Goal: Task Accomplishment & Management: Manage account settings

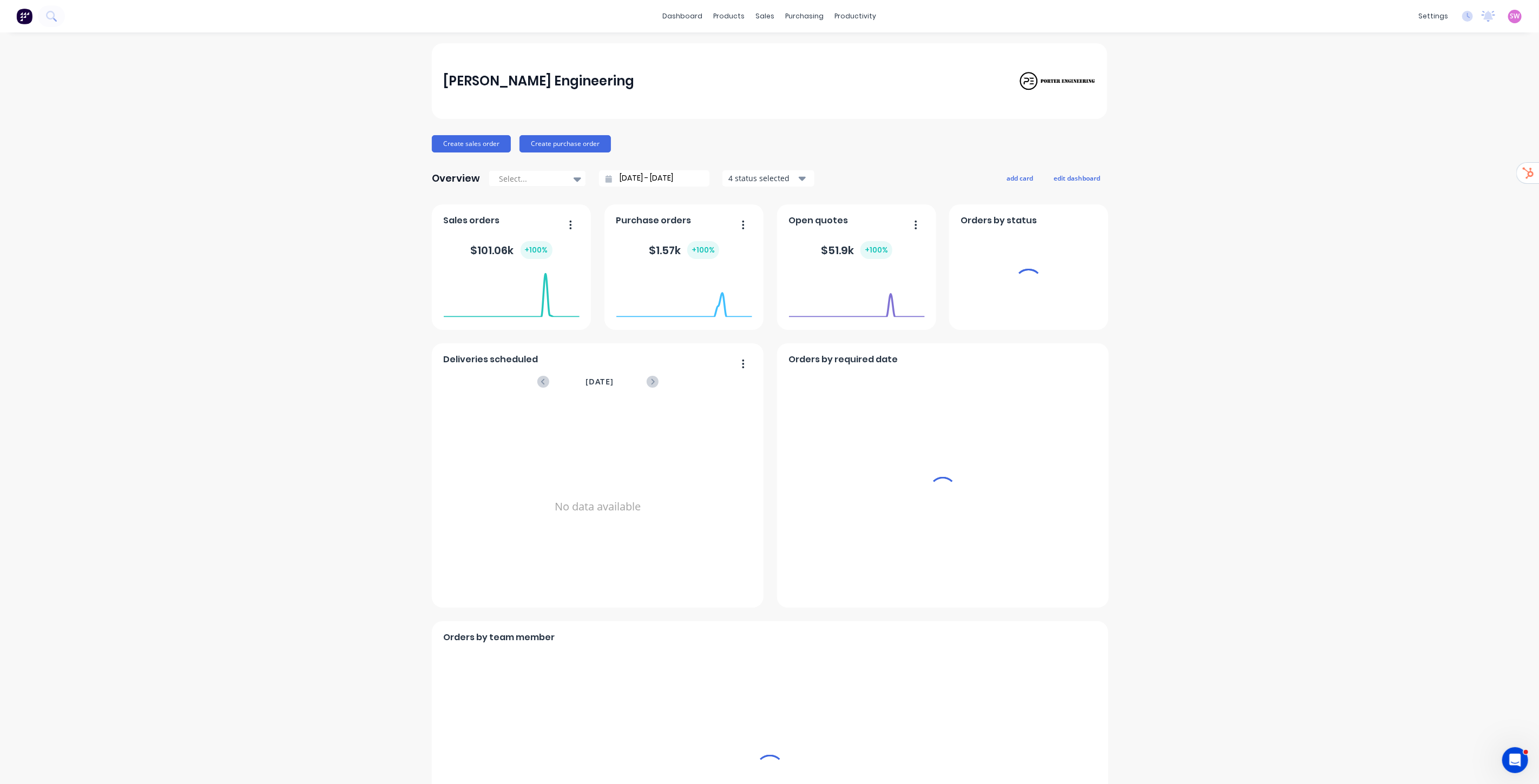
click at [1510, 15] on span "SW" at bounding box center [1515, 16] width 10 height 10
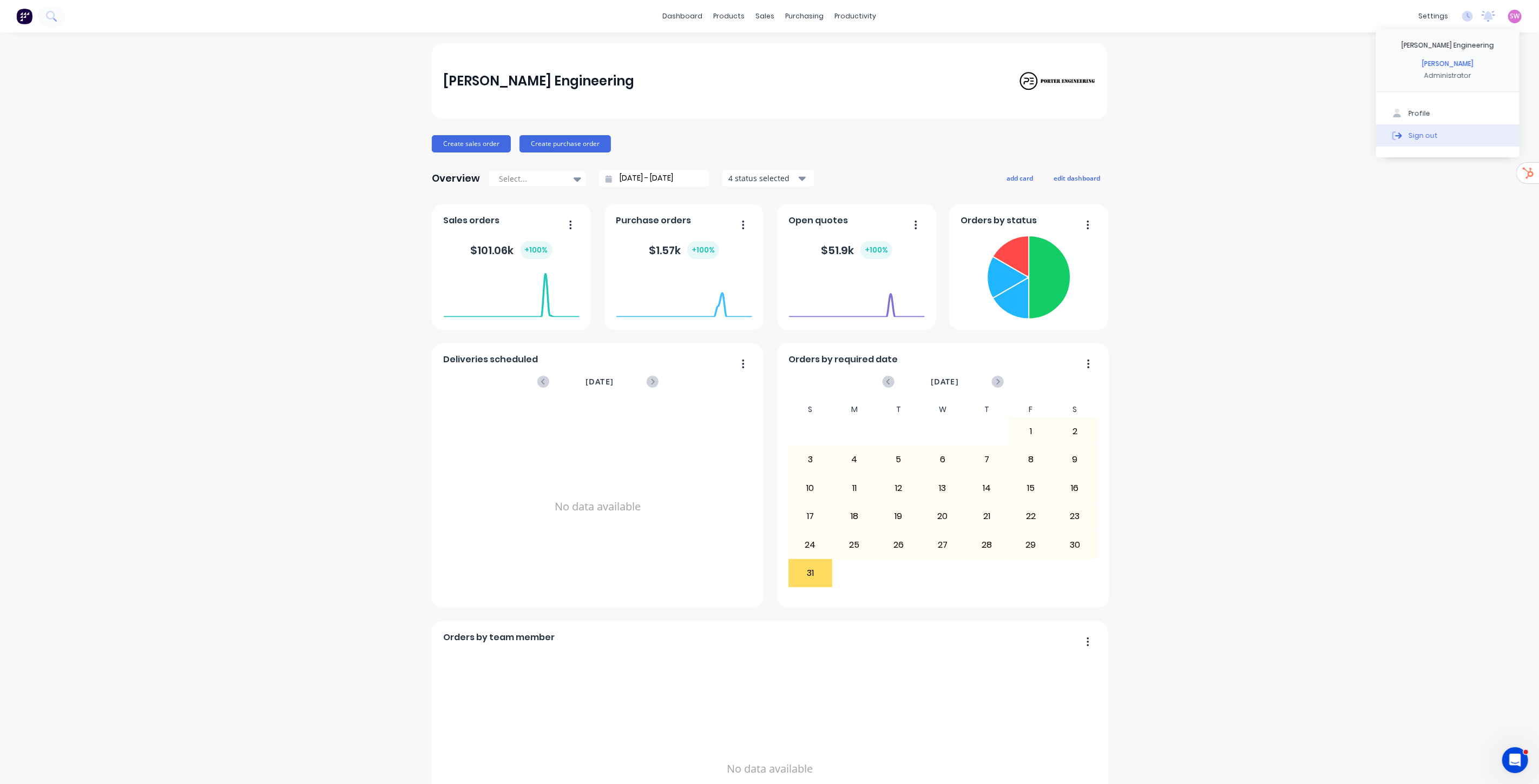
click at [1429, 131] on button "Sign out" at bounding box center [1448, 135] width 144 height 21
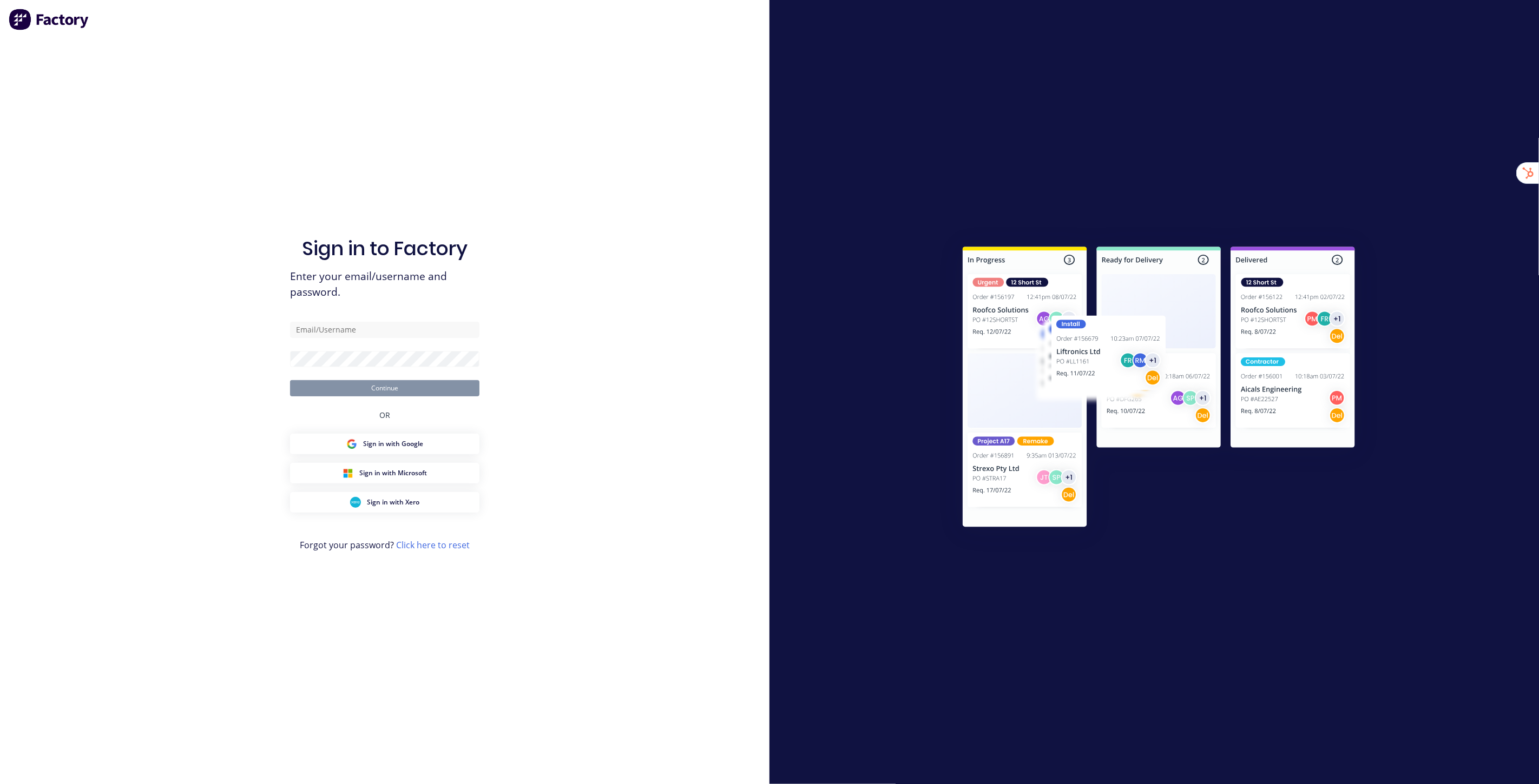
type input "[EMAIL_ADDRESS][DOMAIN_NAME]"
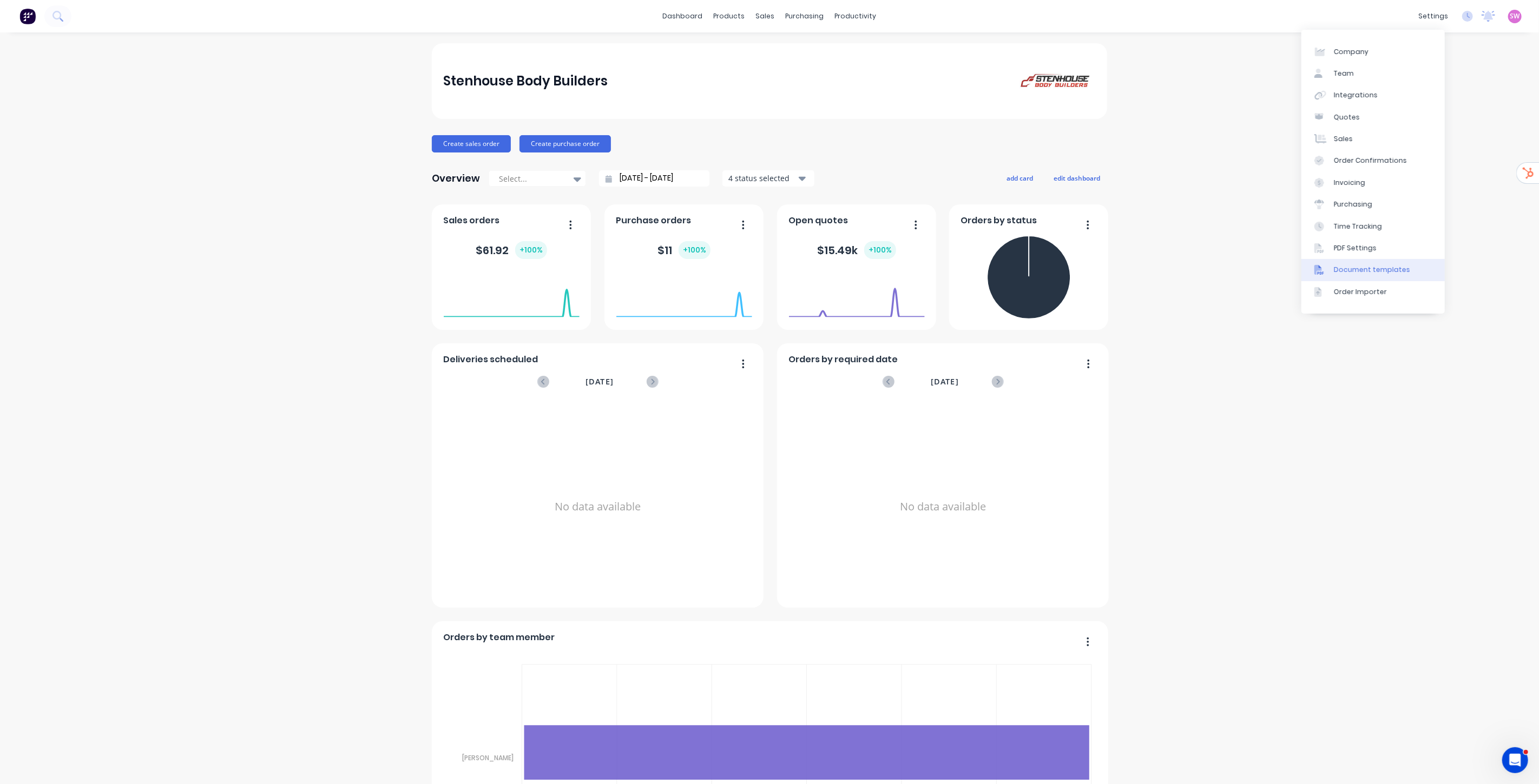
click at [1376, 270] on div "Document templates" at bounding box center [1372, 270] width 76 height 10
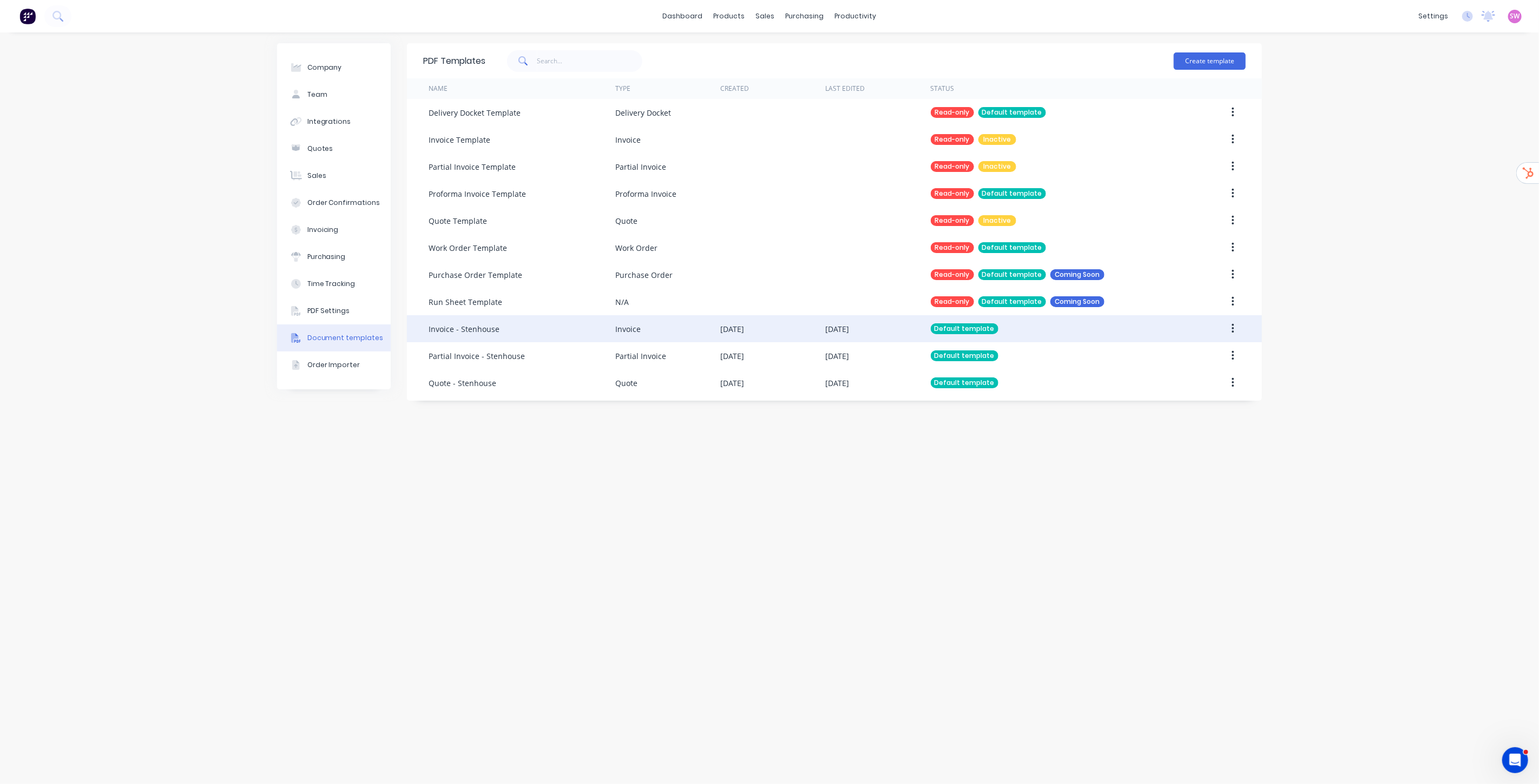
click at [1081, 324] on div "Default template" at bounding box center [1053, 329] width 245 height 27
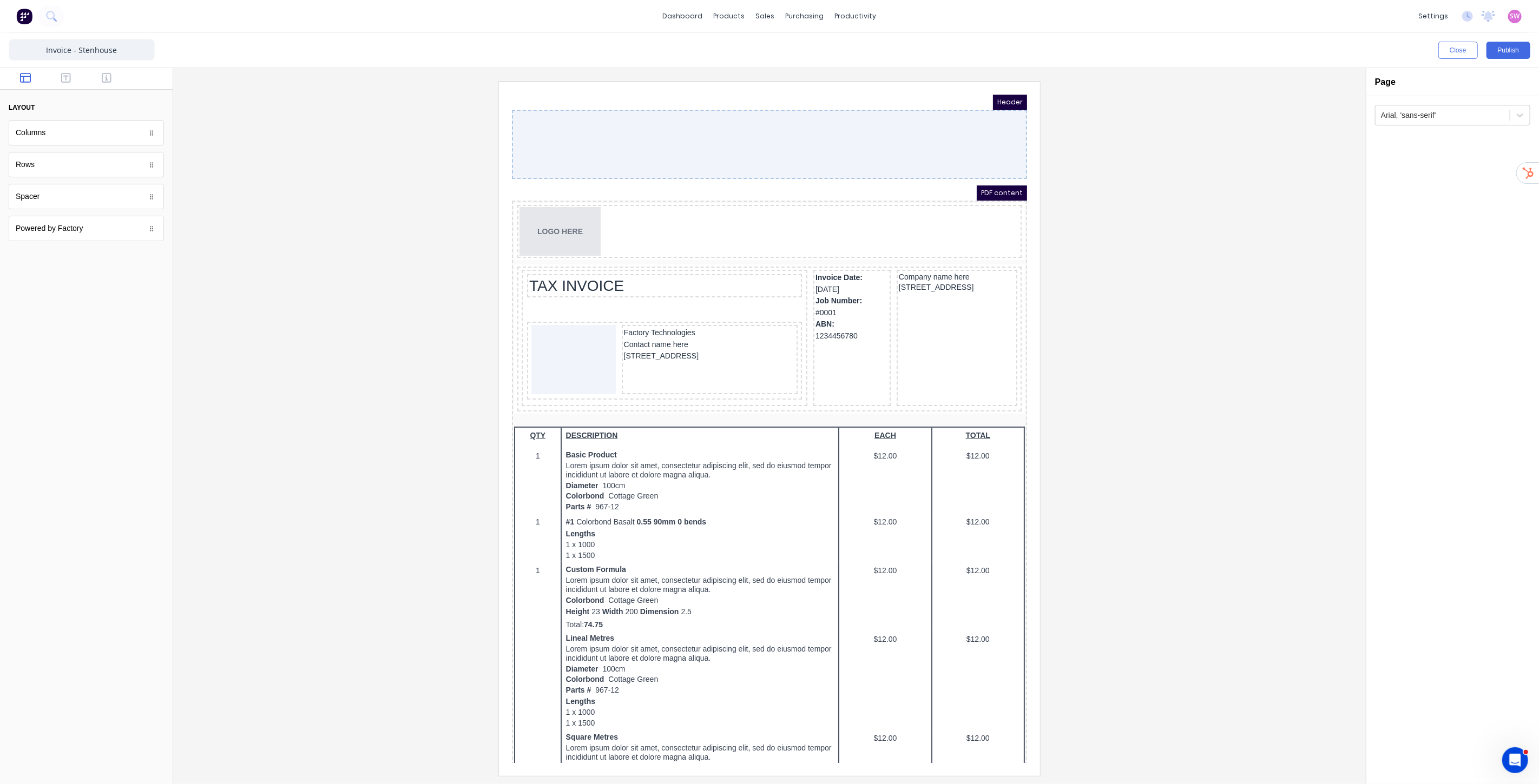
click at [853, 134] on div at bounding box center [756, 131] width 515 height 69
click at [709, 125] on div at bounding box center [756, 131] width 515 height 69
click at [983, 87] on span "Header" at bounding box center [996, 89] width 34 height 15
click at [952, 134] on div at bounding box center [756, 131] width 515 height 69
drag, startPoint x: 834, startPoint y: 136, endPoint x: 785, endPoint y: 147, distance: 50.2
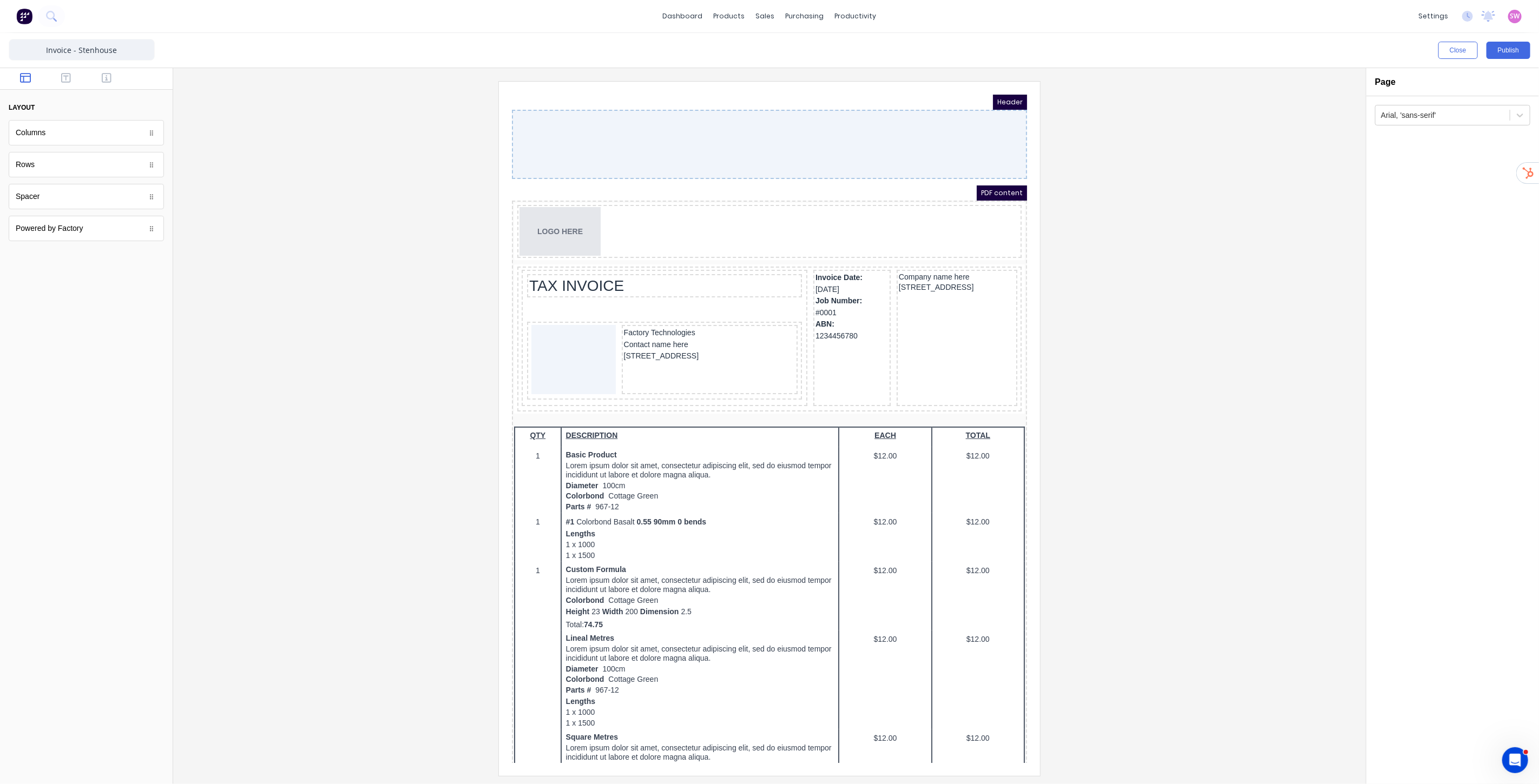
click at [785, 147] on div at bounding box center [756, 131] width 515 height 69
drag, startPoint x: 666, startPoint y: 168, endPoint x: 664, endPoint y: 153, distance: 15.1
click at [666, 161] on div "Header PDF content LOGO HERE TAX INVOICE Factory Technologies Contact name here…" at bounding box center [756, 653] width 515 height 1145
click at [68, 82] on icon "button" at bounding box center [65, 77] width 10 height 10
click at [25, 82] on icon "button" at bounding box center [25, 77] width 11 height 10
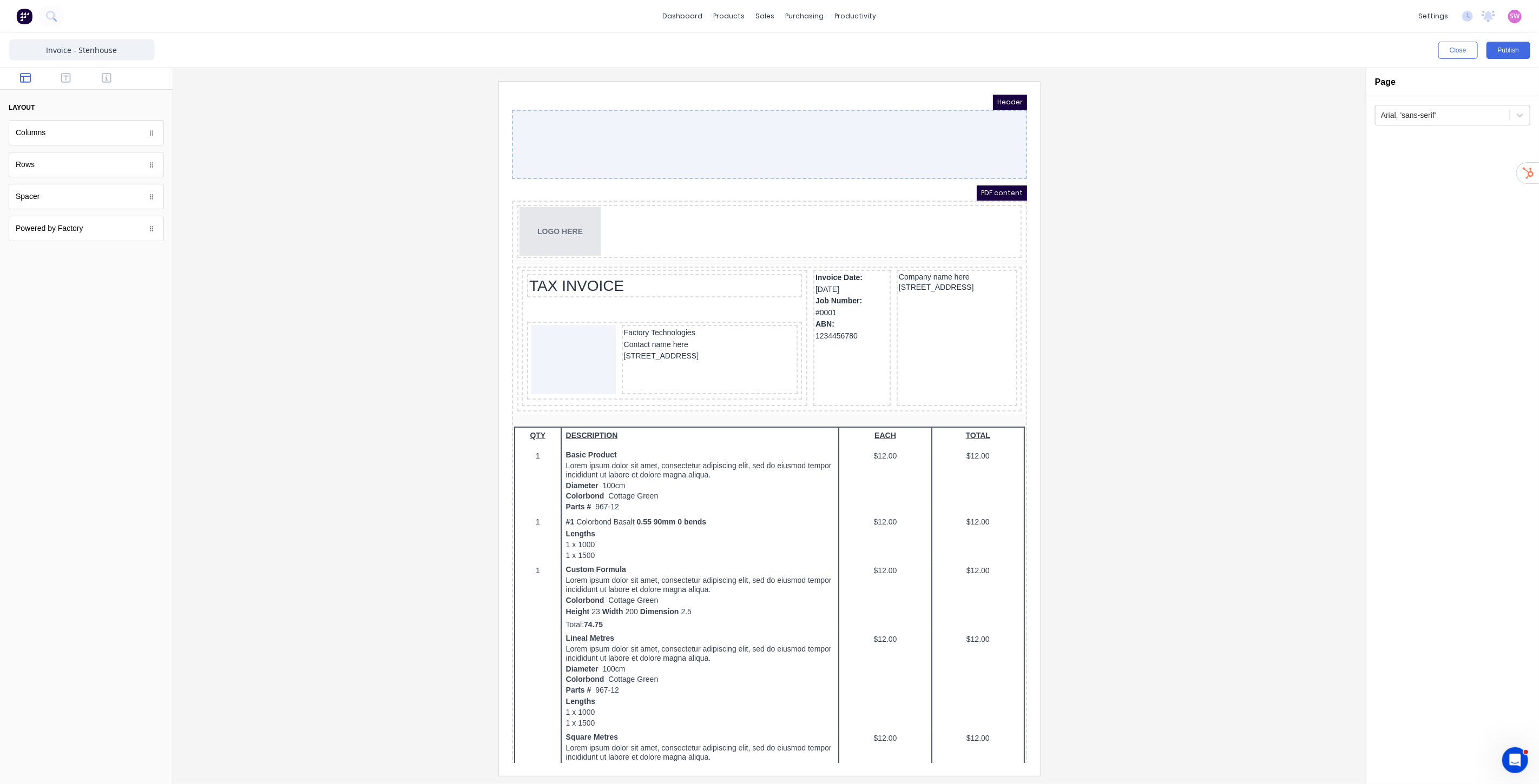
click at [1097, 223] on div at bounding box center [769, 428] width 1175 height 694
click at [1468, 51] on button "Close" at bounding box center [1458, 50] width 40 height 17
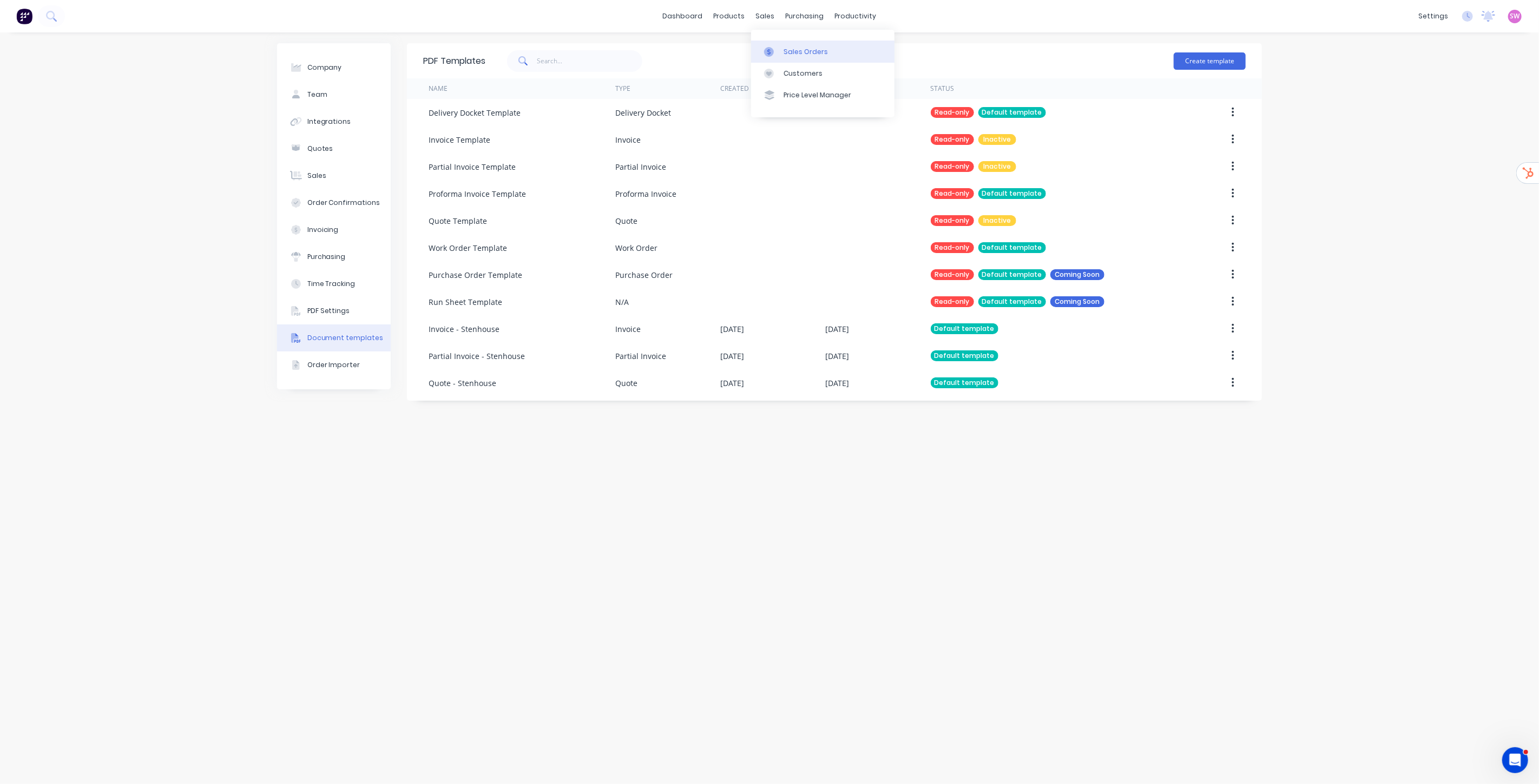
click at [801, 55] on div "Sales Orders" at bounding box center [806, 52] width 44 height 10
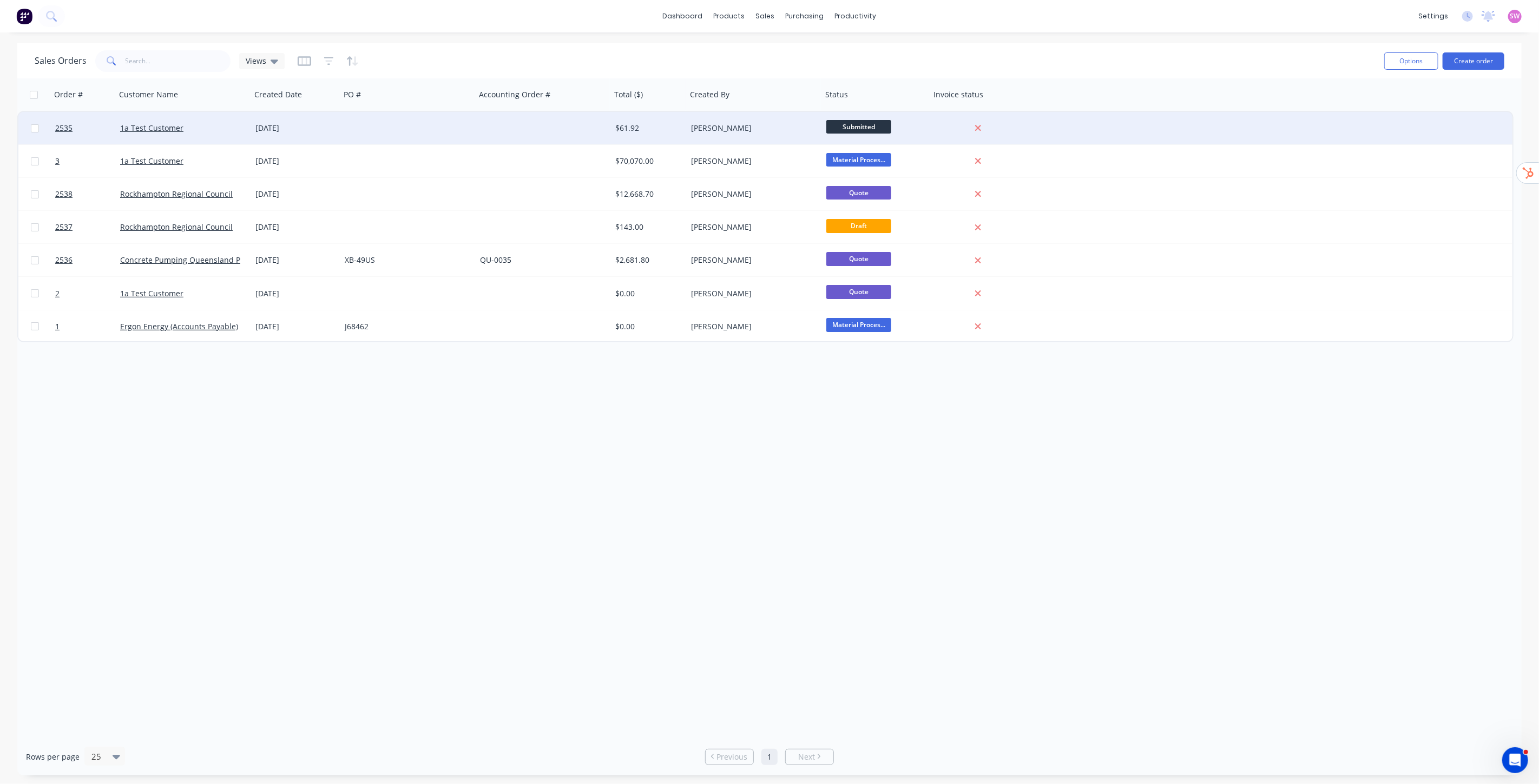
click at [786, 128] on div "[PERSON_NAME]" at bounding box center [751, 128] width 120 height 11
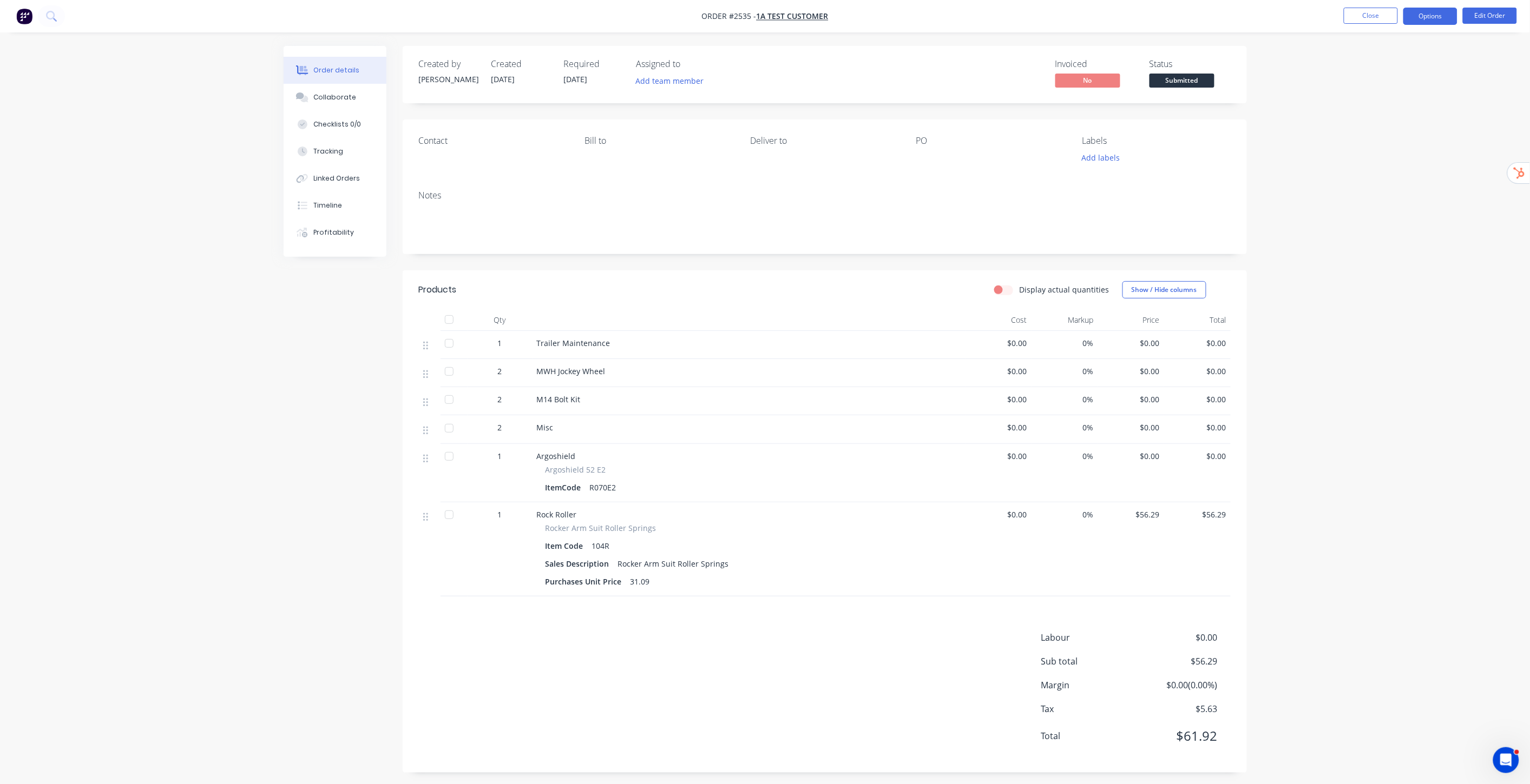
click at [1426, 12] on button "Options" at bounding box center [1430, 16] width 54 height 17
click at [1367, 65] on div "Invoice" at bounding box center [1398, 65] width 100 height 16
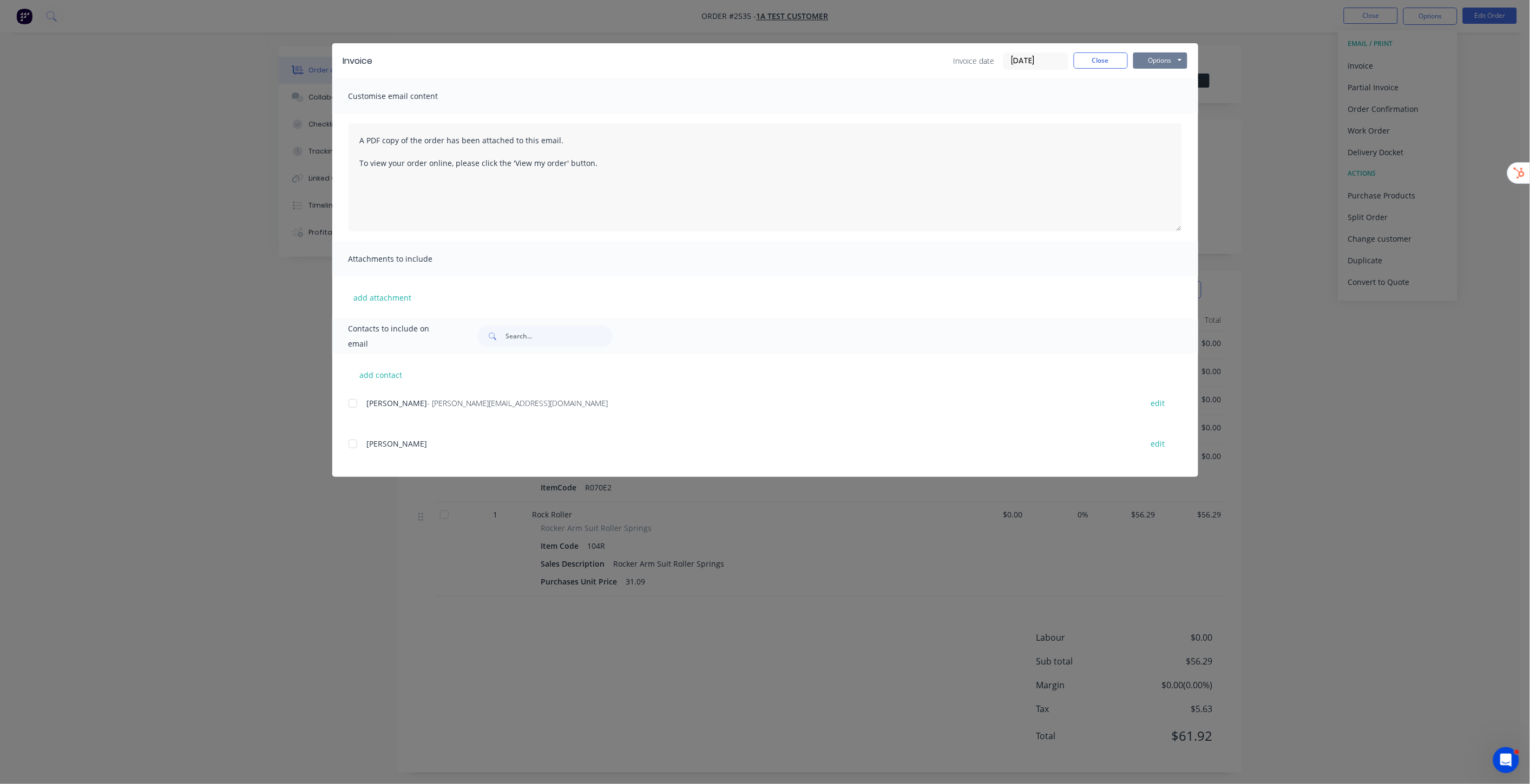
click at [1164, 62] on button "Options" at bounding box center [1160, 60] width 54 height 16
click at [1167, 85] on button "Preview" at bounding box center [1167, 79] width 69 height 17
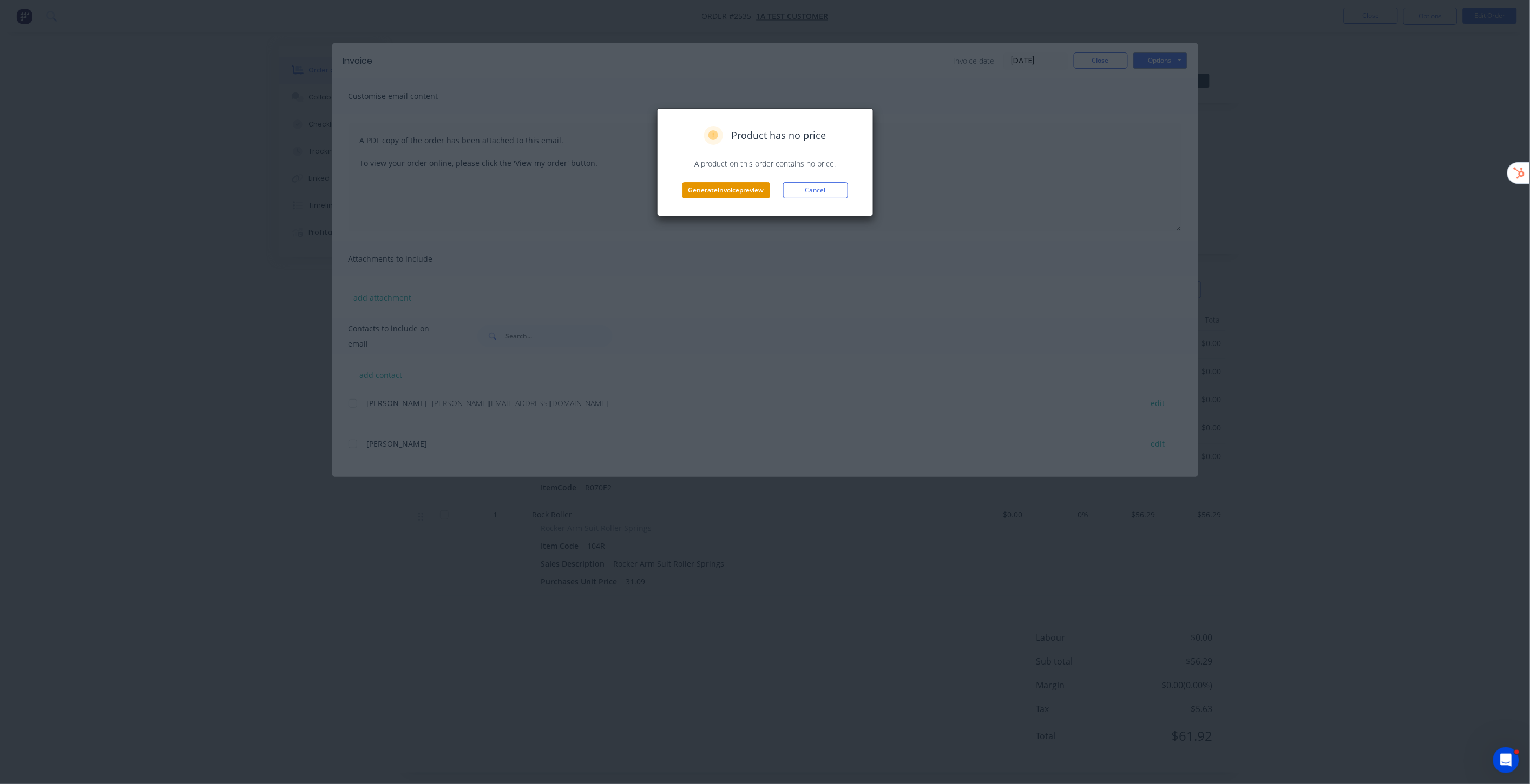
click at [740, 188] on button "Generate invoice preview" at bounding box center [726, 190] width 87 height 16
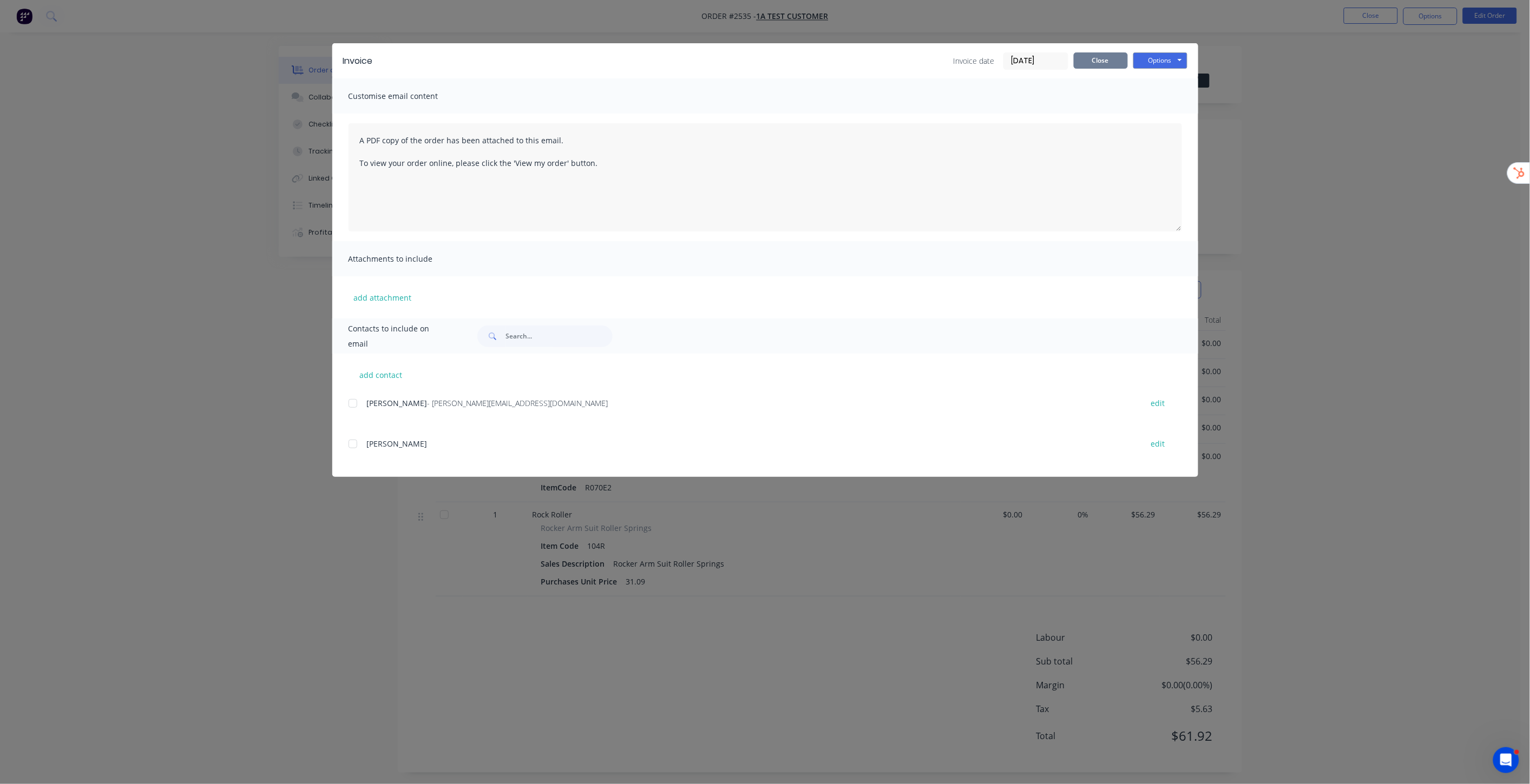
click at [1101, 57] on button "Close" at bounding box center [1101, 60] width 54 height 16
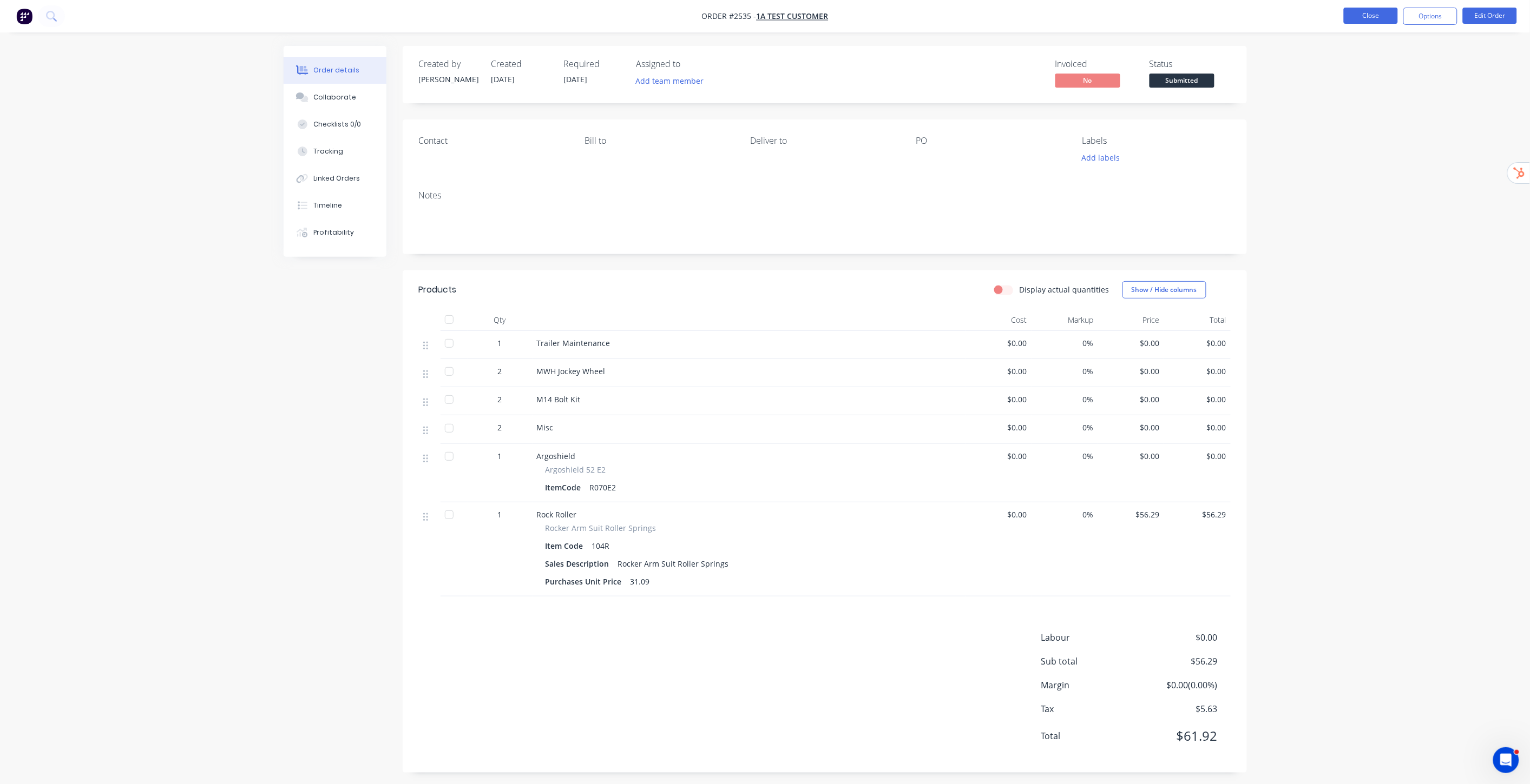
click at [1367, 23] on button "Close" at bounding box center [1370, 15] width 54 height 16
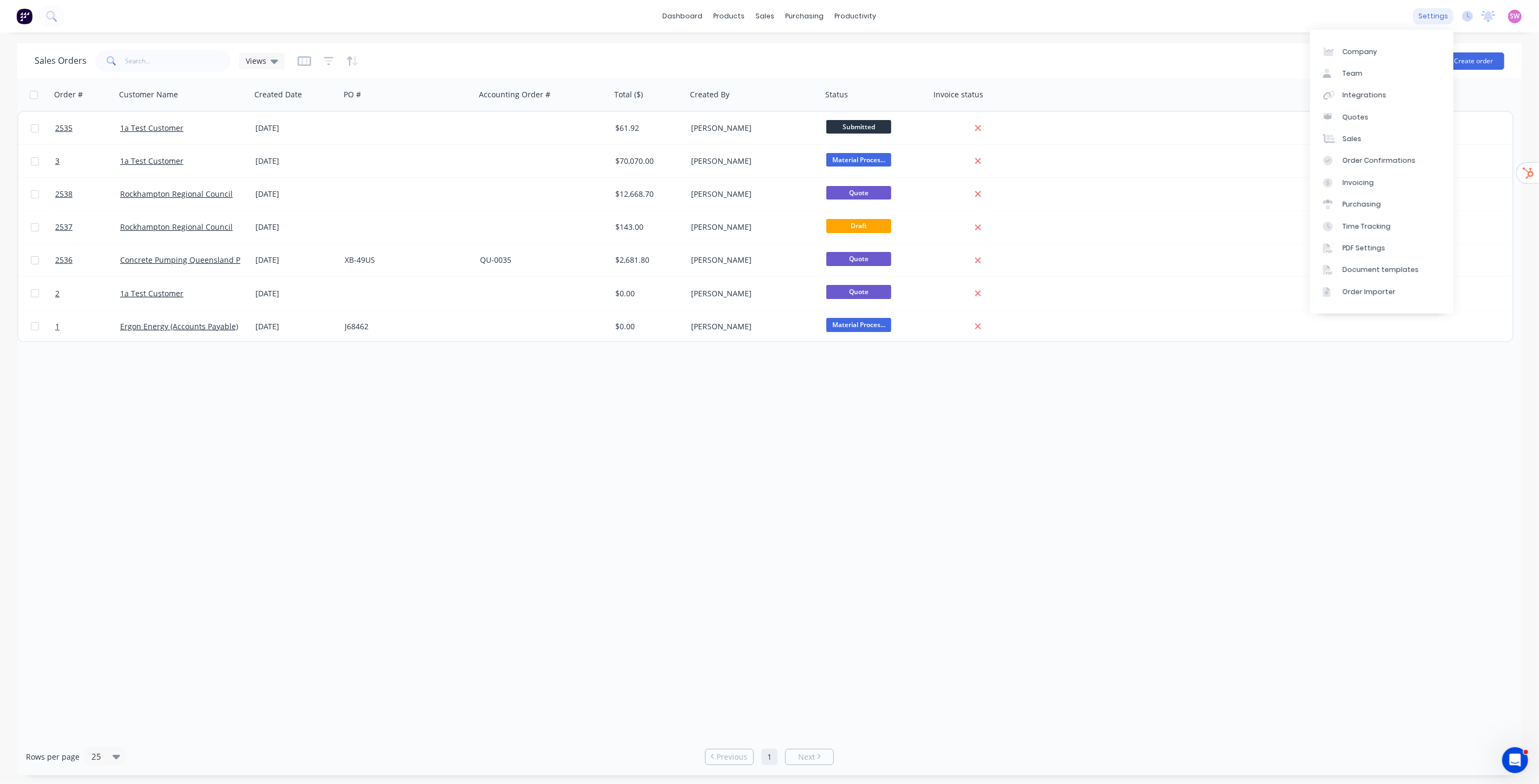
click at [1425, 11] on div "settings" at bounding box center [1433, 16] width 40 height 16
click at [1373, 270] on div "Document templates" at bounding box center [1380, 270] width 76 height 10
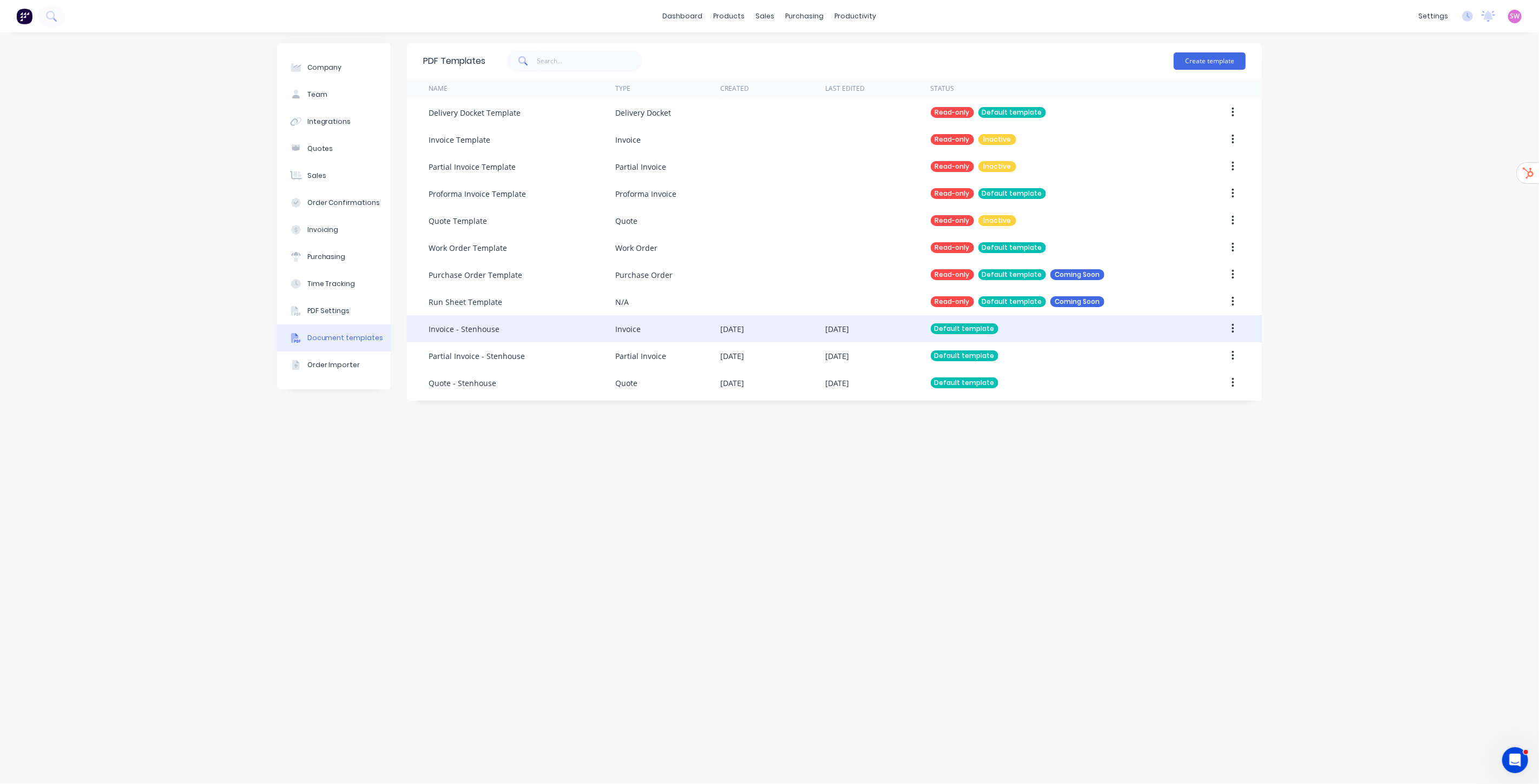
click at [1160, 334] on div "Default template" at bounding box center [1053, 329] width 245 height 27
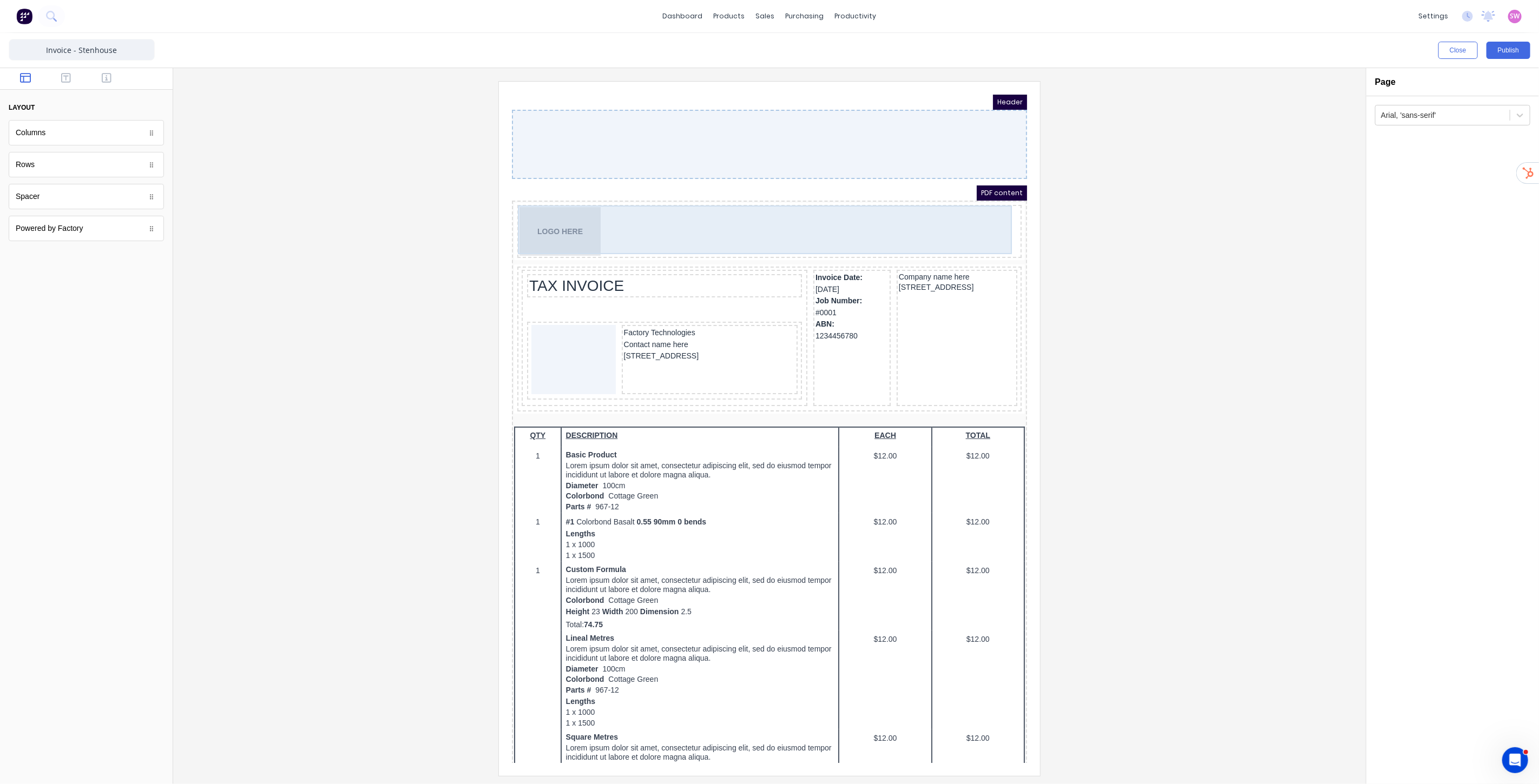
click at [559, 222] on div "LOGO HERE" at bounding box center [756, 218] width 500 height 49
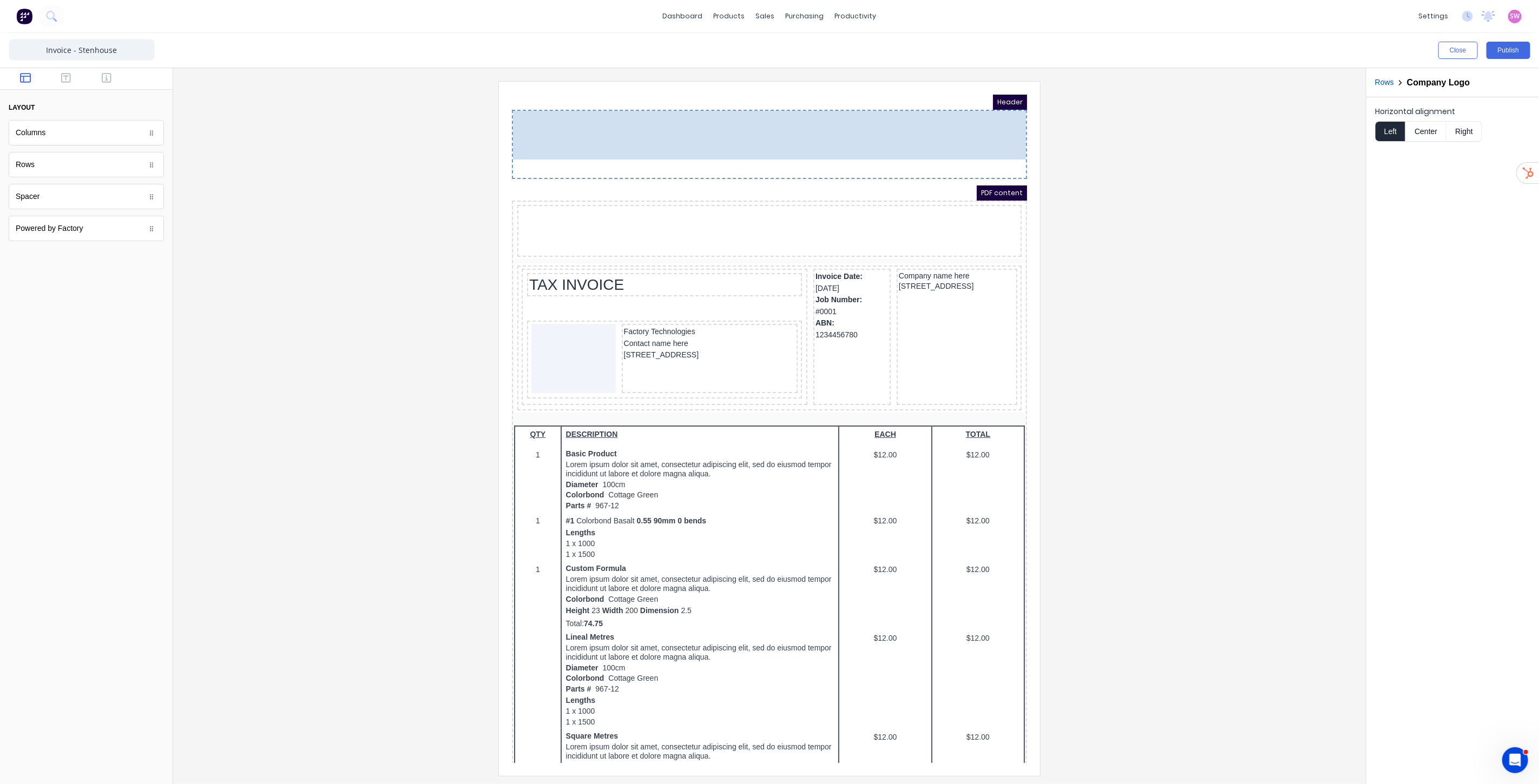
drag, startPoint x: 572, startPoint y: 193, endPoint x: 581, endPoint y: 128, distance: 65.6
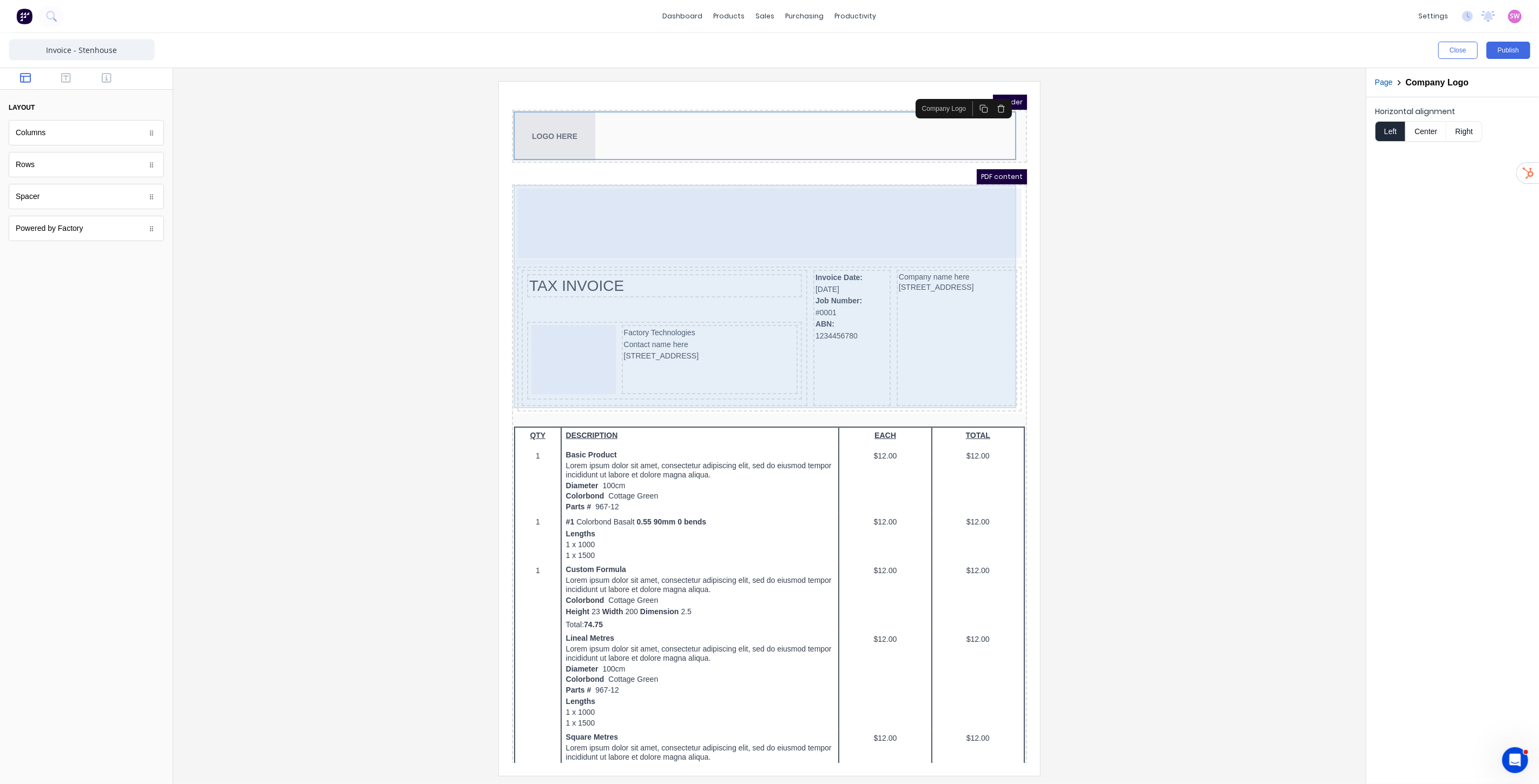
click at [844, 210] on div at bounding box center [756, 210] width 505 height 69
click at [881, 209] on div at bounding box center [756, 210] width 505 height 69
click at [716, 210] on div at bounding box center [756, 210] width 505 height 69
click at [861, 202] on div at bounding box center [756, 210] width 505 height 69
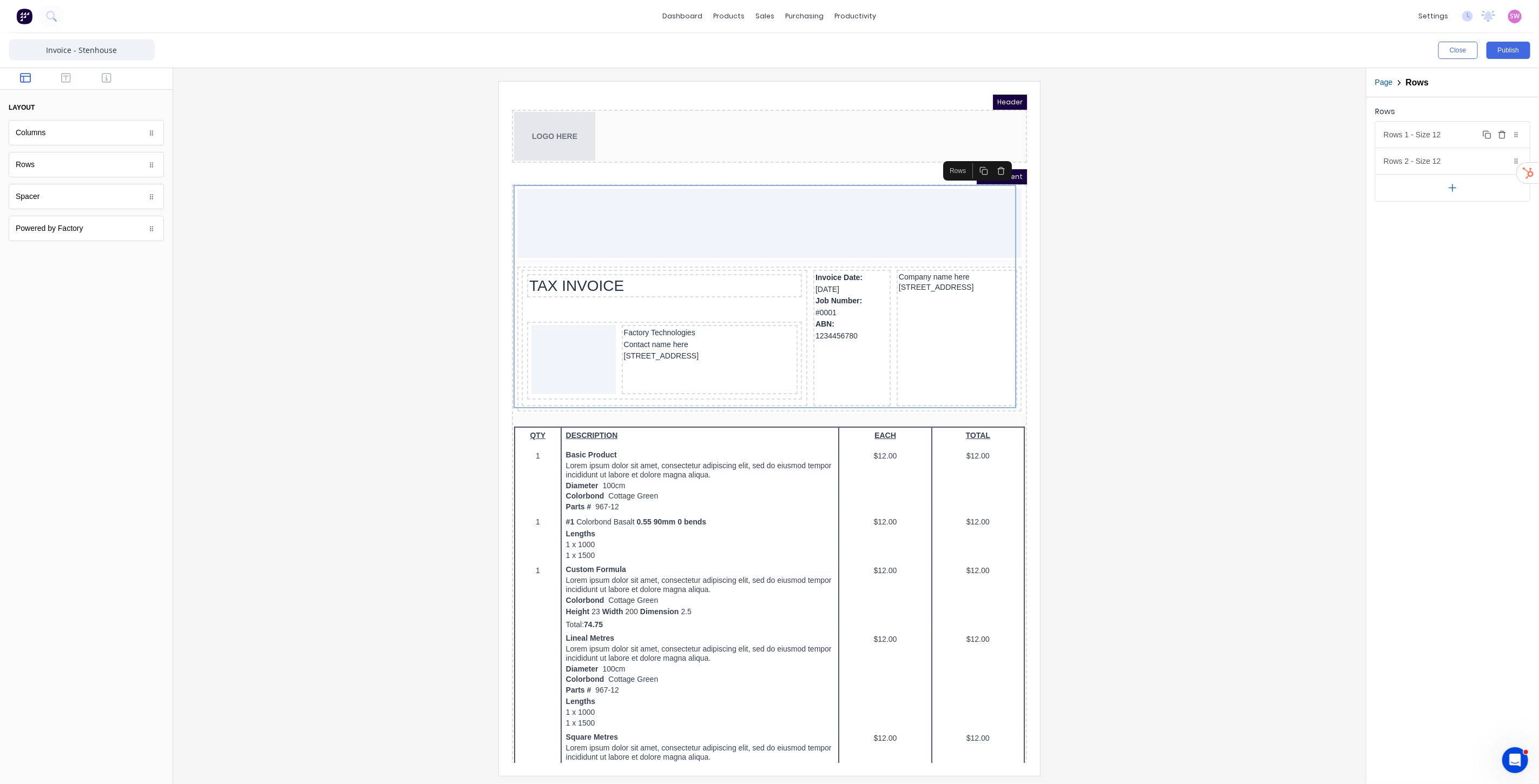
click at [1506, 134] on icon "button" at bounding box center [1502, 134] width 8 height 8
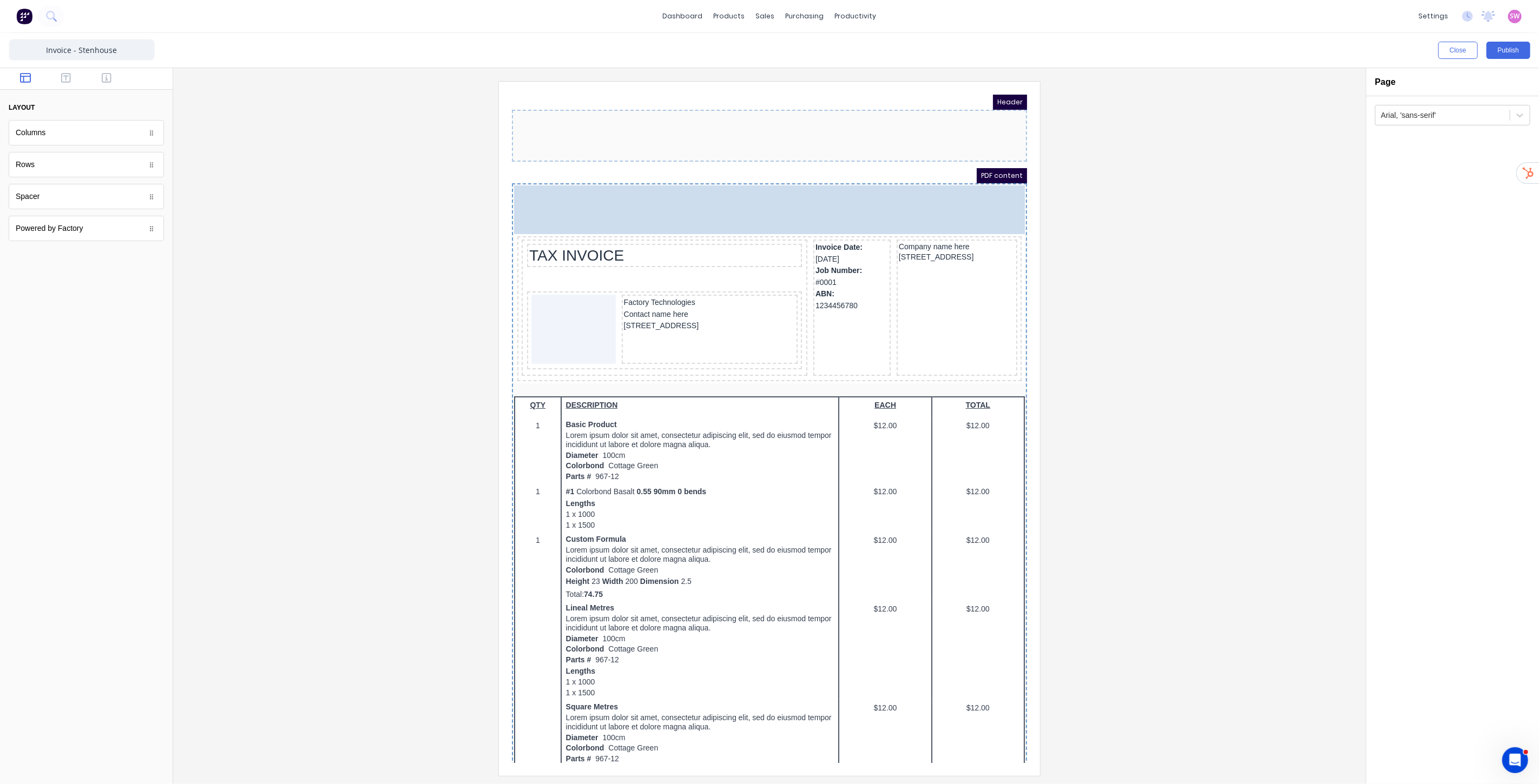
drag, startPoint x: 651, startPoint y: 119, endPoint x: 668, endPoint y: 183, distance: 66.2
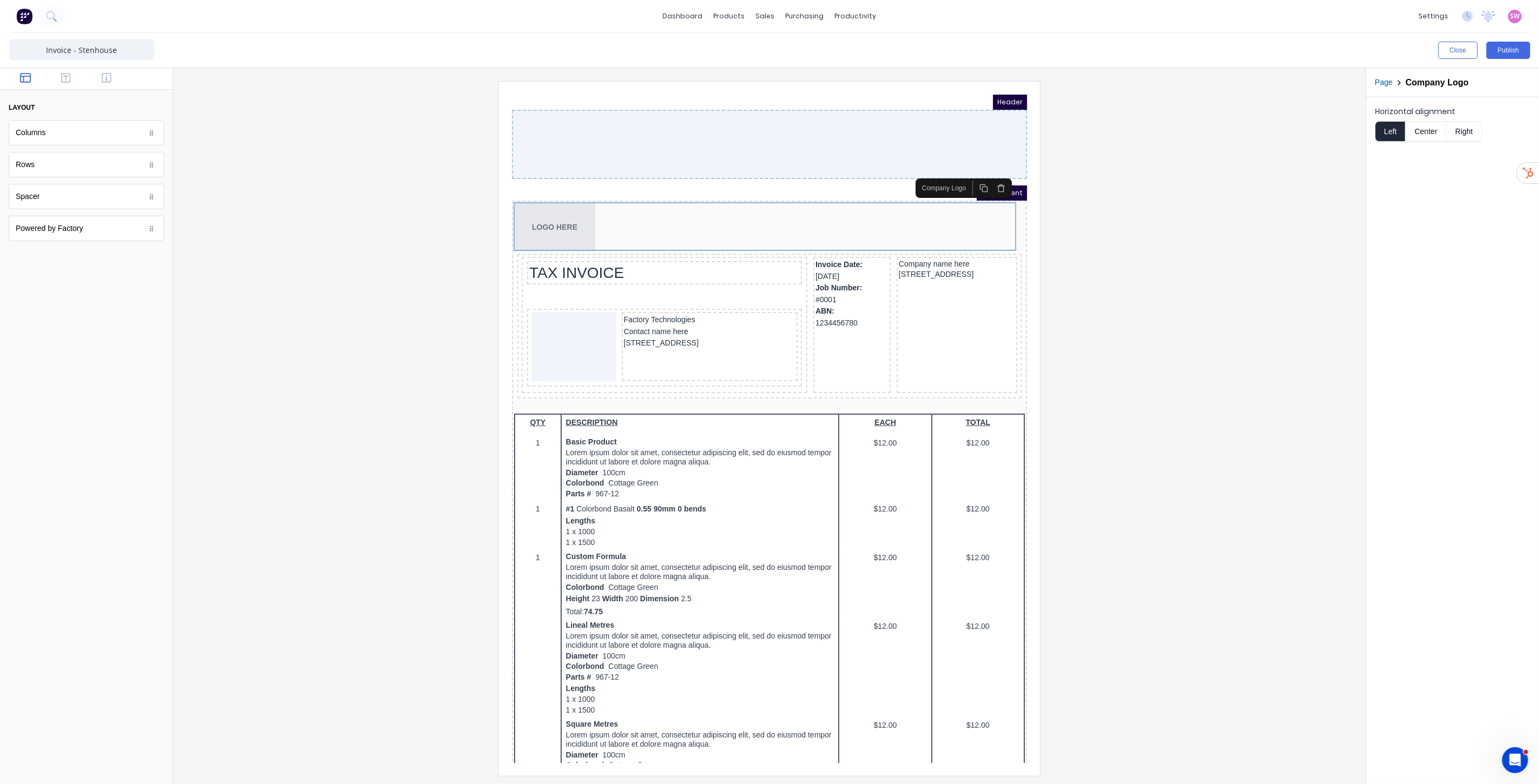
click at [1134, 153] on div at bounding box center [769, 428] width 1175 height 694
click at [1505, 53] on button "Publish" at bounding box center [1509, 50] width 44 height 17
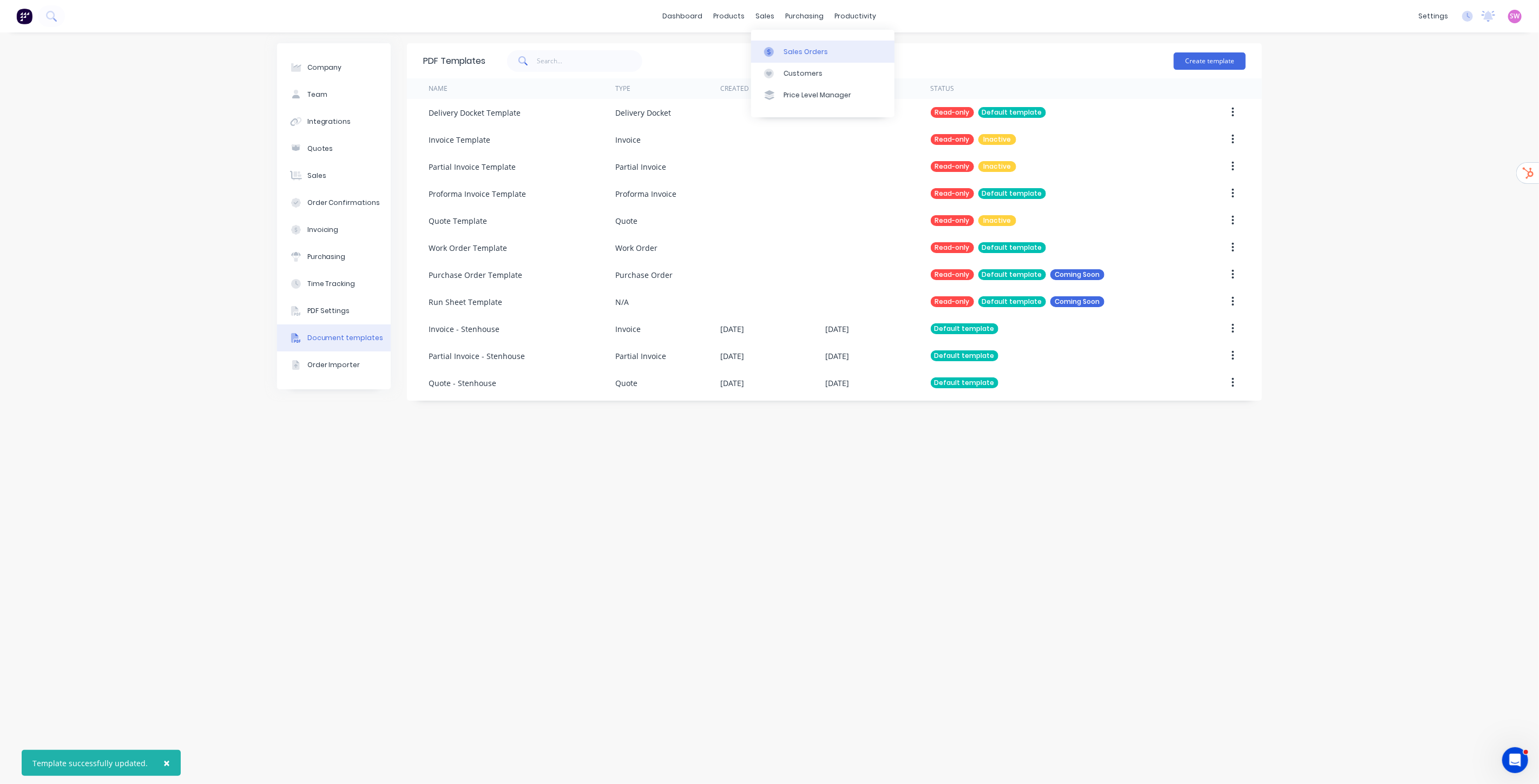
click at [793, 56] on div "Sales Orders" at bounding box center [806, 52] width 44 height 10
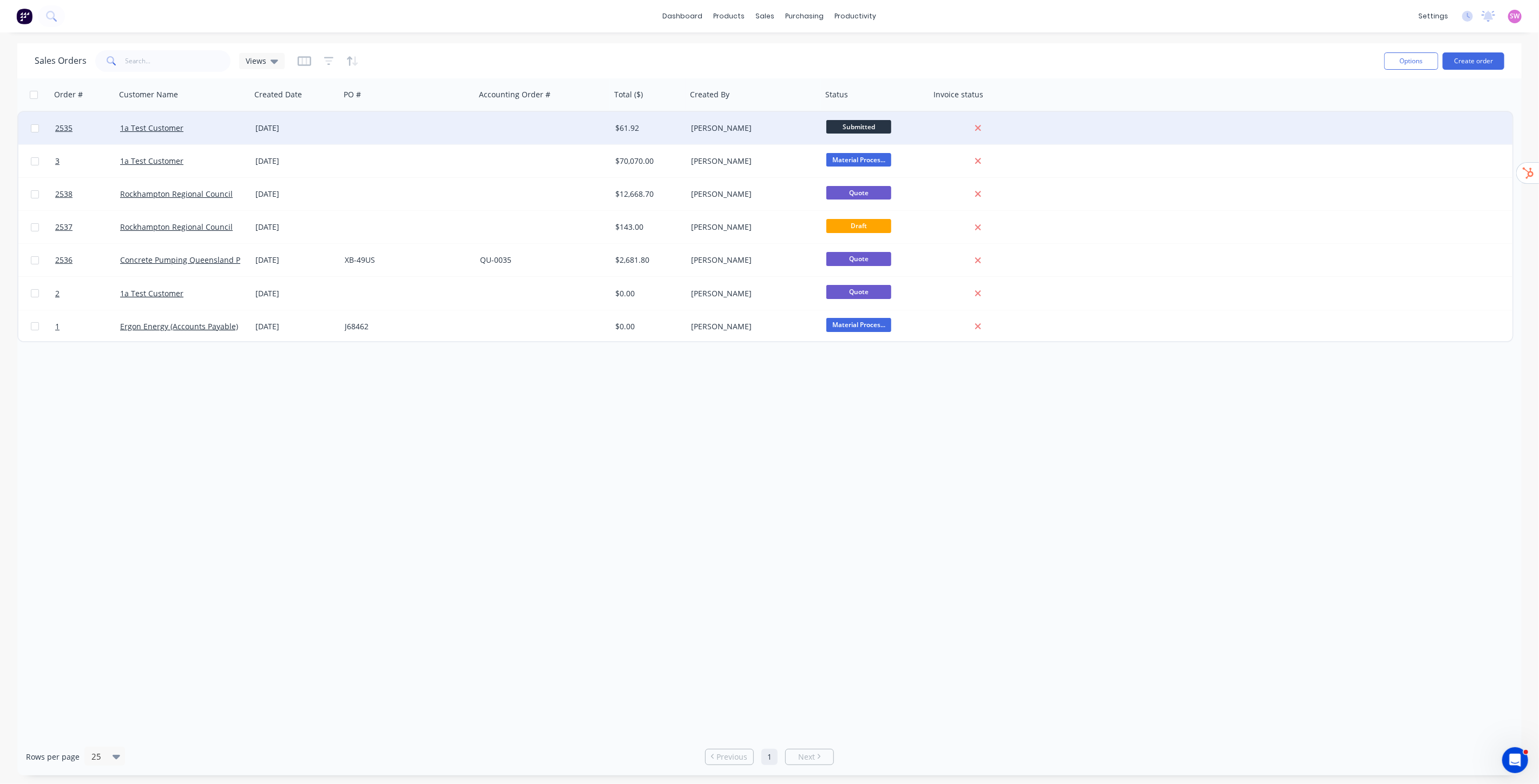
click at [565, 137] on div at bounding box center [543, 128] width 135 height 33
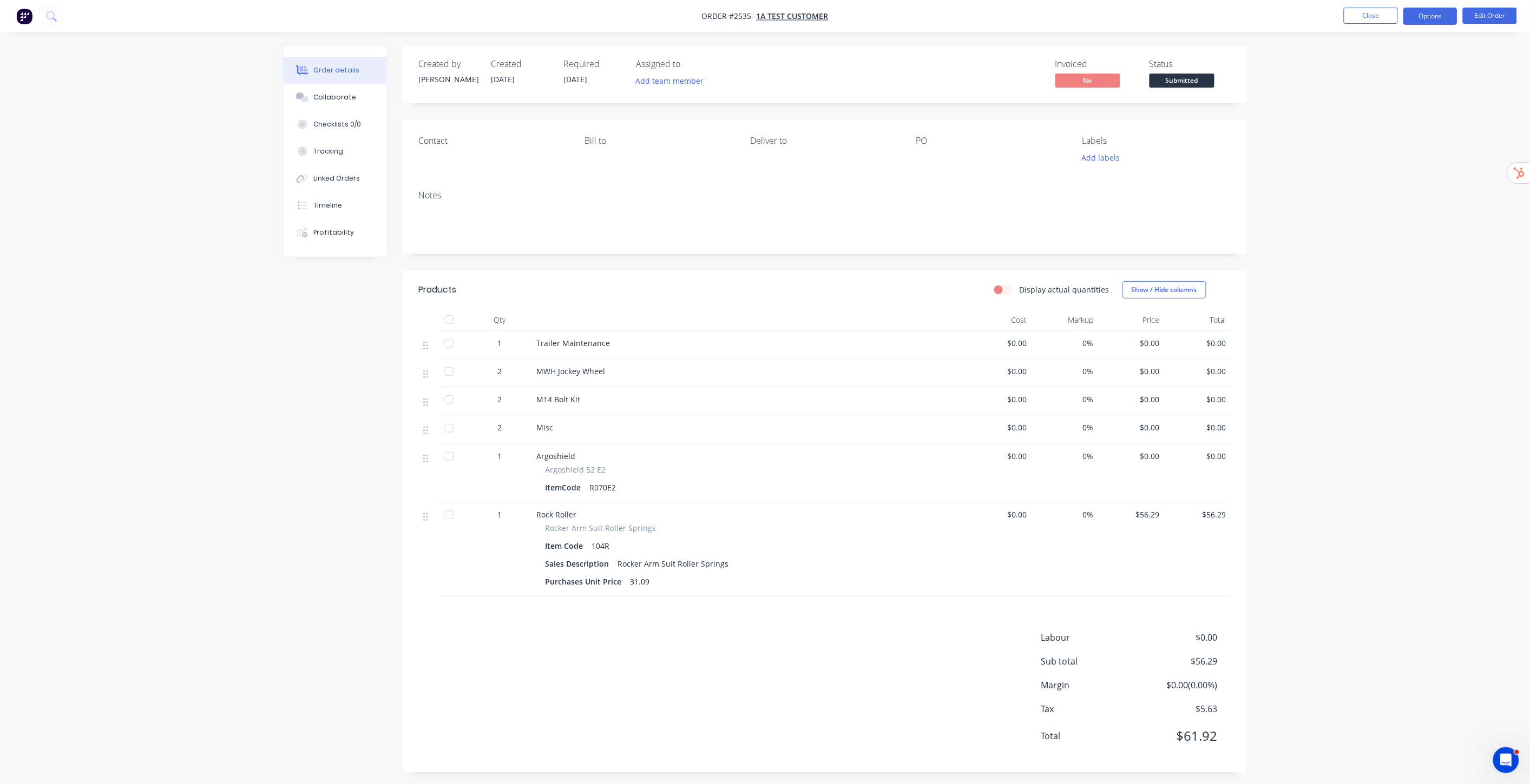
click at [1421, 12] on button "Options" at bounding box center [1430, 16] width 54 height 17
click at [1377, 58] on div "Invoice" at bounding box center [1398, 65] width 100 height 16
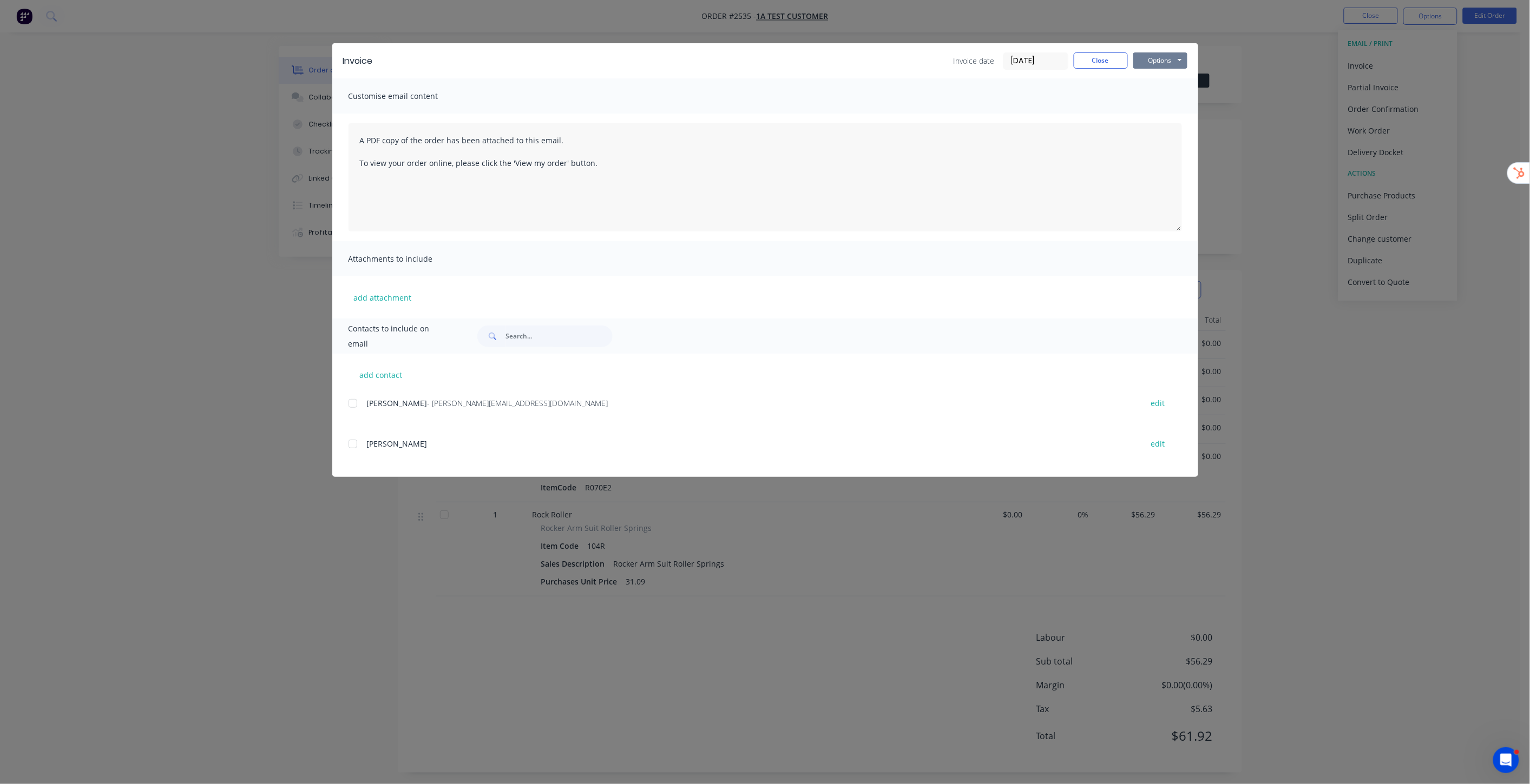
click at [1134, 55] on button "Options" at bounding box center [1160, 60] width 54 height 16
click at [1159, 79] on button "Preview" at bounding box center [1167, 79] width 69 height 17
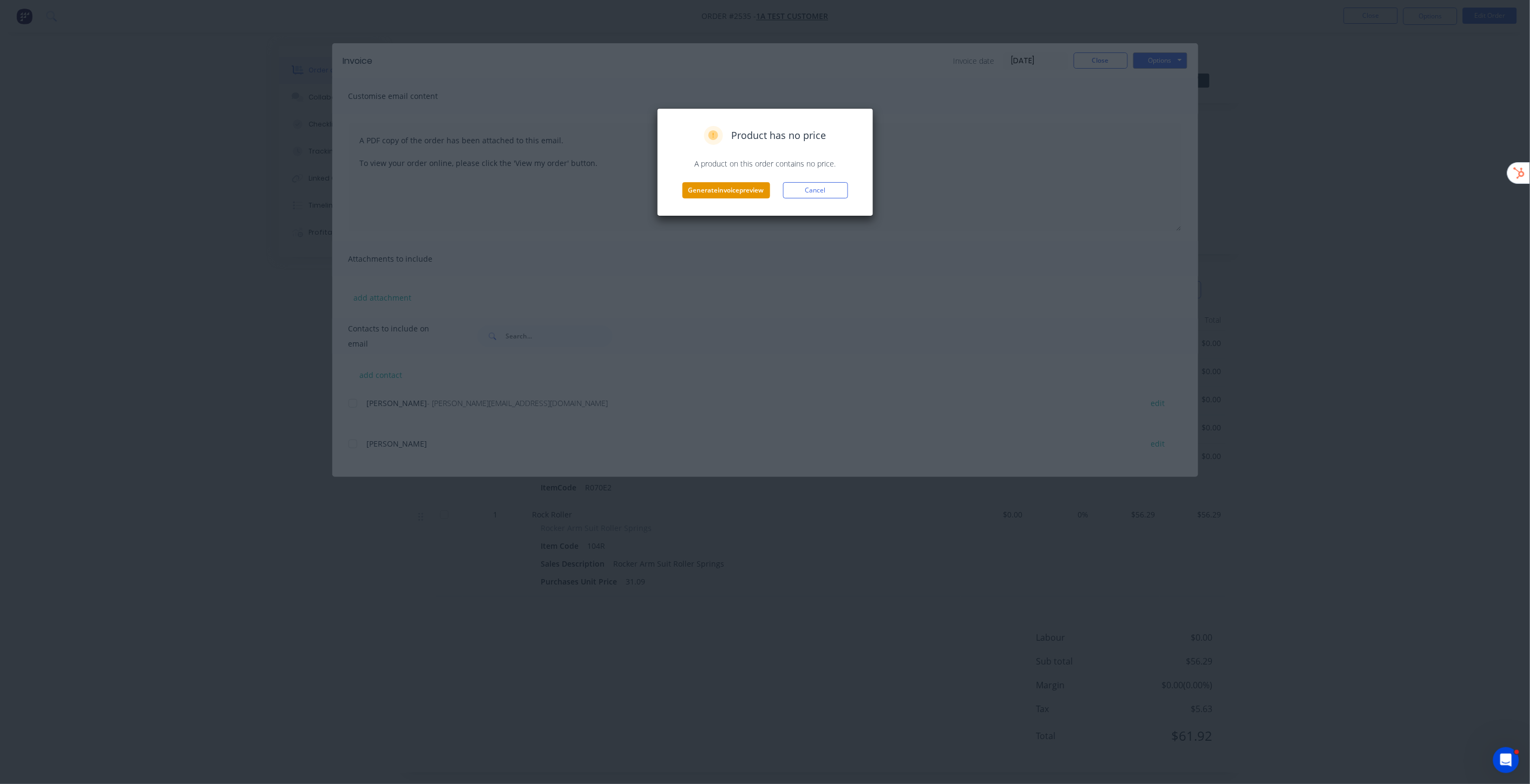
click at [725, 187] on button "Generate invoice preview" at bounding box center [726, 190] width 87 height 16
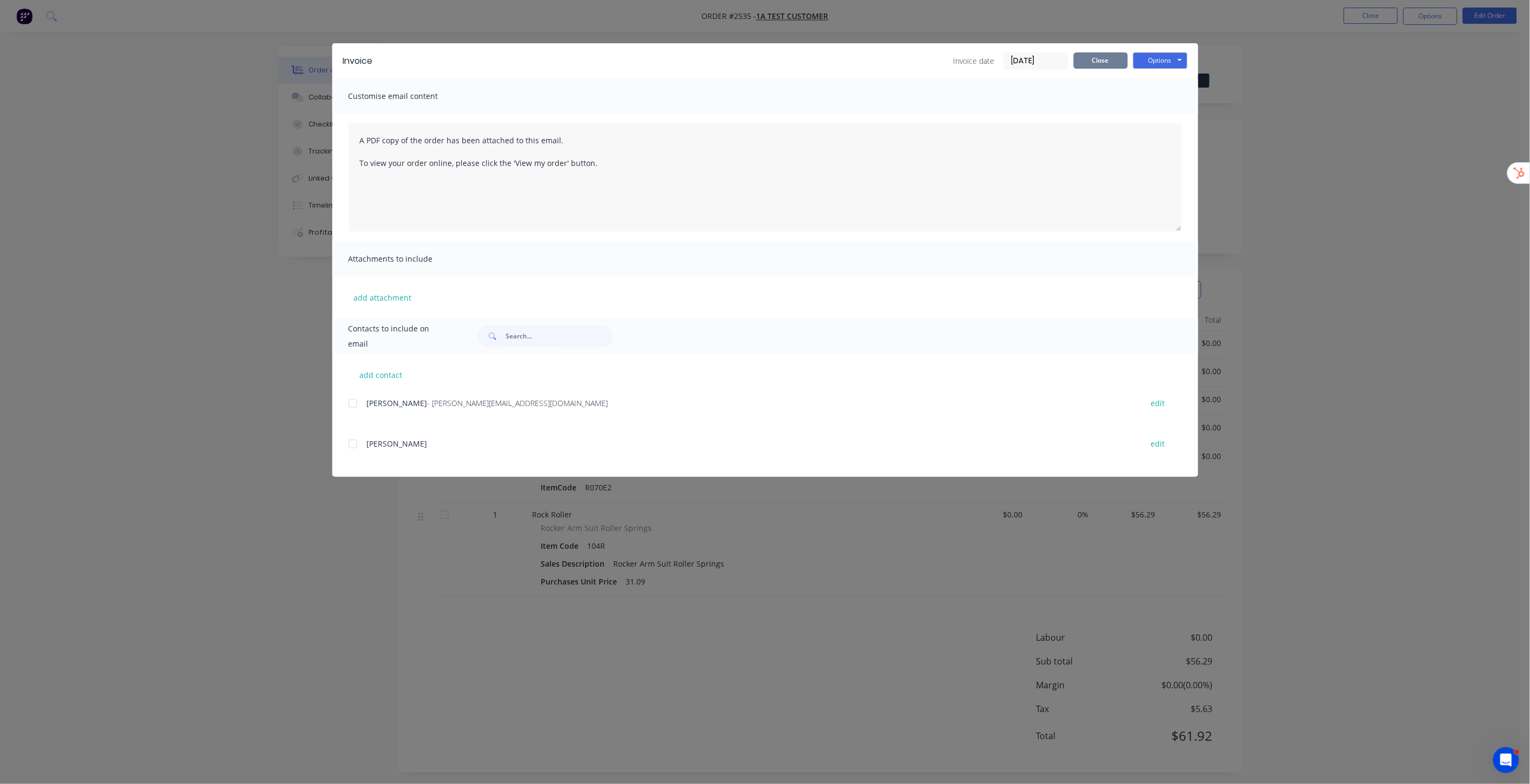
click at [1110, 66] on button "Close" at bounding box center [1101, 60] width 54 height 16
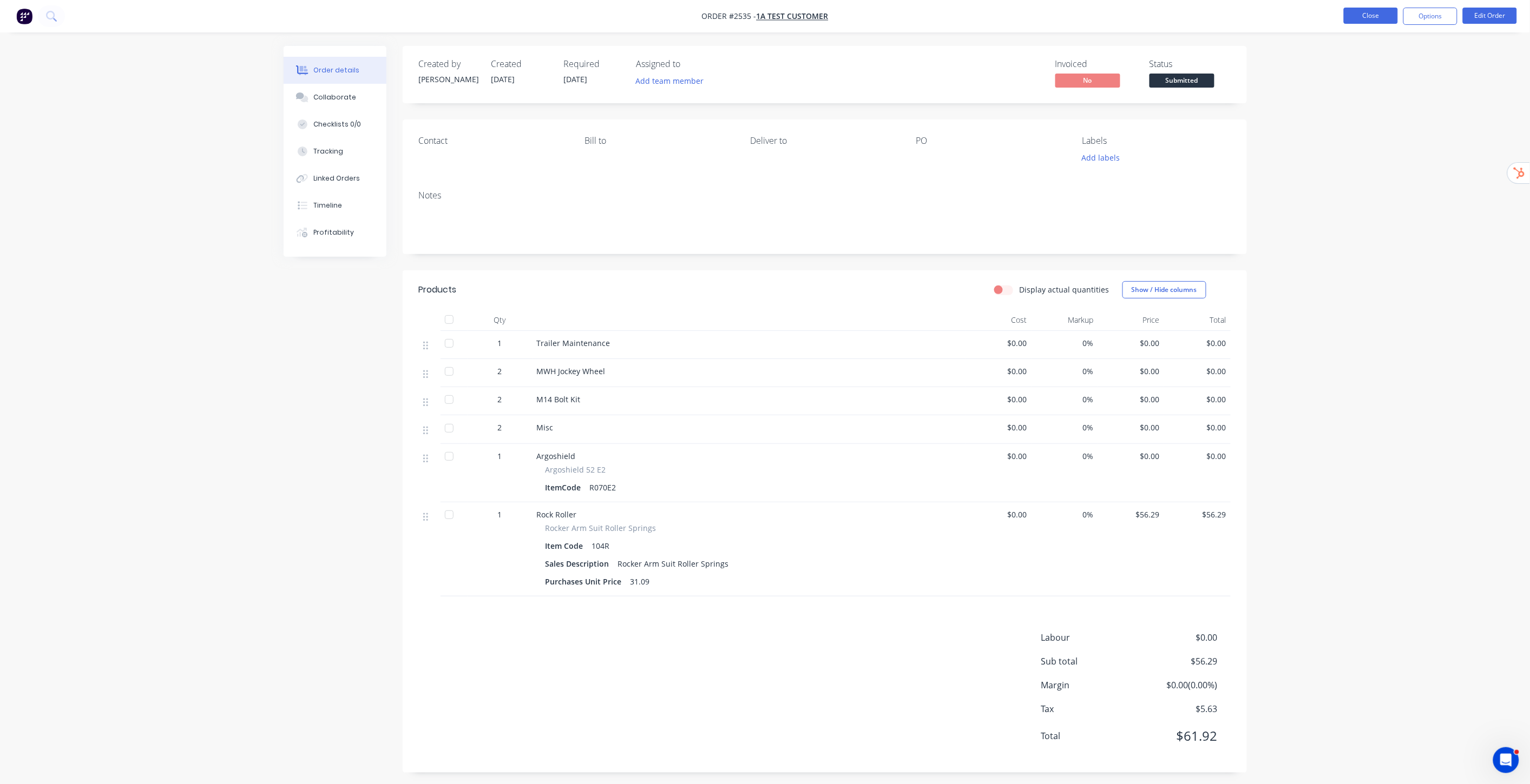
click at [1378, 17] on button "Close" at bounding box center [1370, 15] width 54 height 16
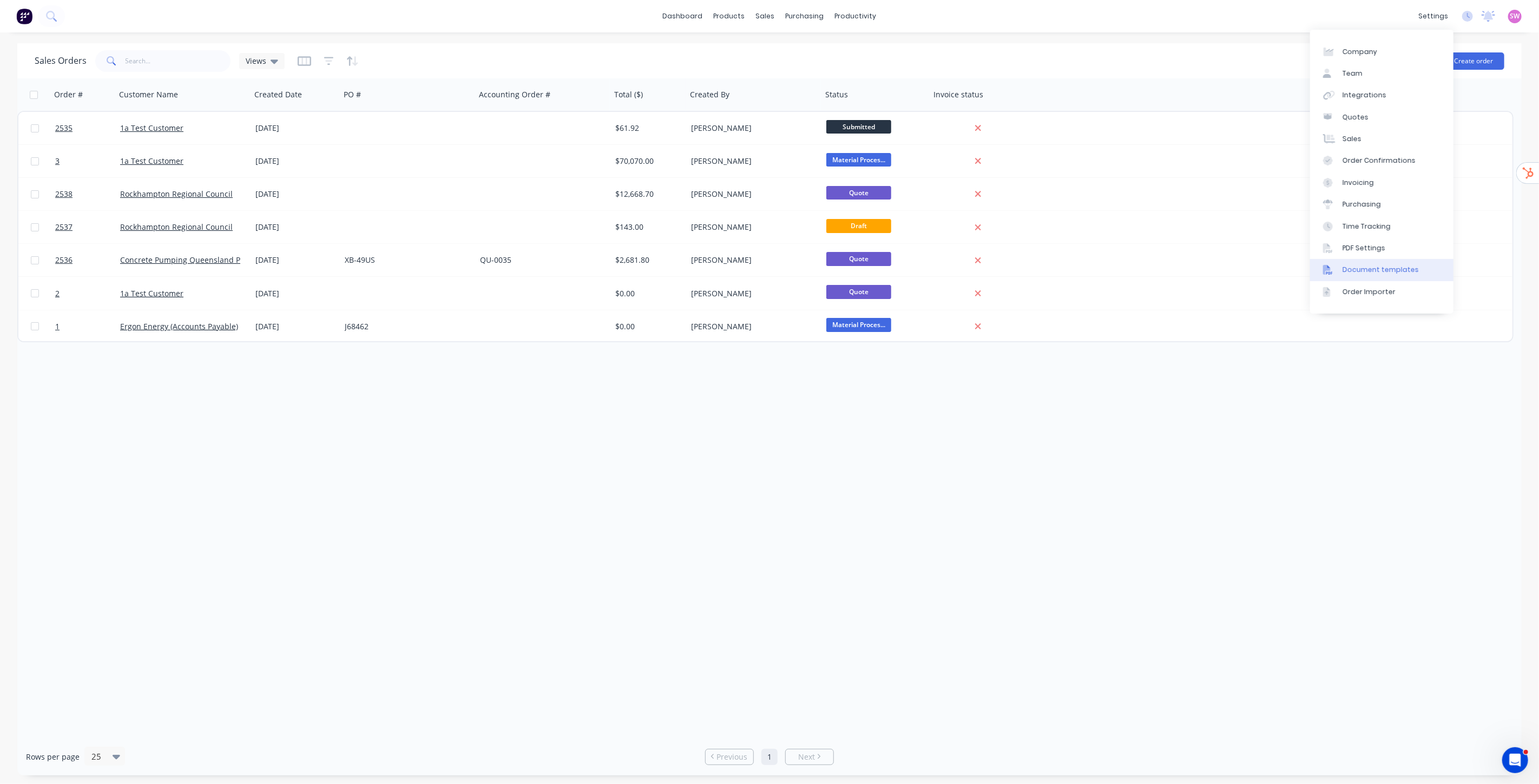
click at [1387, 273] on div "Document templates" at bounding box center [1380, 270] width 76 height 10
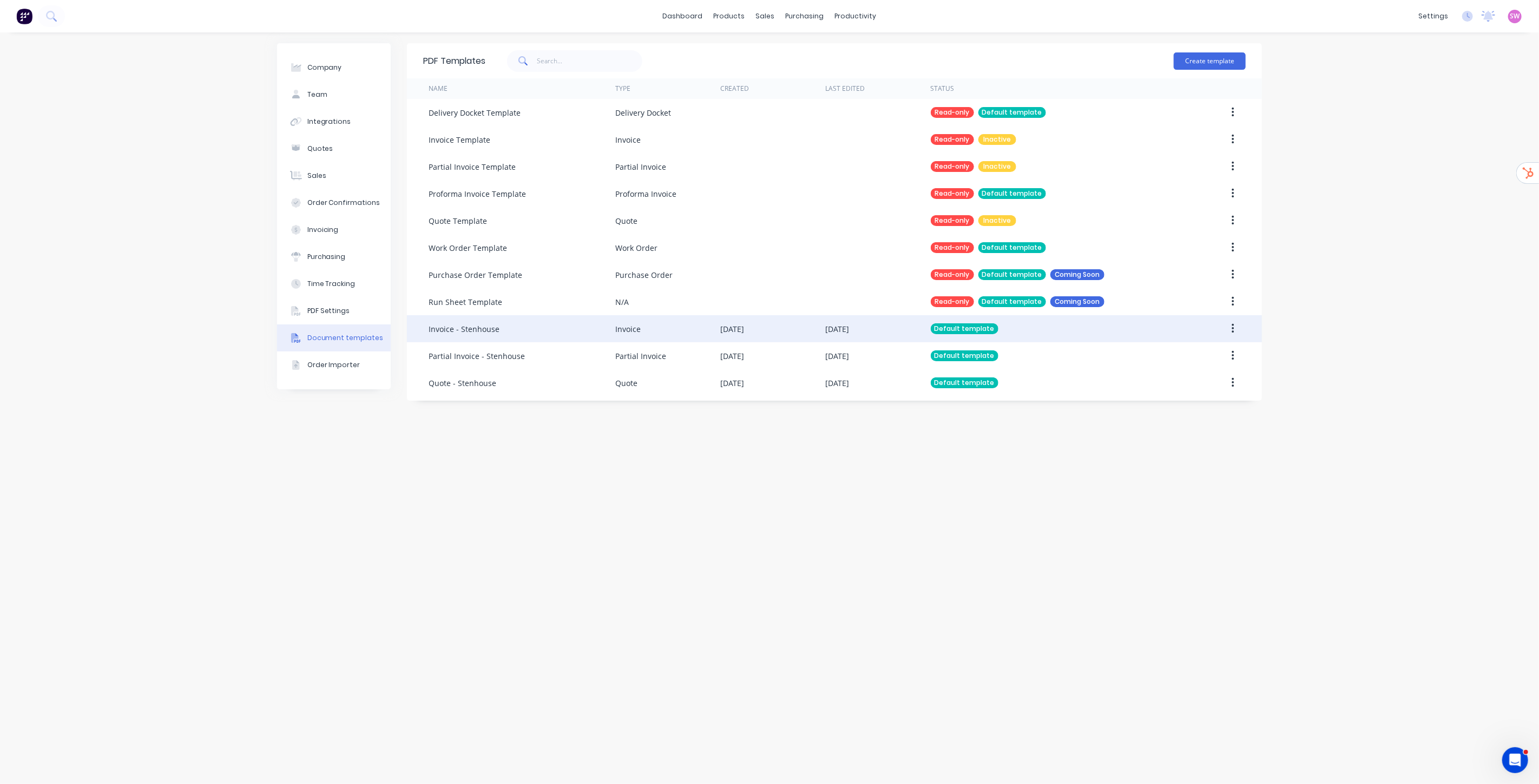
click at [832, 333] on div "[DATE]" at bounding box center [837, 329] width 24 height 11
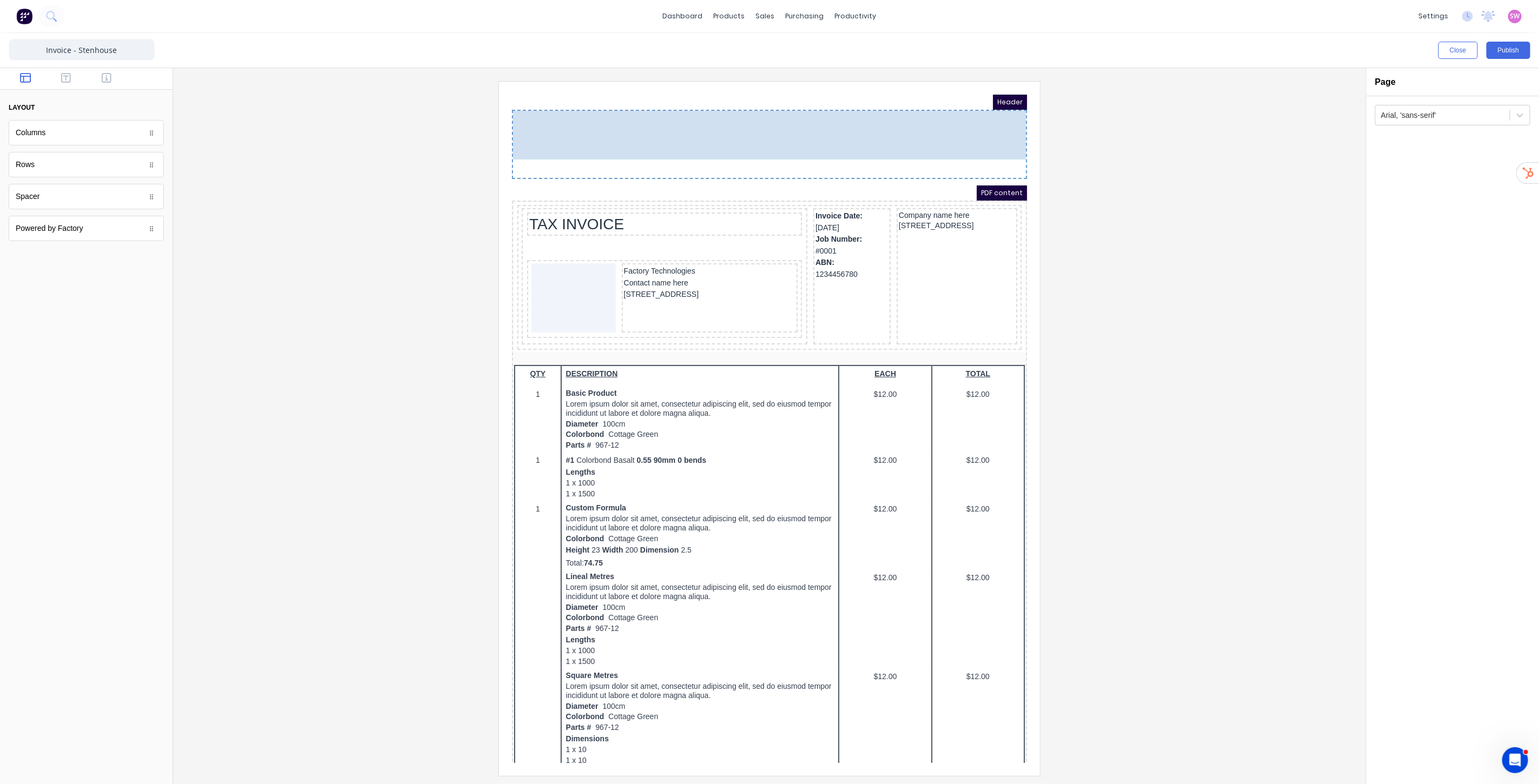
drag, startPoint x: 595, startPoint y: 215, endPoint x: 618, endPoint y: 129, distance: 89.0
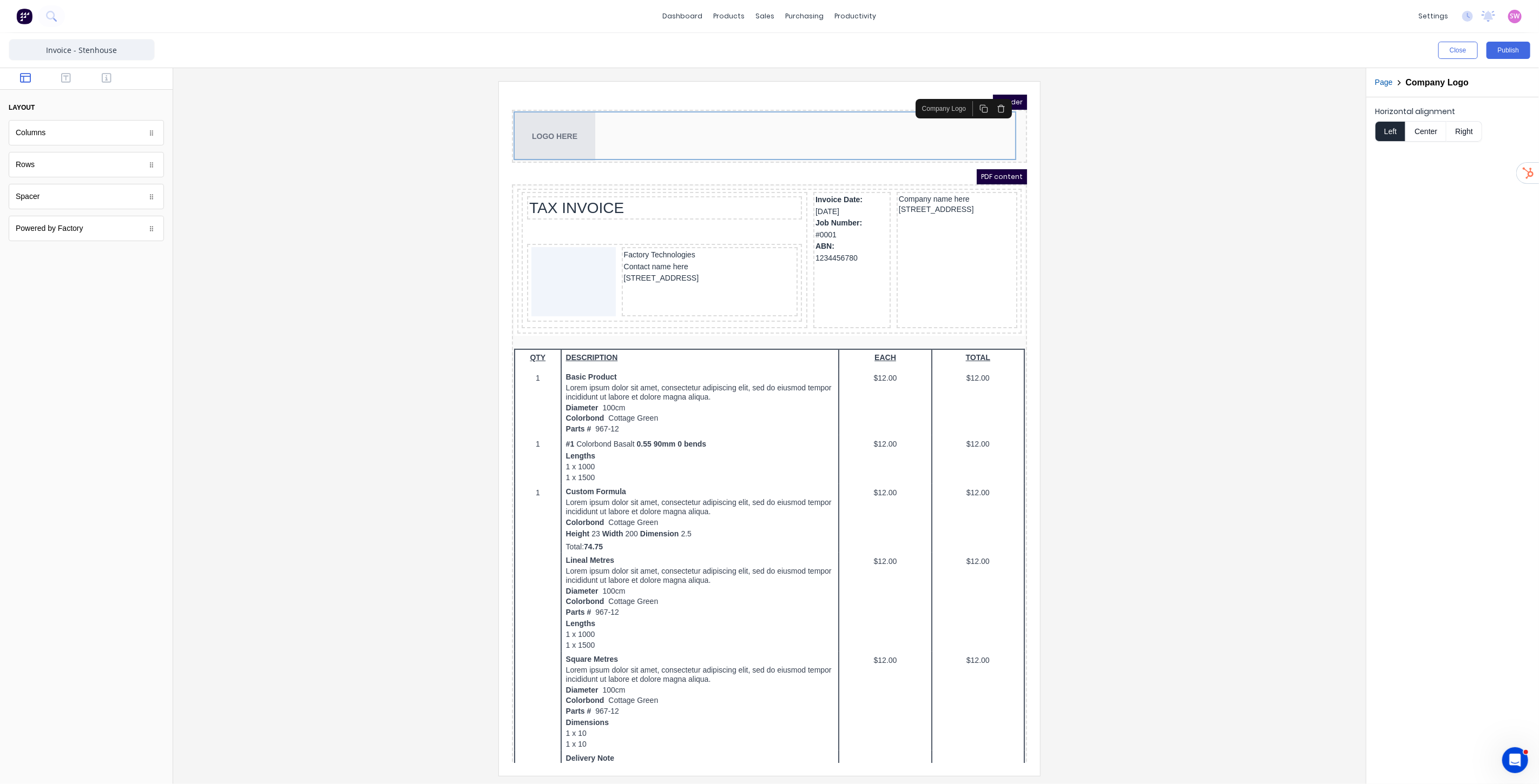
click at [1220, 164] on div at bounding box center [769, 428] width 1175 height 694
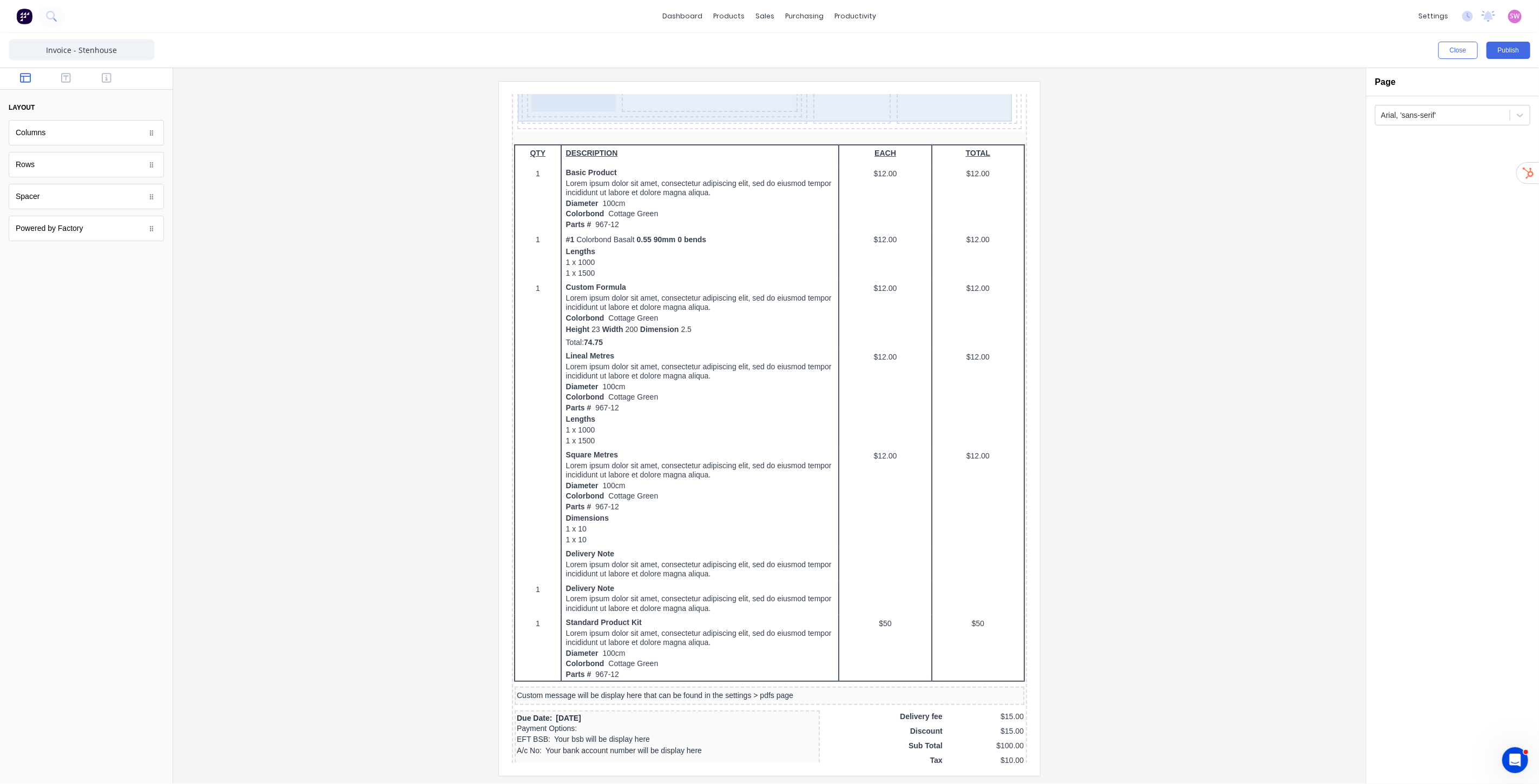
scroll to position [390, 0]
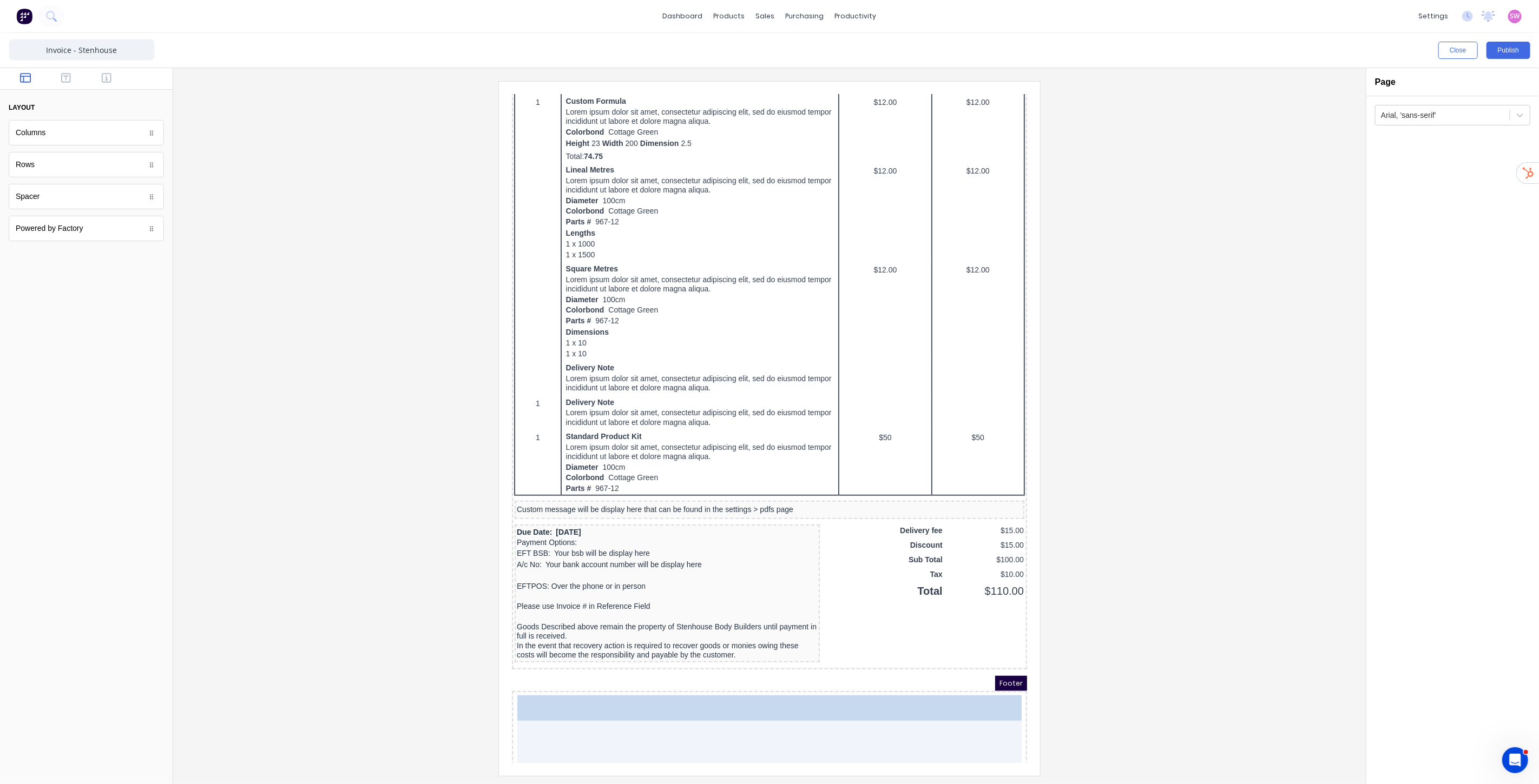
drag, startPoint x: 50, startPoint y: 230, endPoint x: 705, endPoint y: 733, distance: 825.9
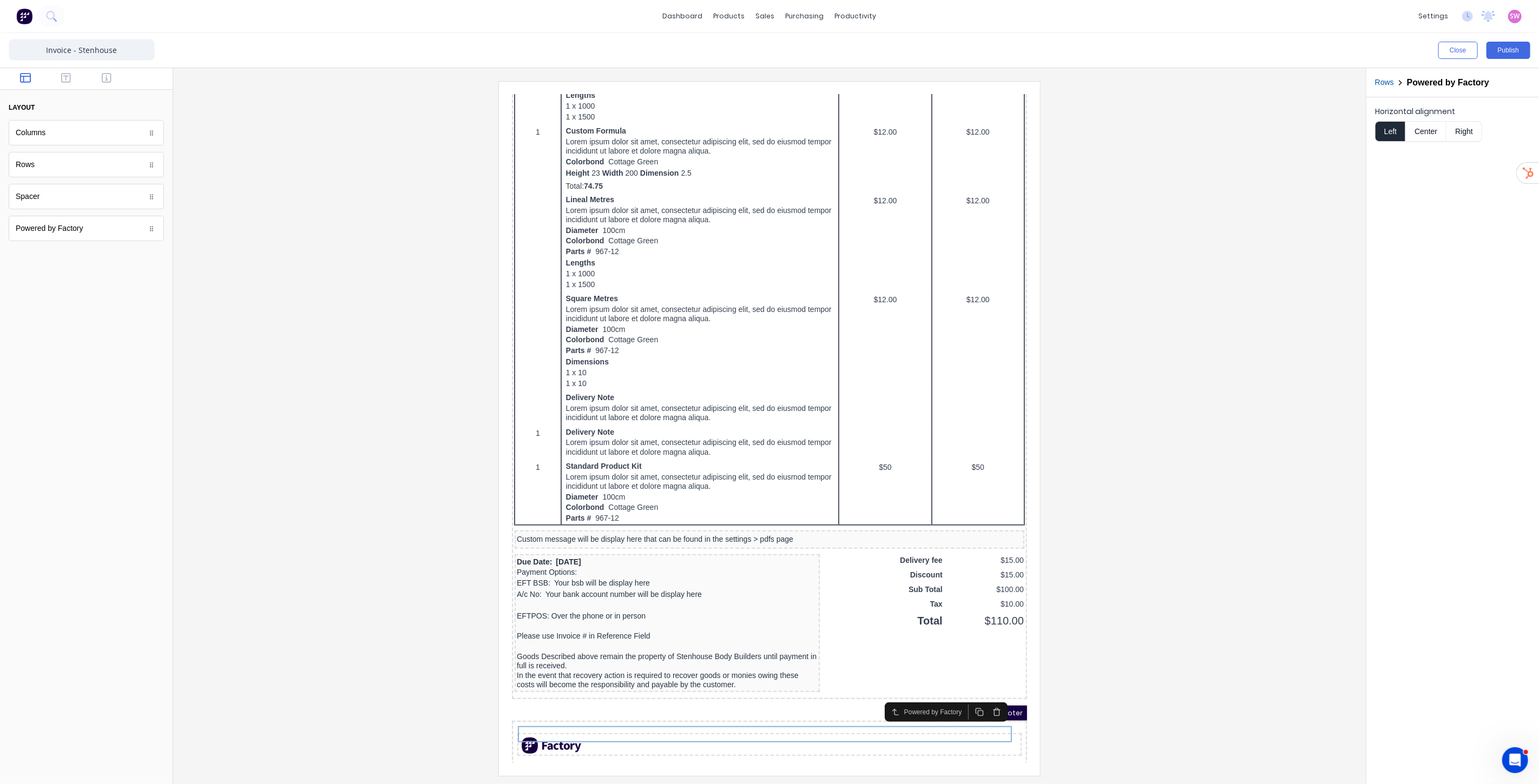
click at [1427, 138] on button "Center" at bounding box center [1426, 131] width 41 height 21
click at [66, 80] on icon "button" at bounding box center [65, 77] width 10 height 10
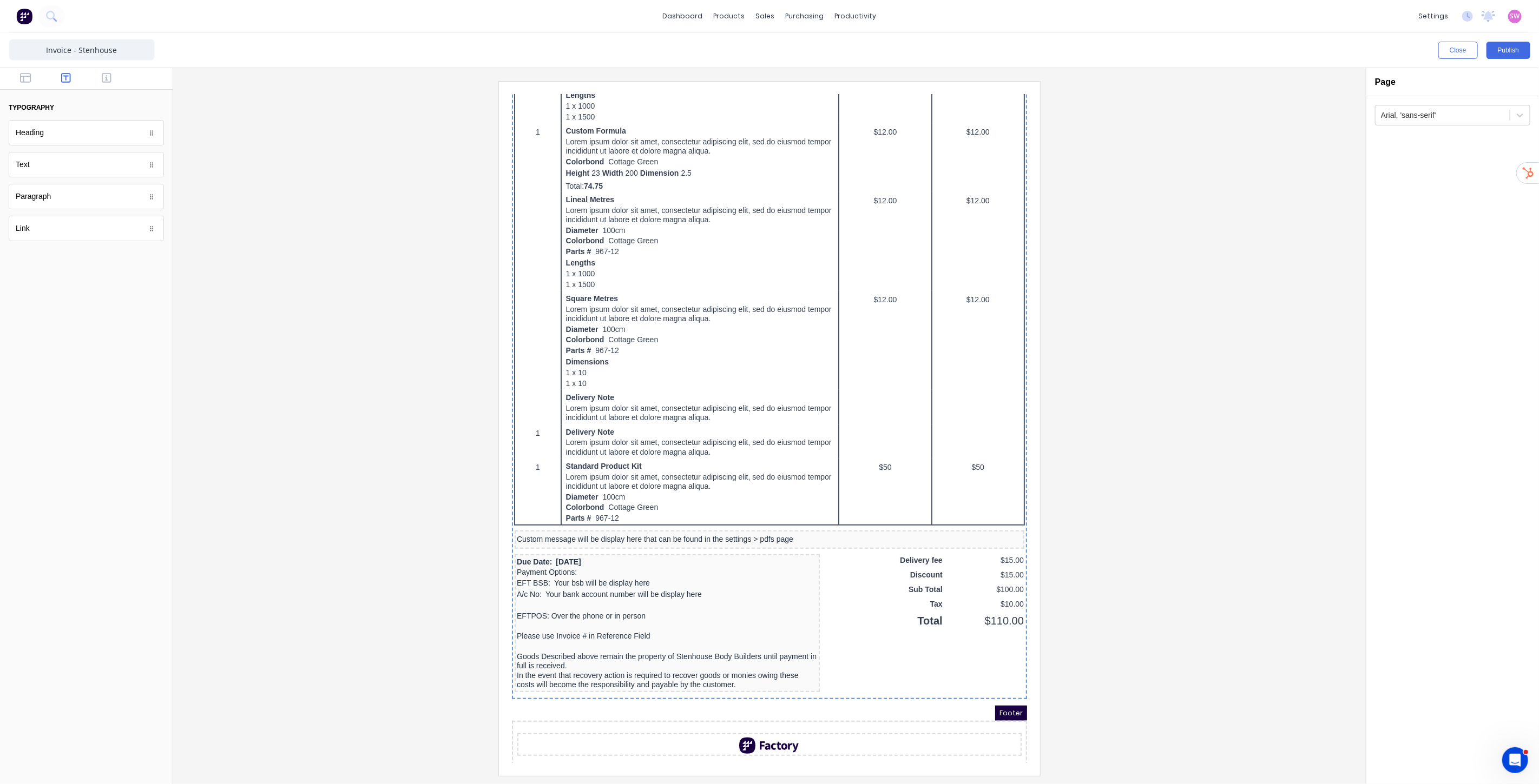
scroll to position [386, 0]
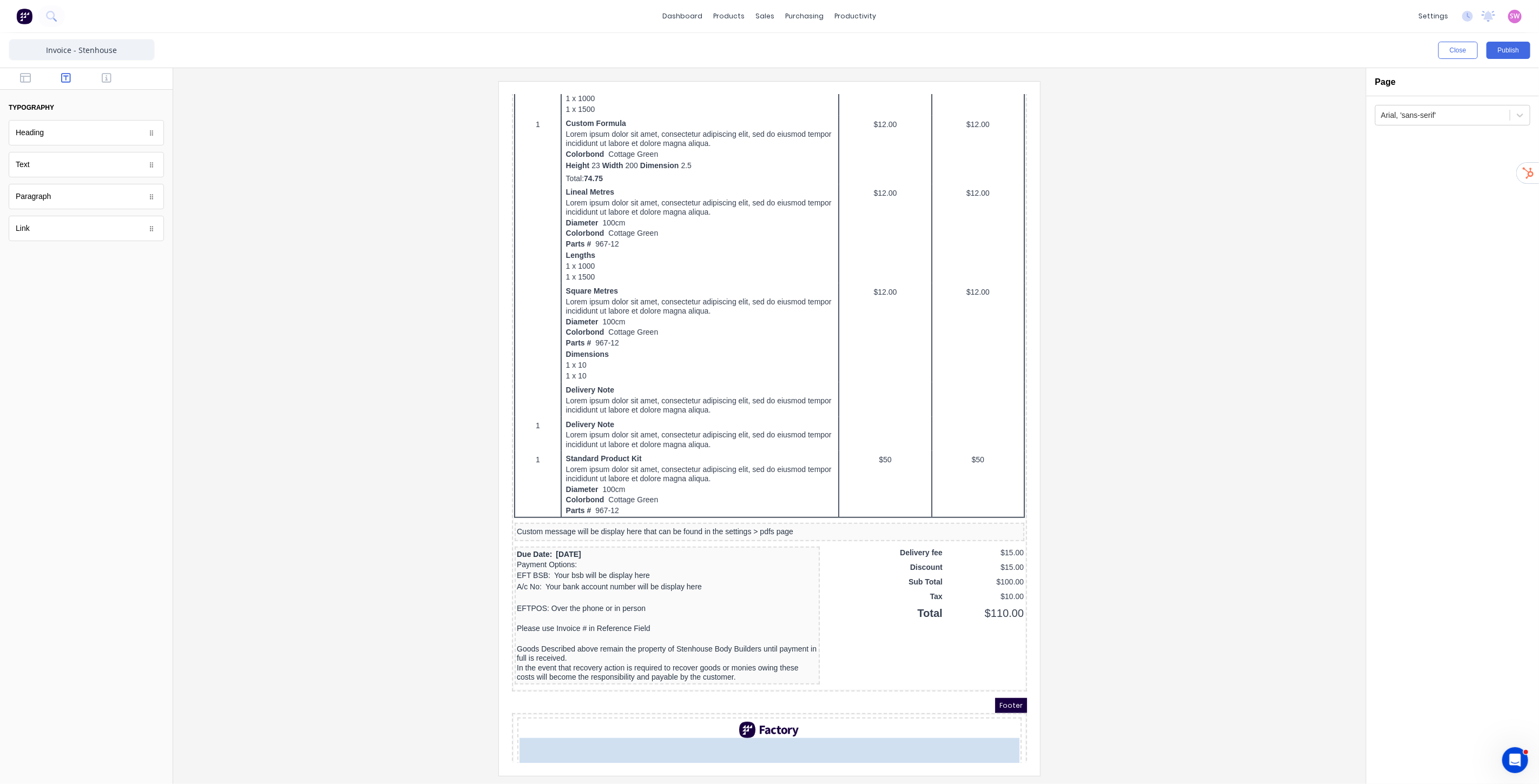
drag, startPoint x: 62, startPoint y: 166, endPoint x: 670, endPoint y: 732, distance: 830.7
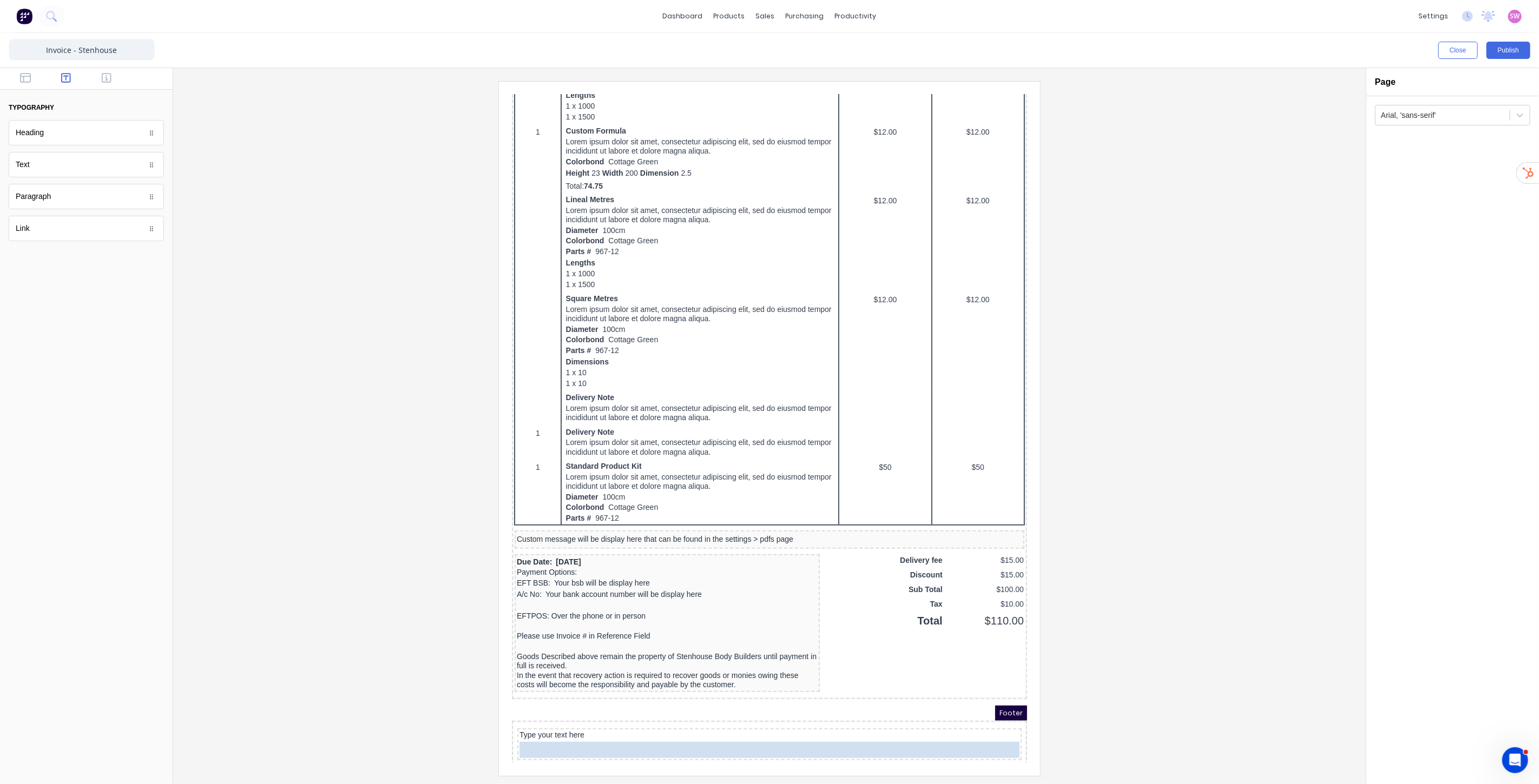
drag, startPoint x: 762, startPoint y: 713, endPoint x: 758, endPoint y: 727, distance: 14.6
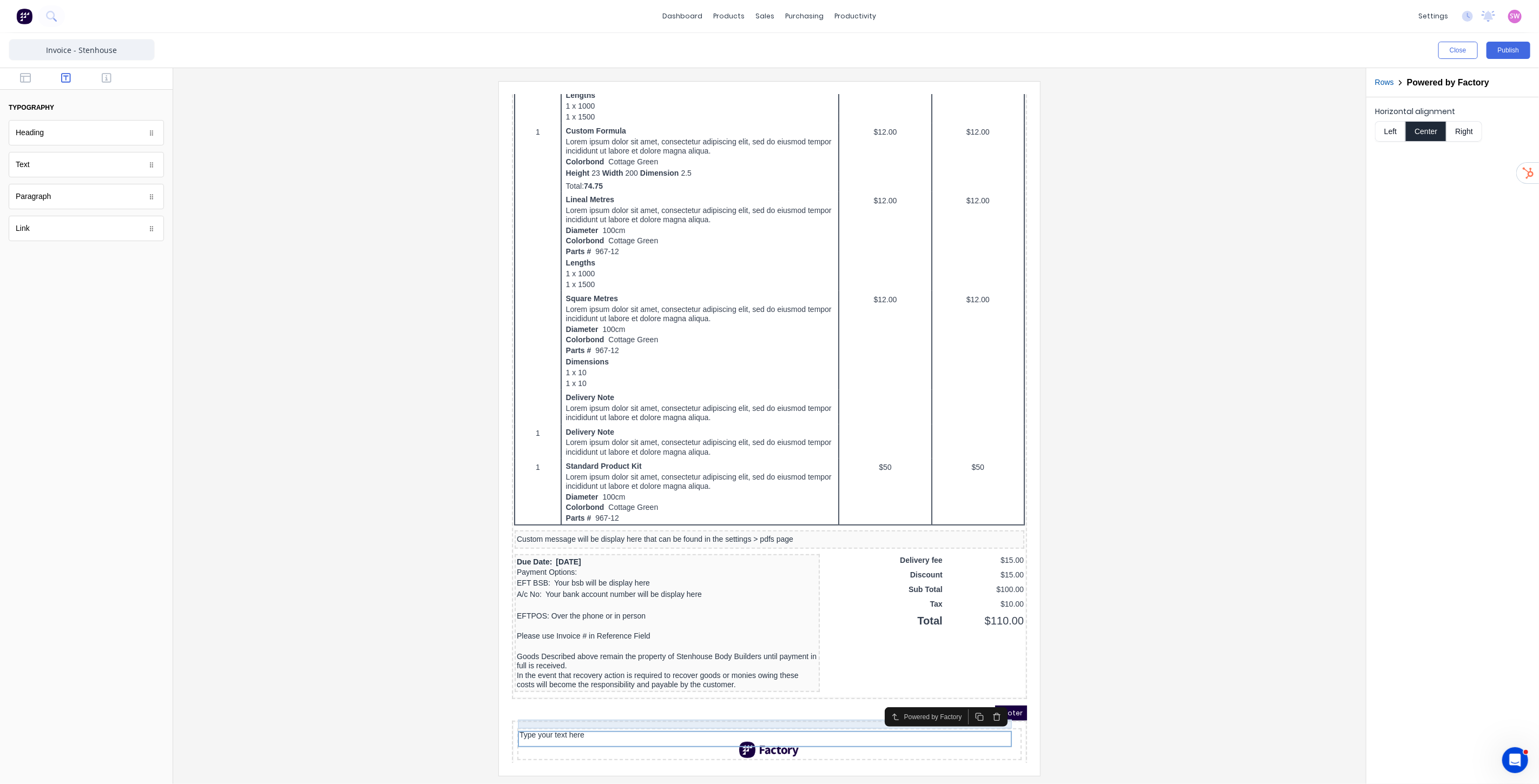
click at [553, 717] on div "Type your text here" at bounding box center [756, 722] width 500 height 10
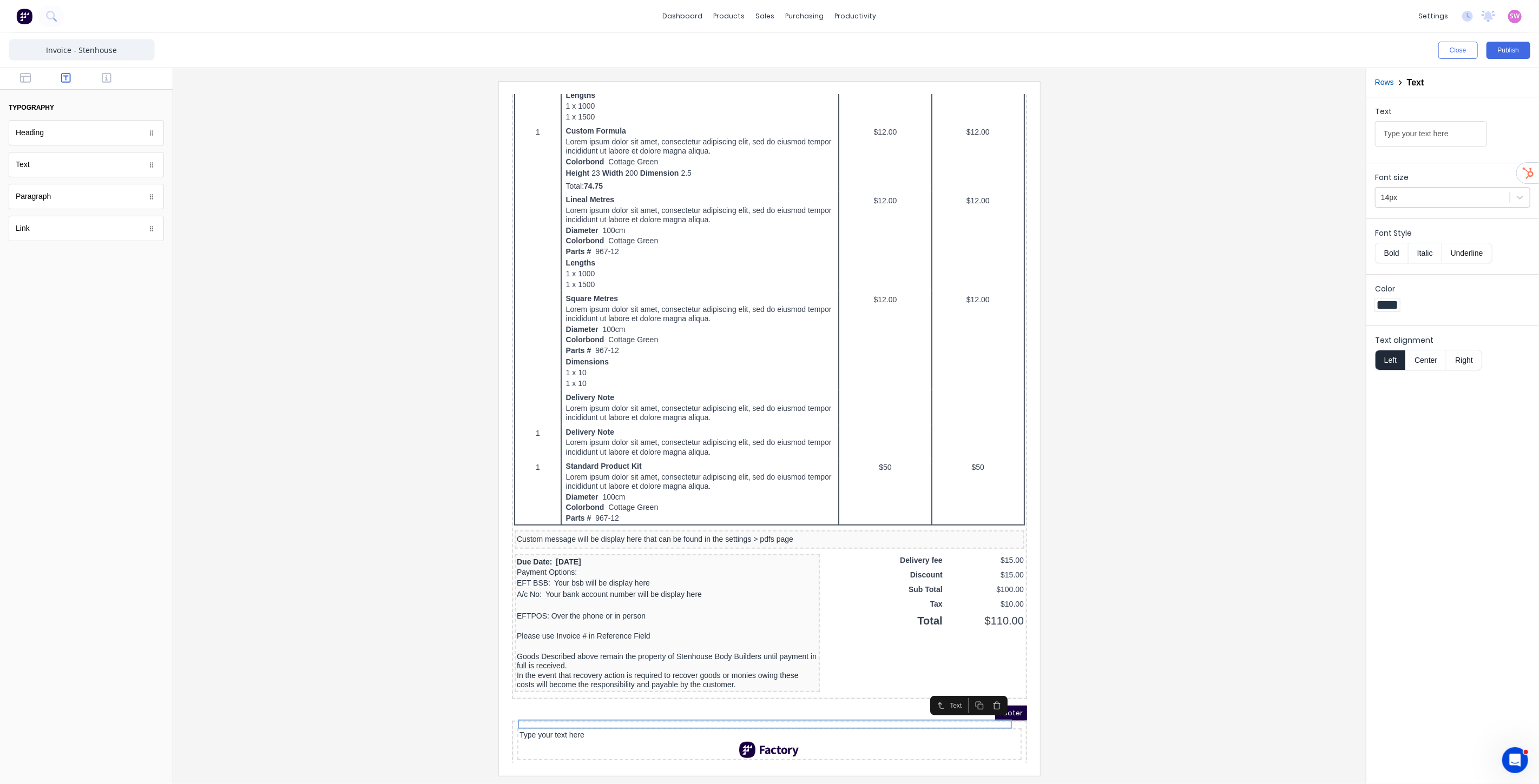
click at [1426, 364] on button "Center" at bounding box center [1426, 360] width 41 height 21
click at [1395, 248] on button "Bold" at bounding box center [1391, 253] width 33 height 21
drag, startPoint x: 1468, startPoint y: 132, endPoint x: 1351, endPoint y: 131, distance: 117.0
click at [1357, 132] on div "Close Publish Components typography Heading Heading Text Text Paragraph Paragra…" at bounding box center [769, 408] width 1539 height 751
type input "Order created using"
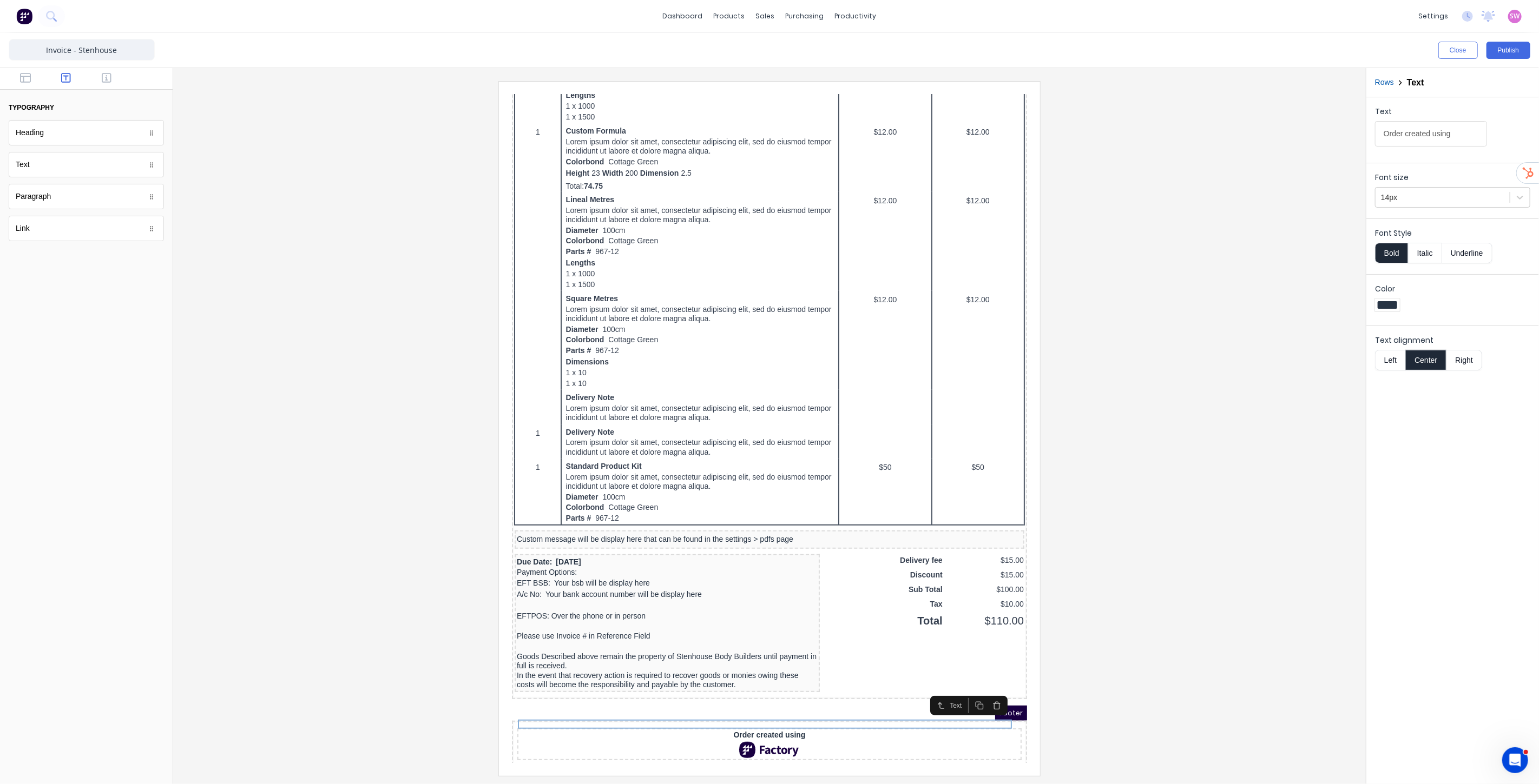
click at [1233, 207] on div at bounding box center [769, 428] width 1175 height 694
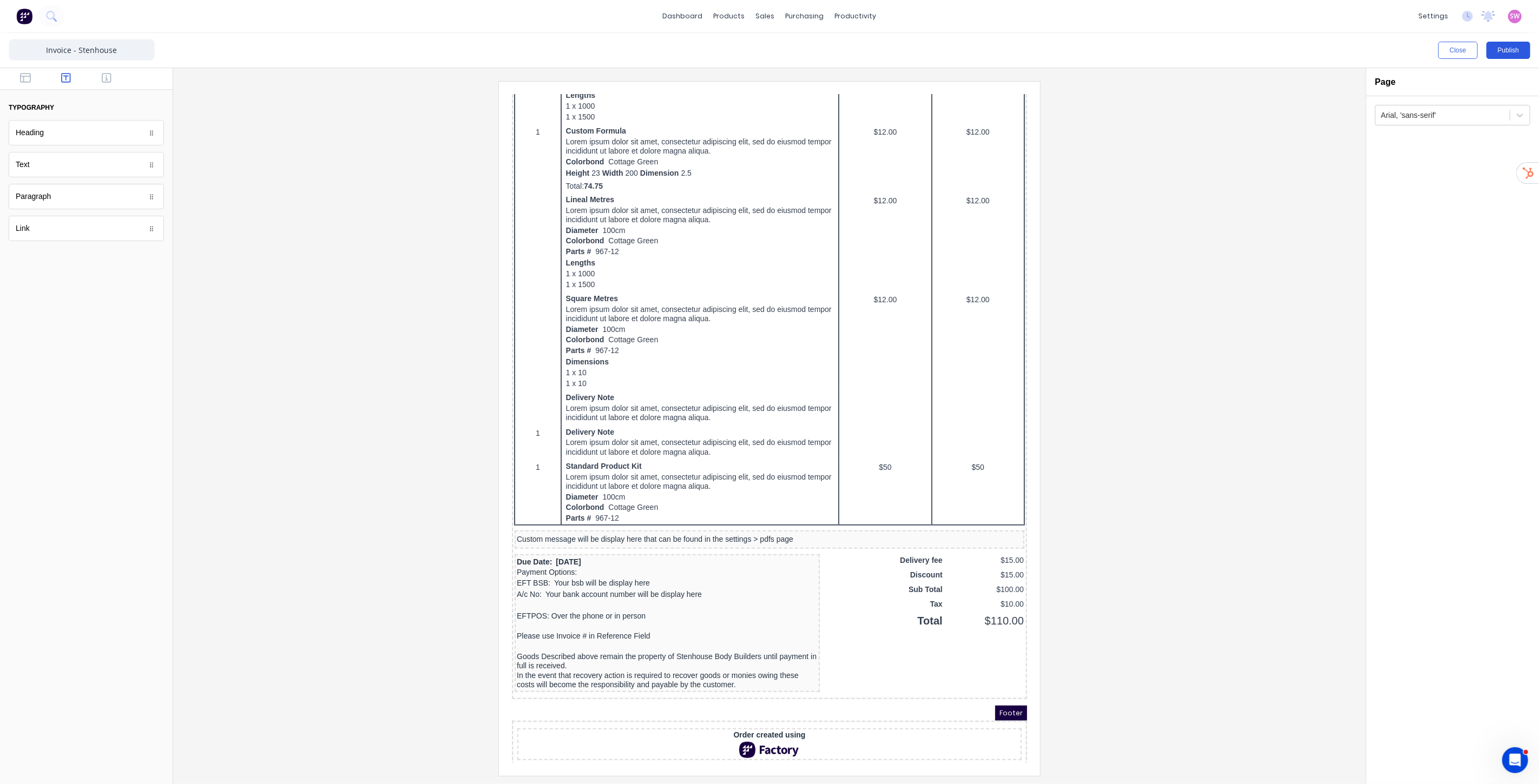
click at [1515, 50] on button "Publish" at bounding box center [1509, 50] width 44 height 17
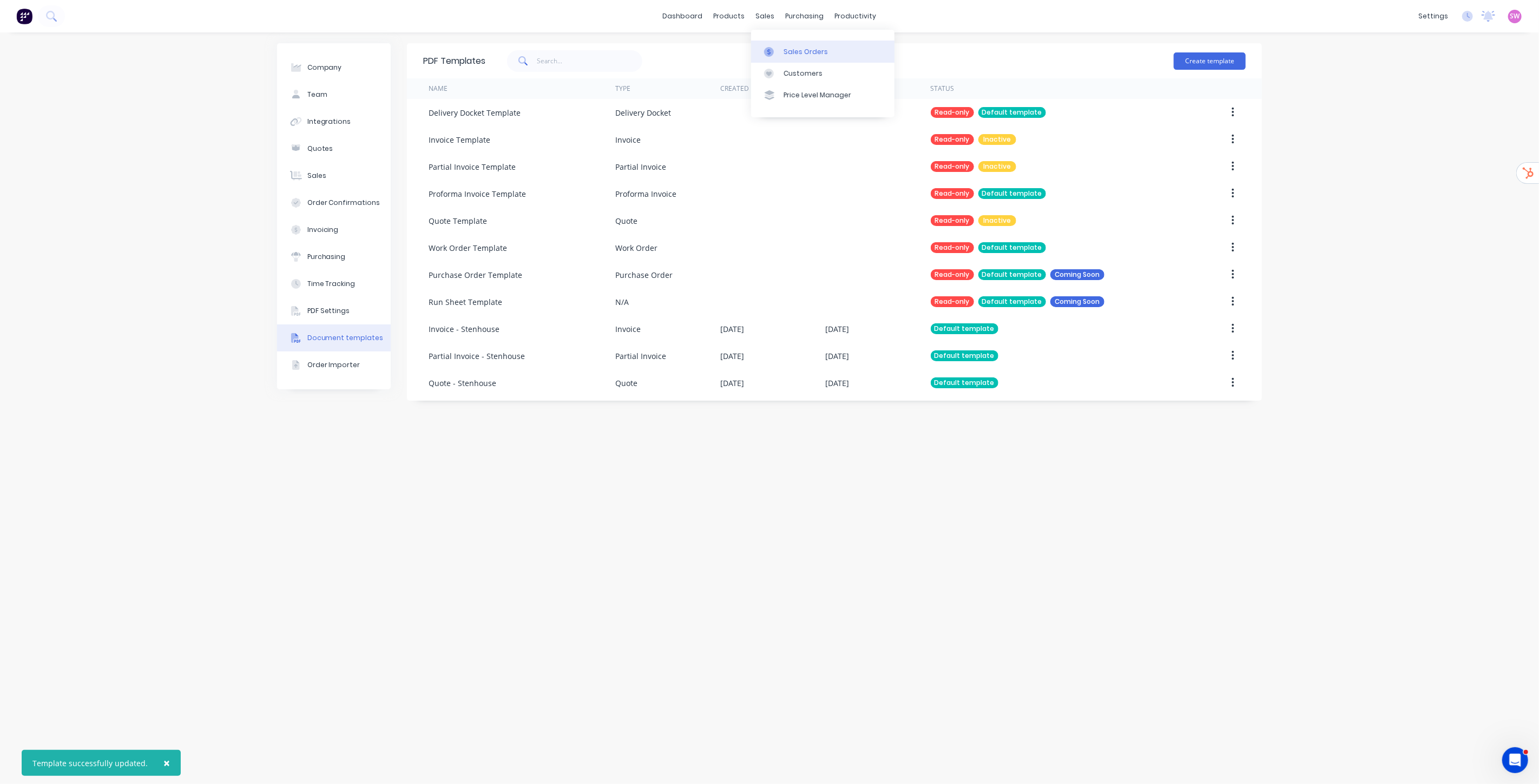
click at [787, 49] on div "Sales Orders" at bounding box center [806, 52] width 44 height 10
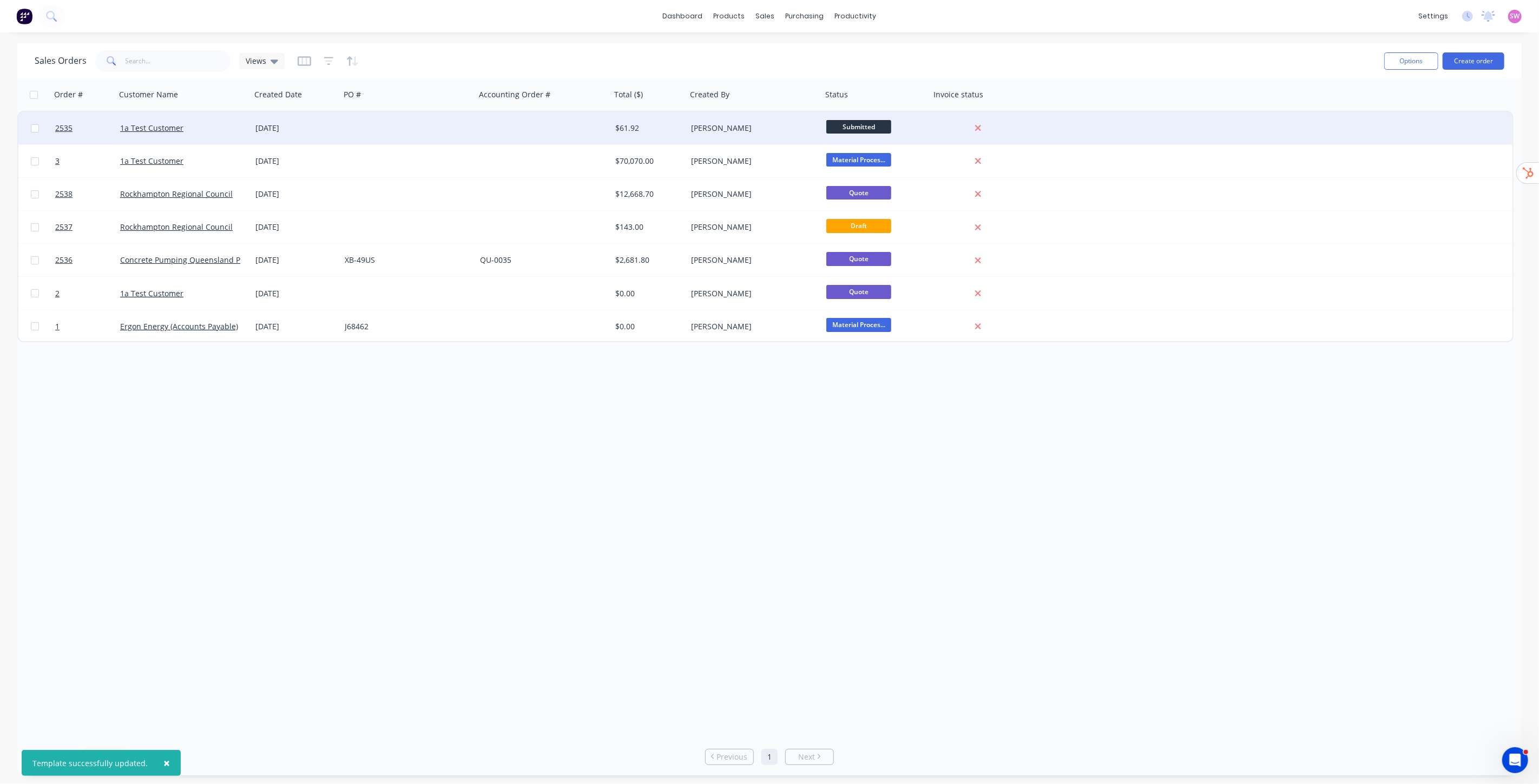
click at [758, 123] on div "[PERSON_NAME]" at bounding box center [751, 128] width 120 height 11
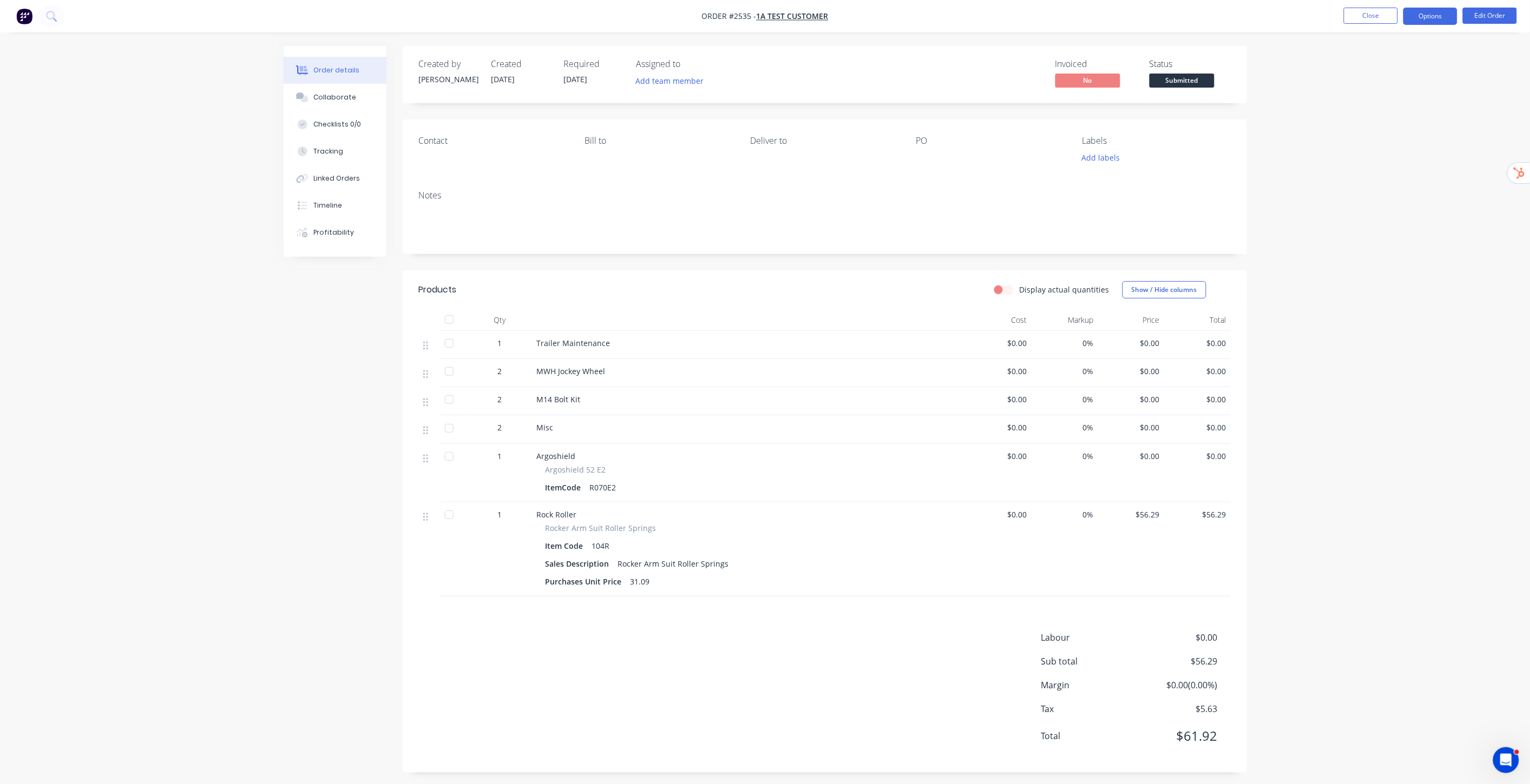
click at [1429, 17] on button "Options" at bounding box center [1430, 16] width 54 height 17
click at [1387, 62] on div "Invoice" at bounding box center [1398, 65] width 100 height 16
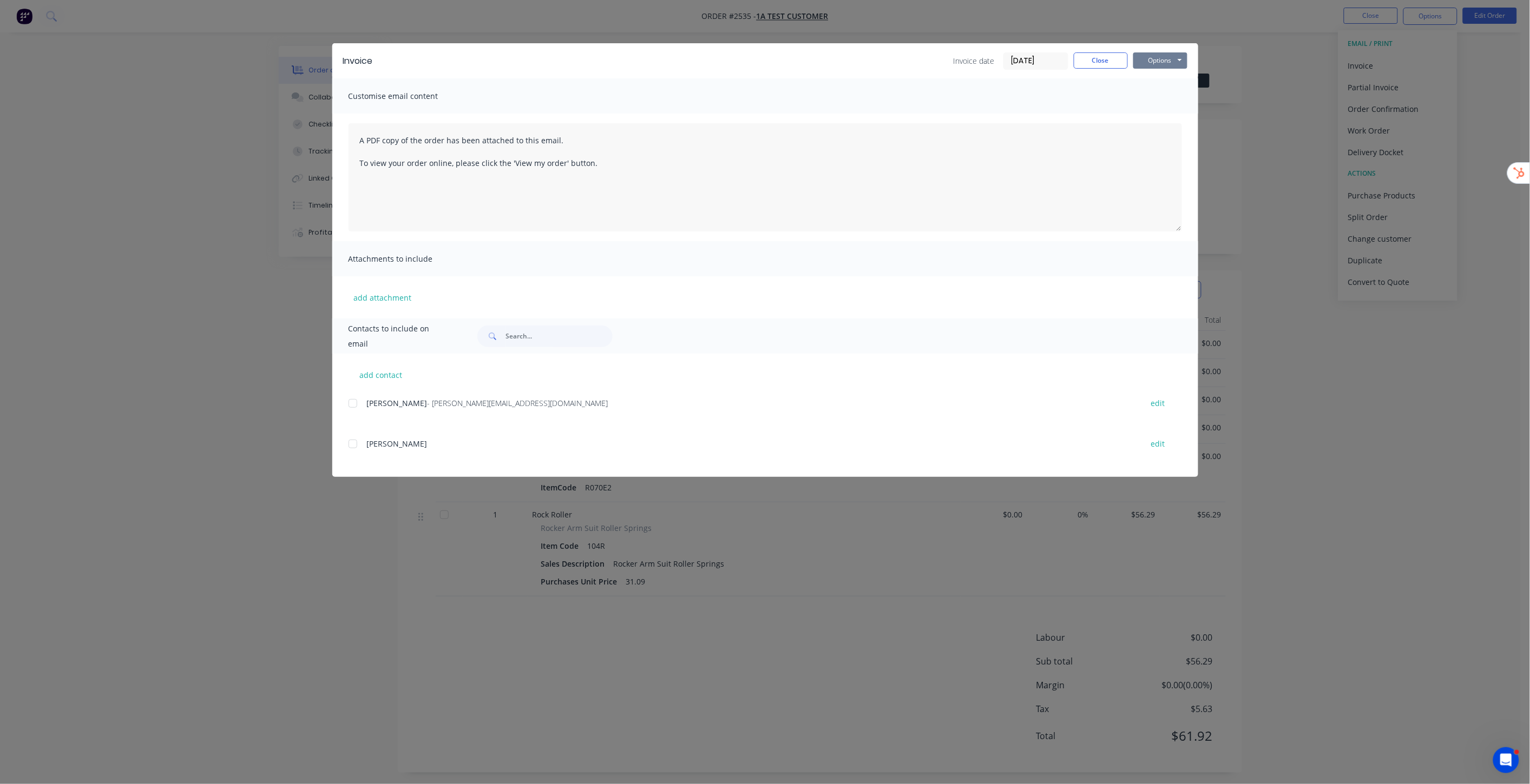
click at [1177, 58] on button "Options" at bounding box center [1160, 60] width 54 height 16
click at [1161, 77] on button "Preview" at bounding box center [1167, 79] width 69 height 17
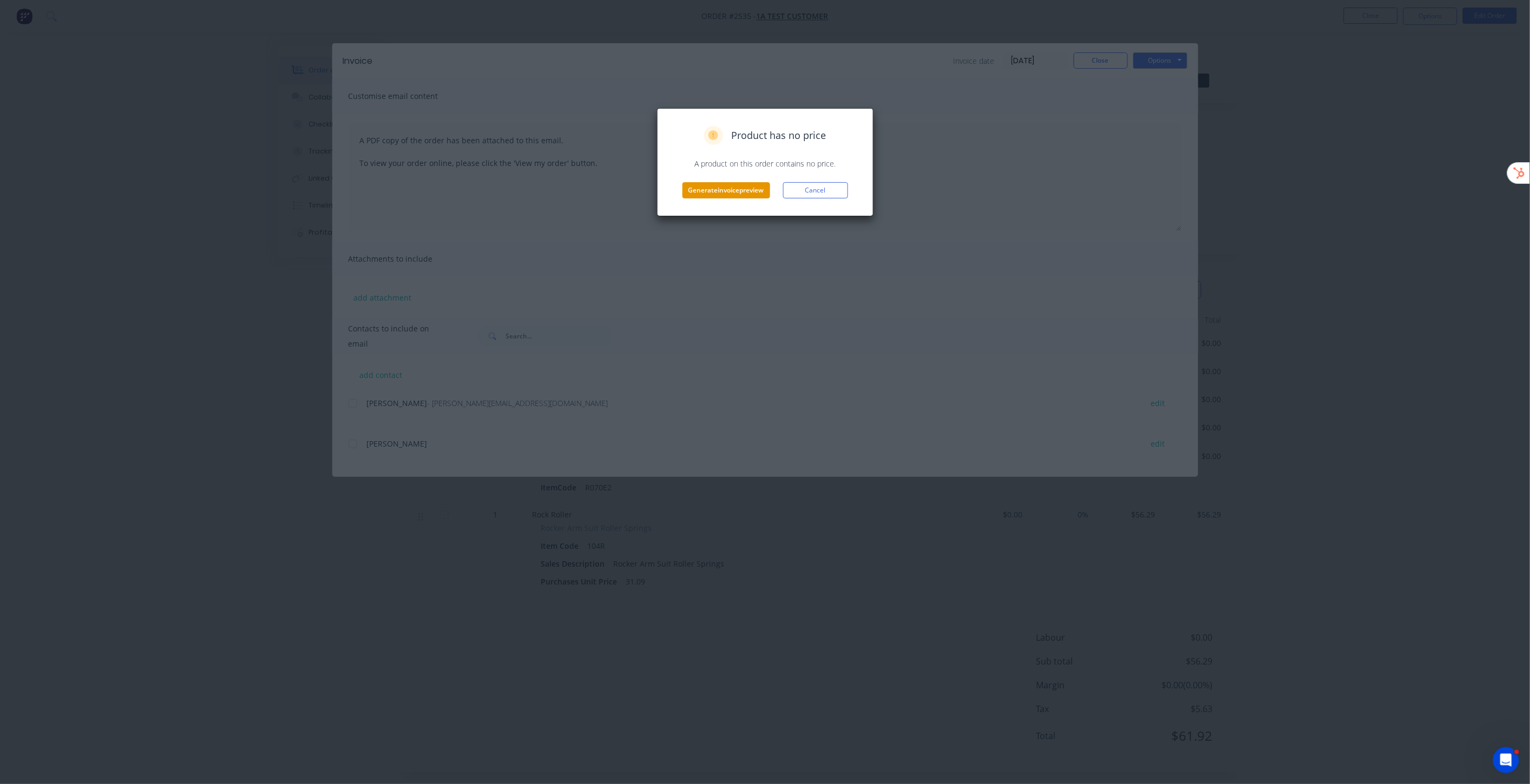
click at [738, 188] on button "Generate invoice preview" at bounding box center [726, 190] width 87 height 16
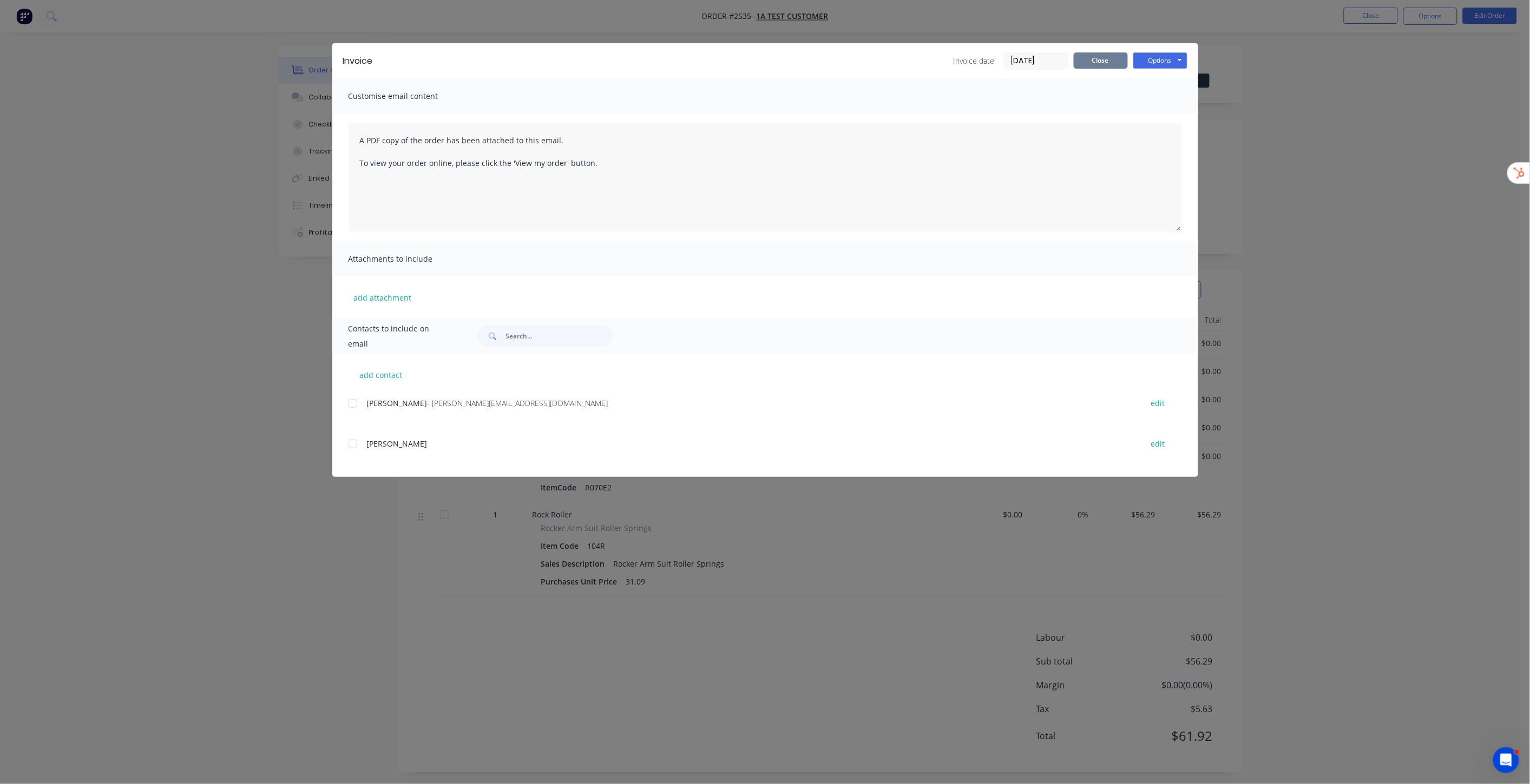
click at [1110, 56] on button "Close" at bounding box center [1101, 60] width 54 height 16
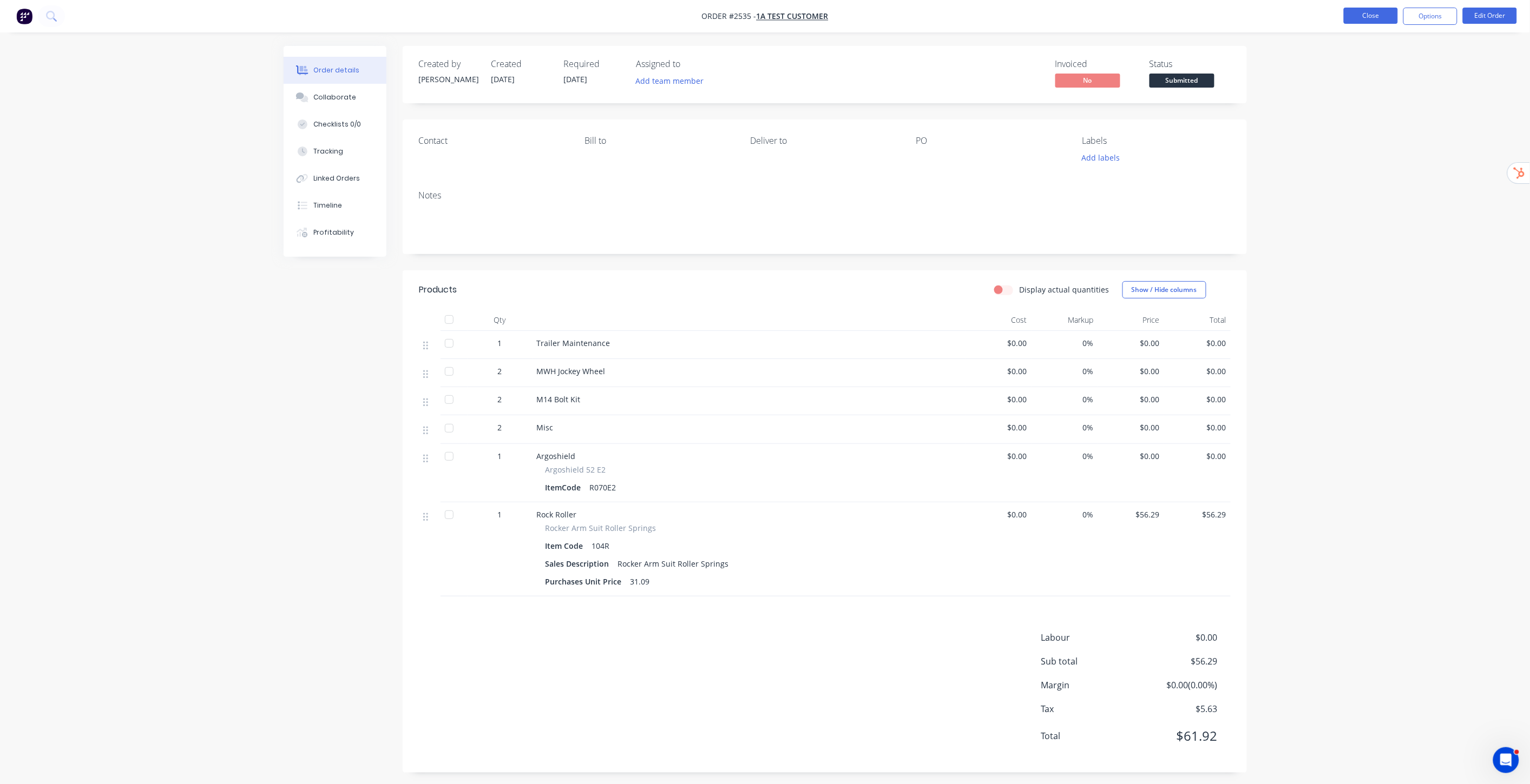
click at [1362, 15] on button "Close" at bounding box center [1370, 15] width 54 height 16
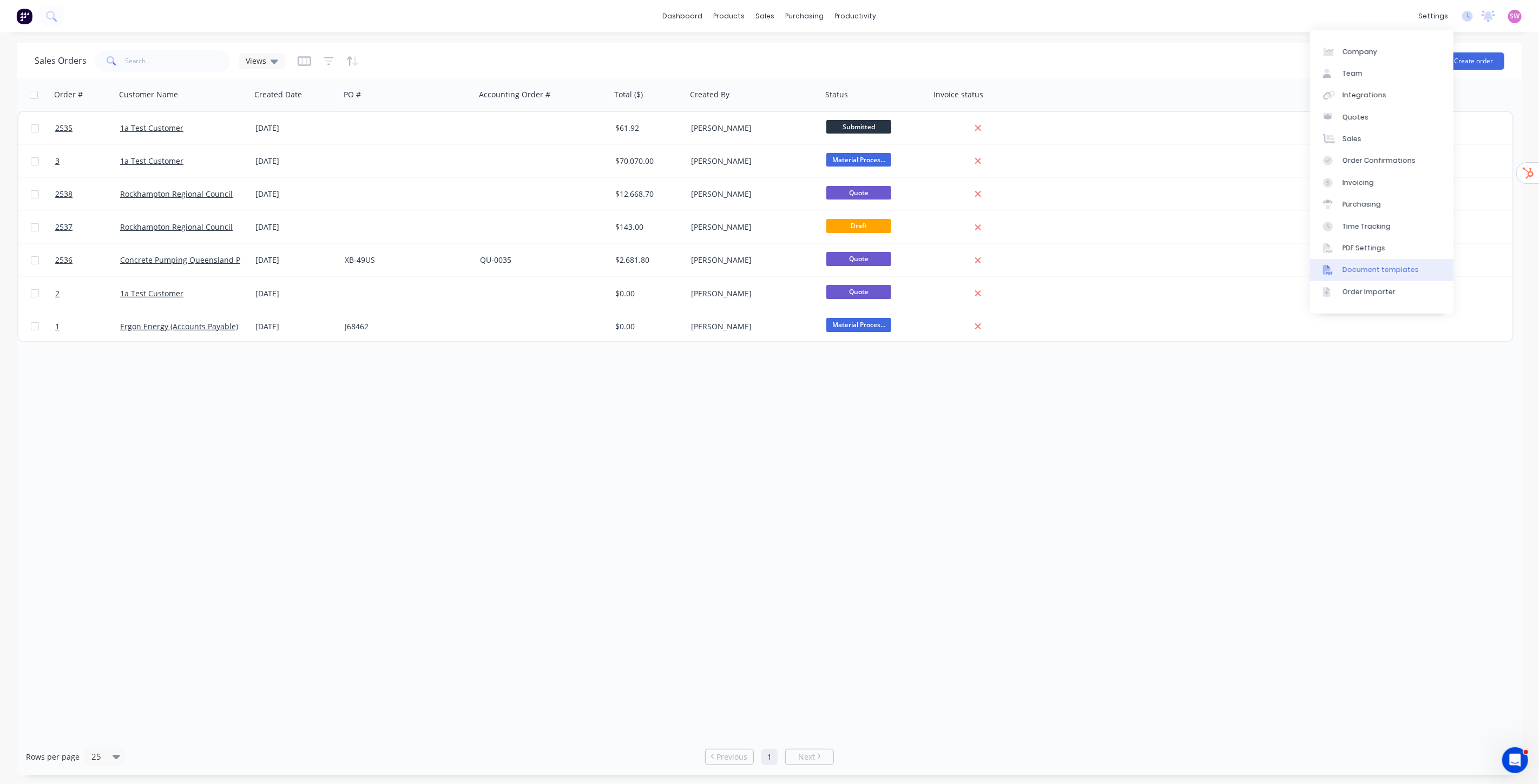
click at [1398, 267] on div "Document templates" at bounding box center [1380, 270] width 76 height 10
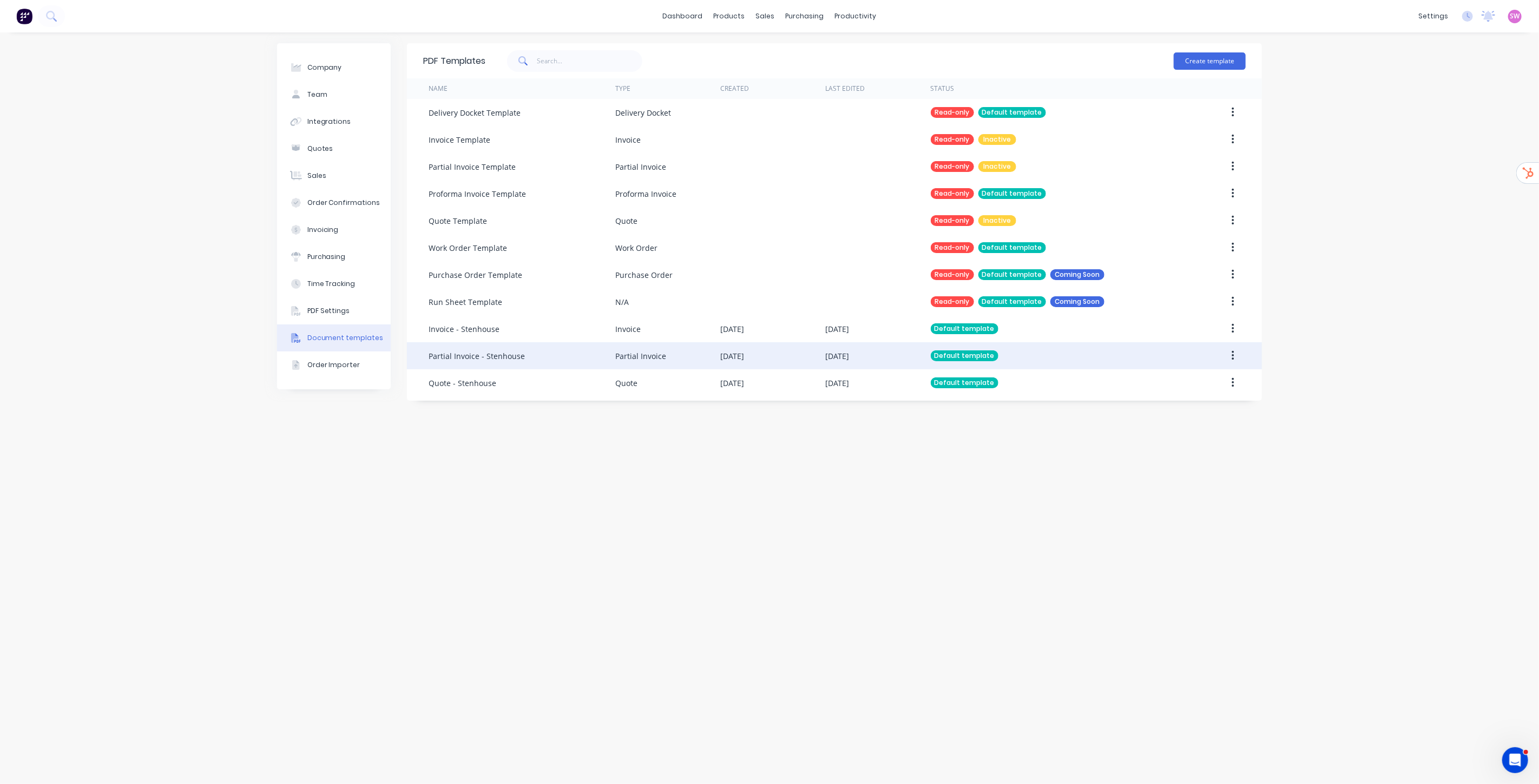
click at [987, 354] on div "Default template" at bounding box center [964, 356] width 68 height 11
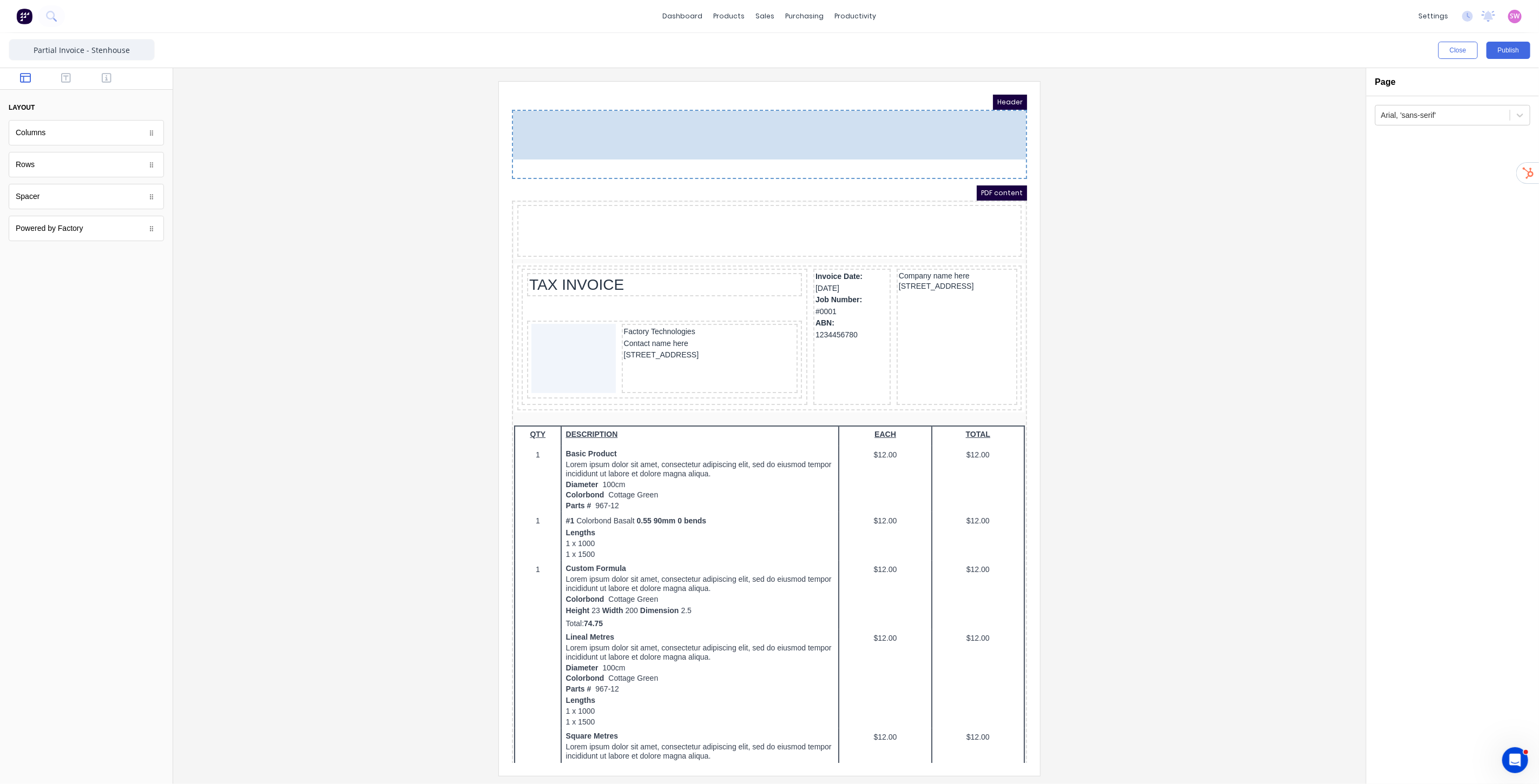
drag, startPoint x: 559, startPoint y: 207, endPoint x: 561, endPoint y: 121, distance: 86.0
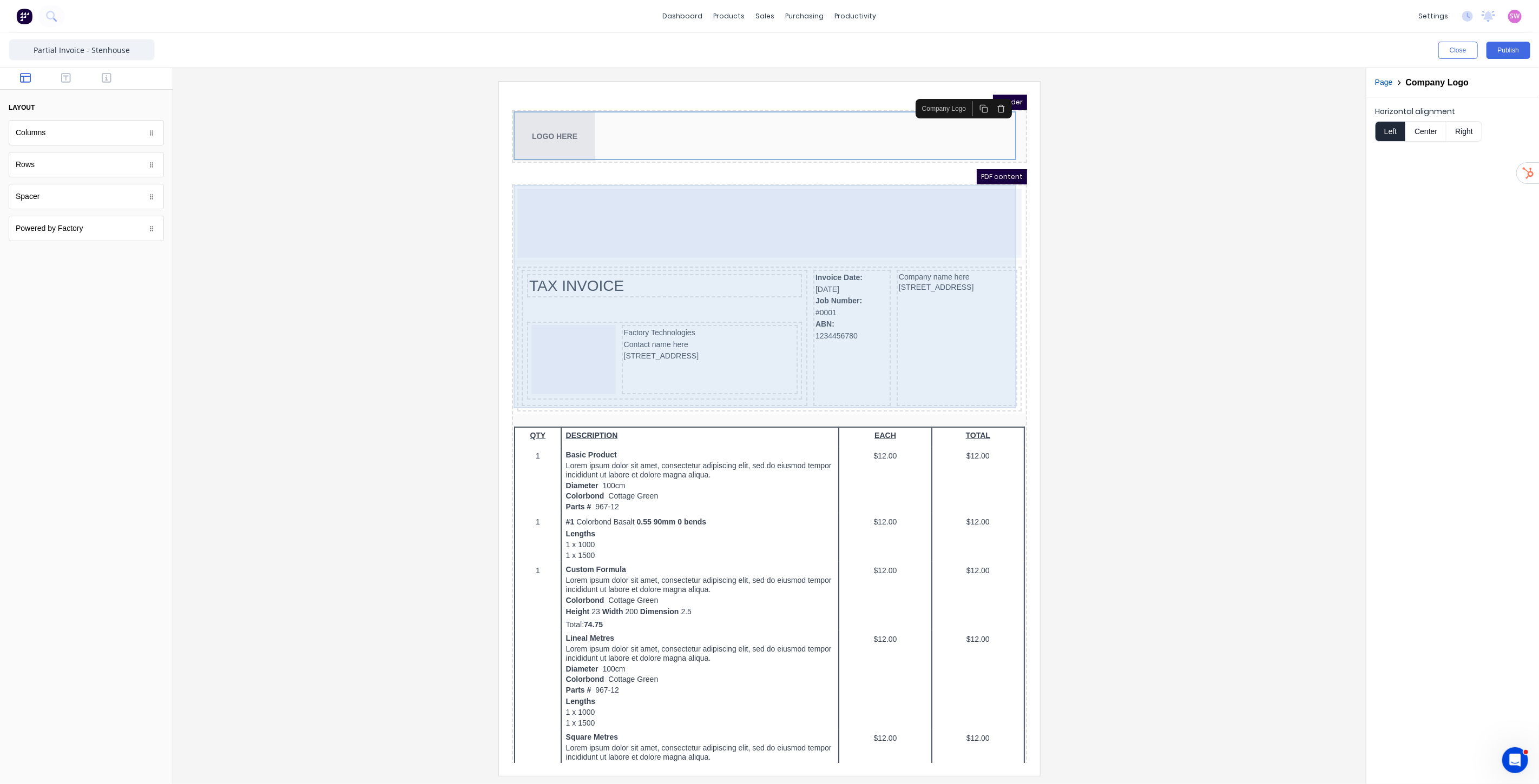
click at [923, 197] on div at bounding box center [756, 210] width 505 height 69
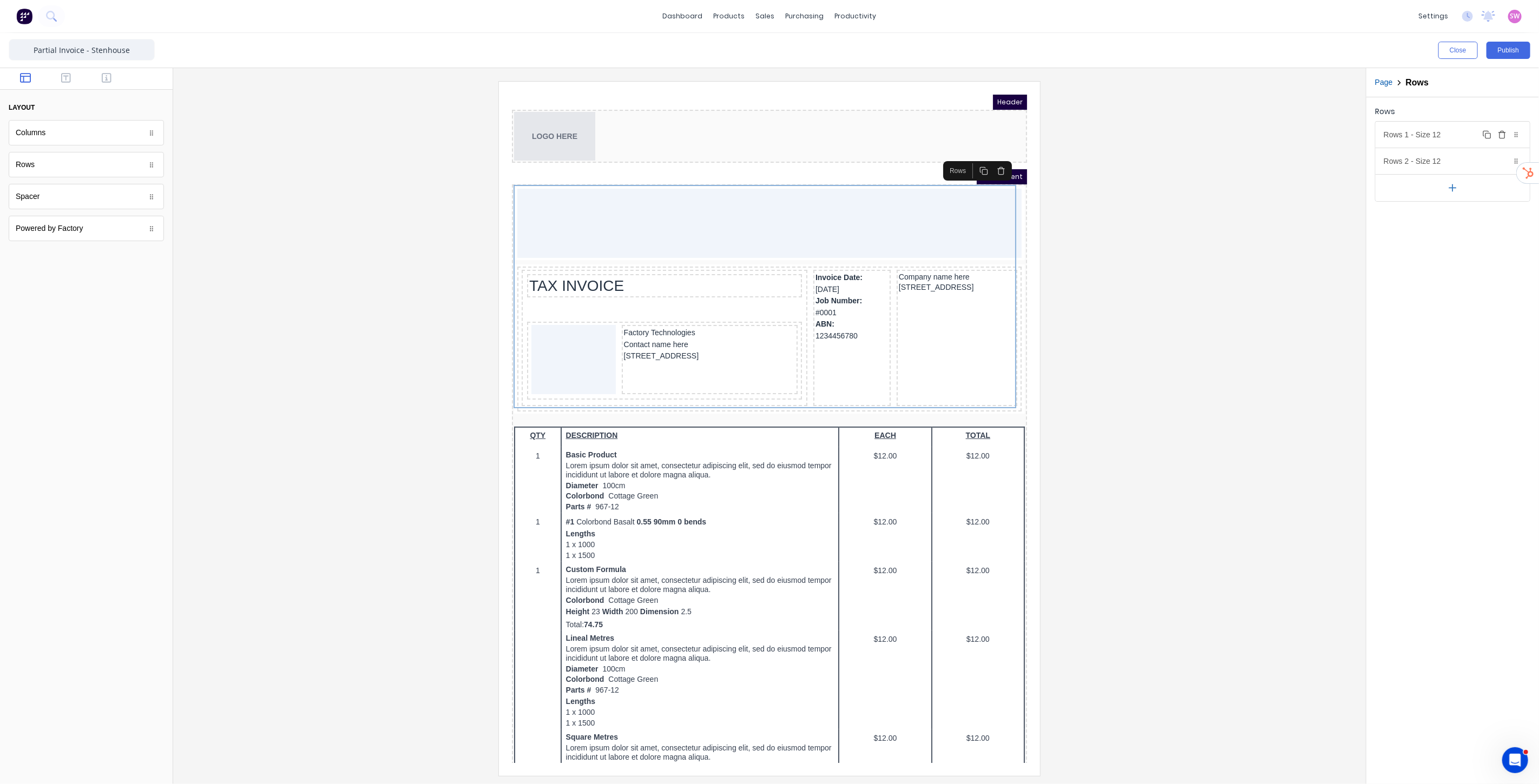
click at [1506, 135] on icon "button" at bounding box center [1502, 134] width 8 height 8
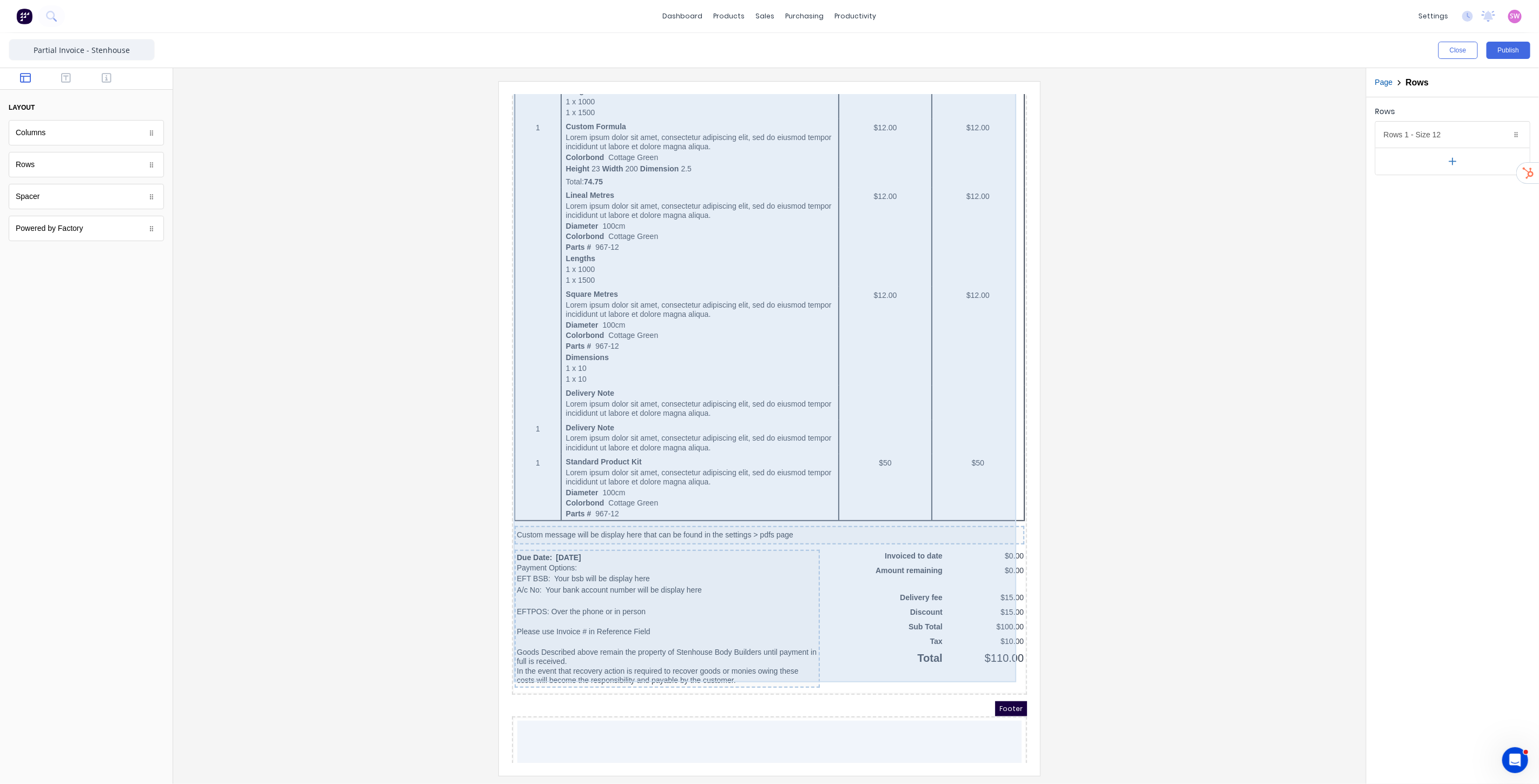
scroll to position [390, 0]
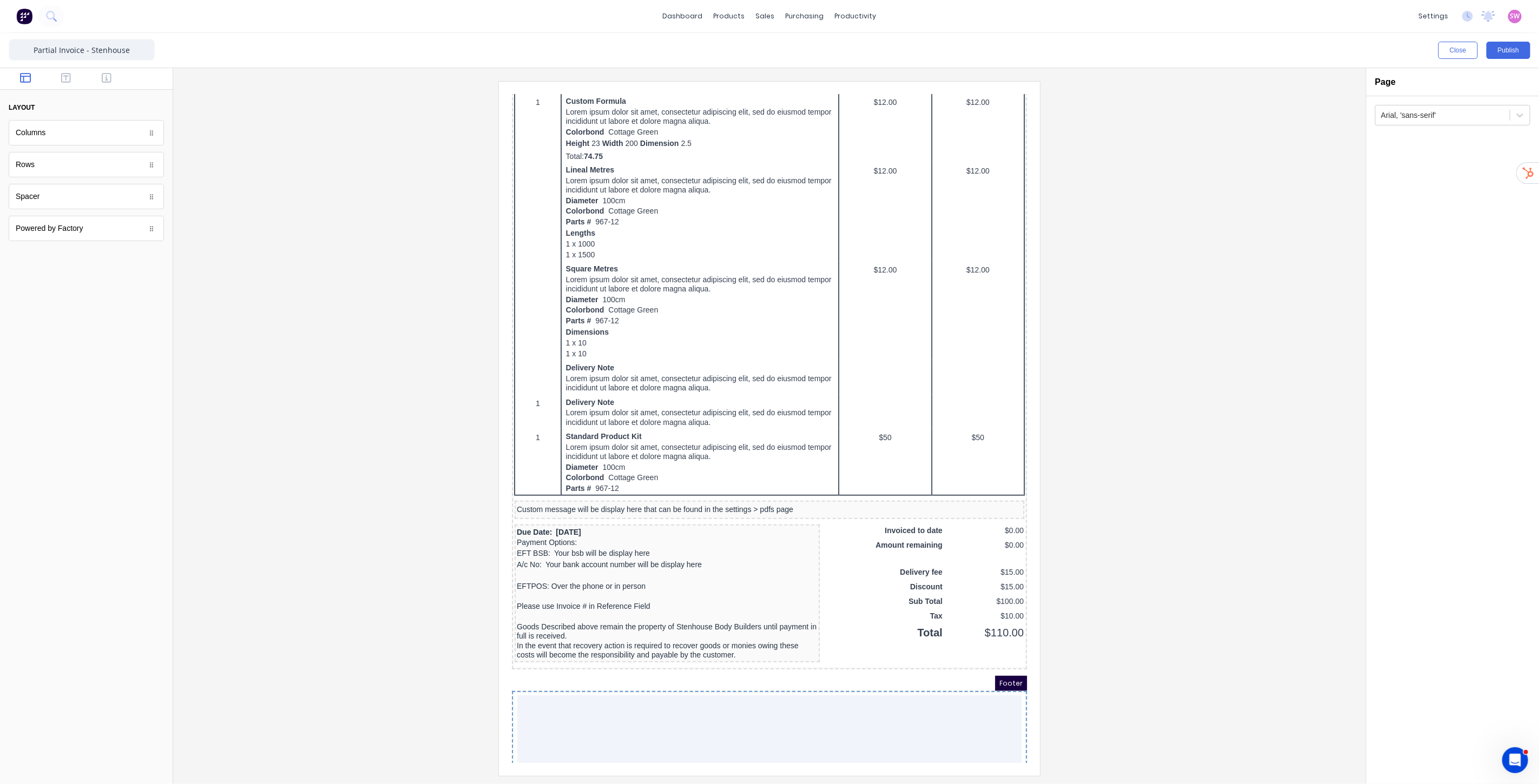
drag, startPoint x: 62, startPoint y: 225, endPoint x: 221, endPoint y: 638, distance: 442.5
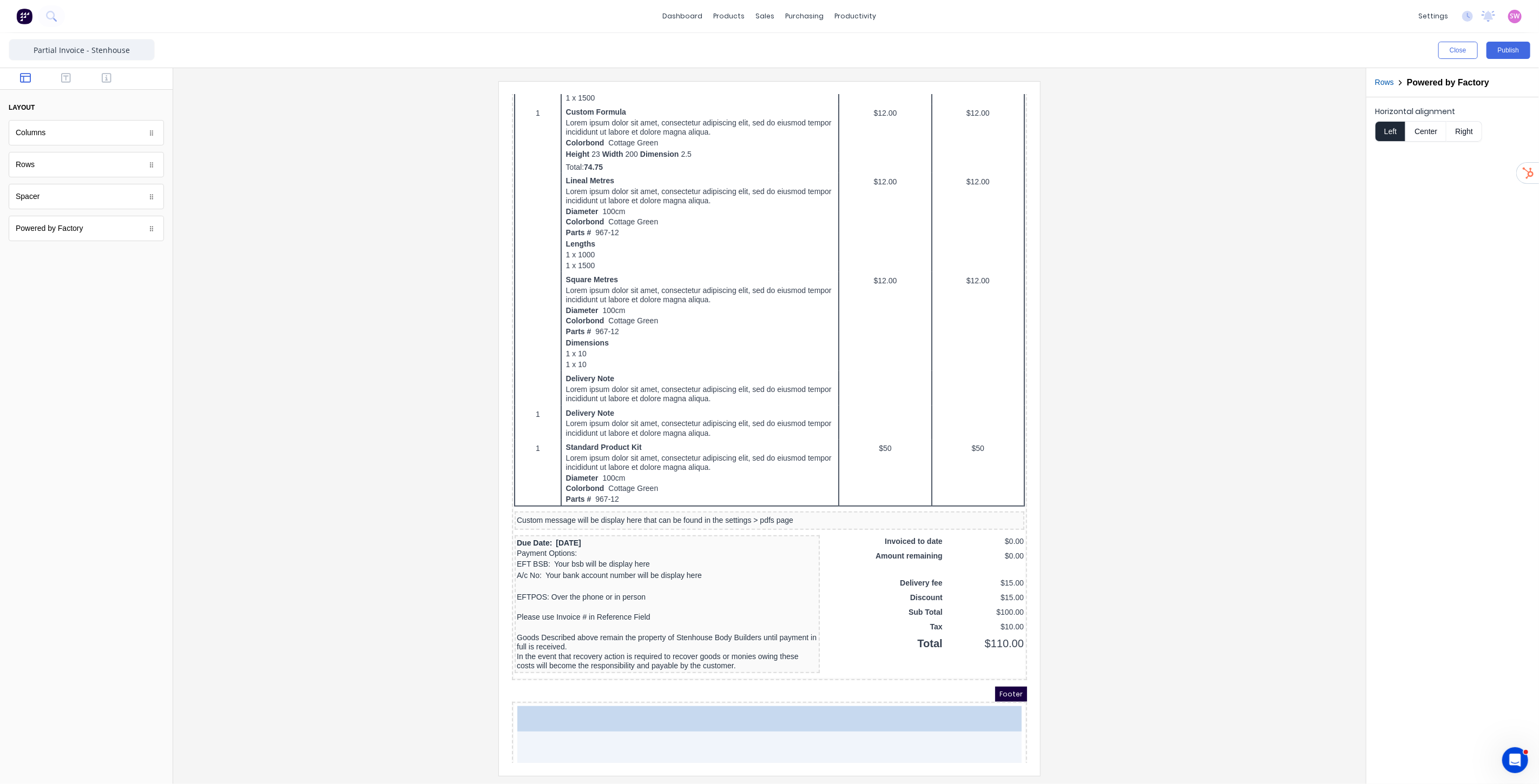
scroll to position [361, 0]
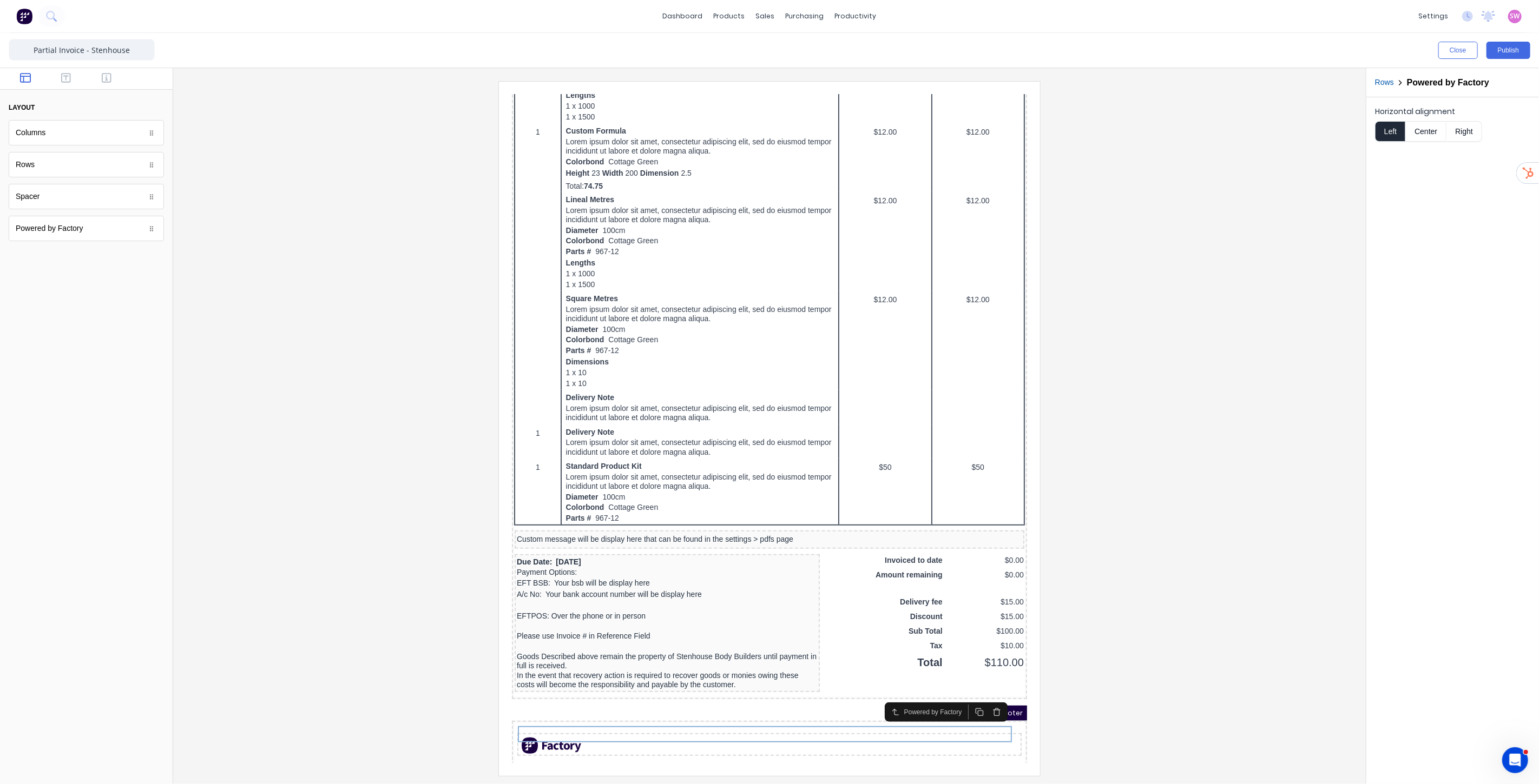
click at [1430, 134] on button "Center" at bounding box center [1426, 131] width 41 height 21
click at [65, 79] on icon "button" at bounding box center [65, 77] width 10 height 11
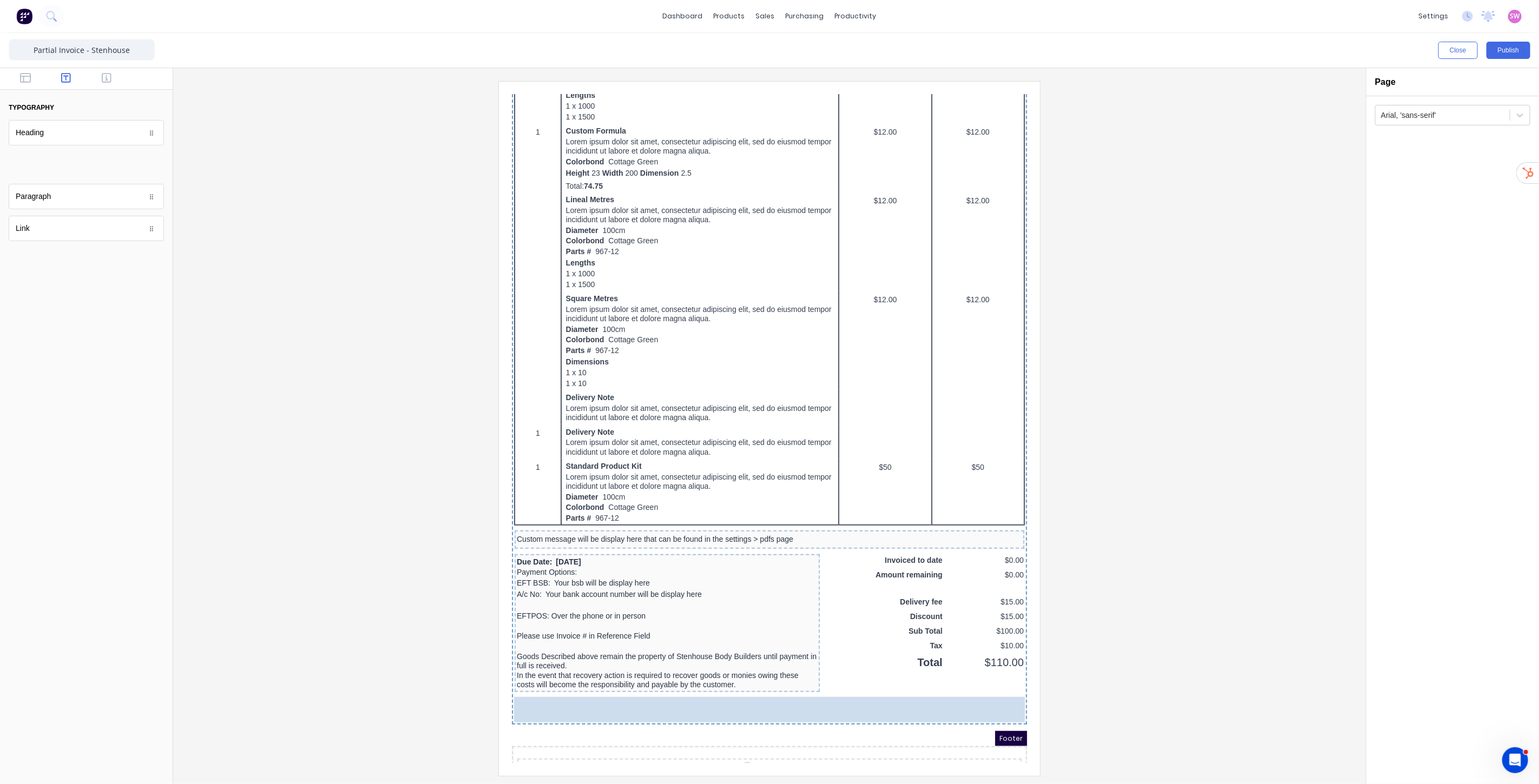
scroll to position [386, 0]
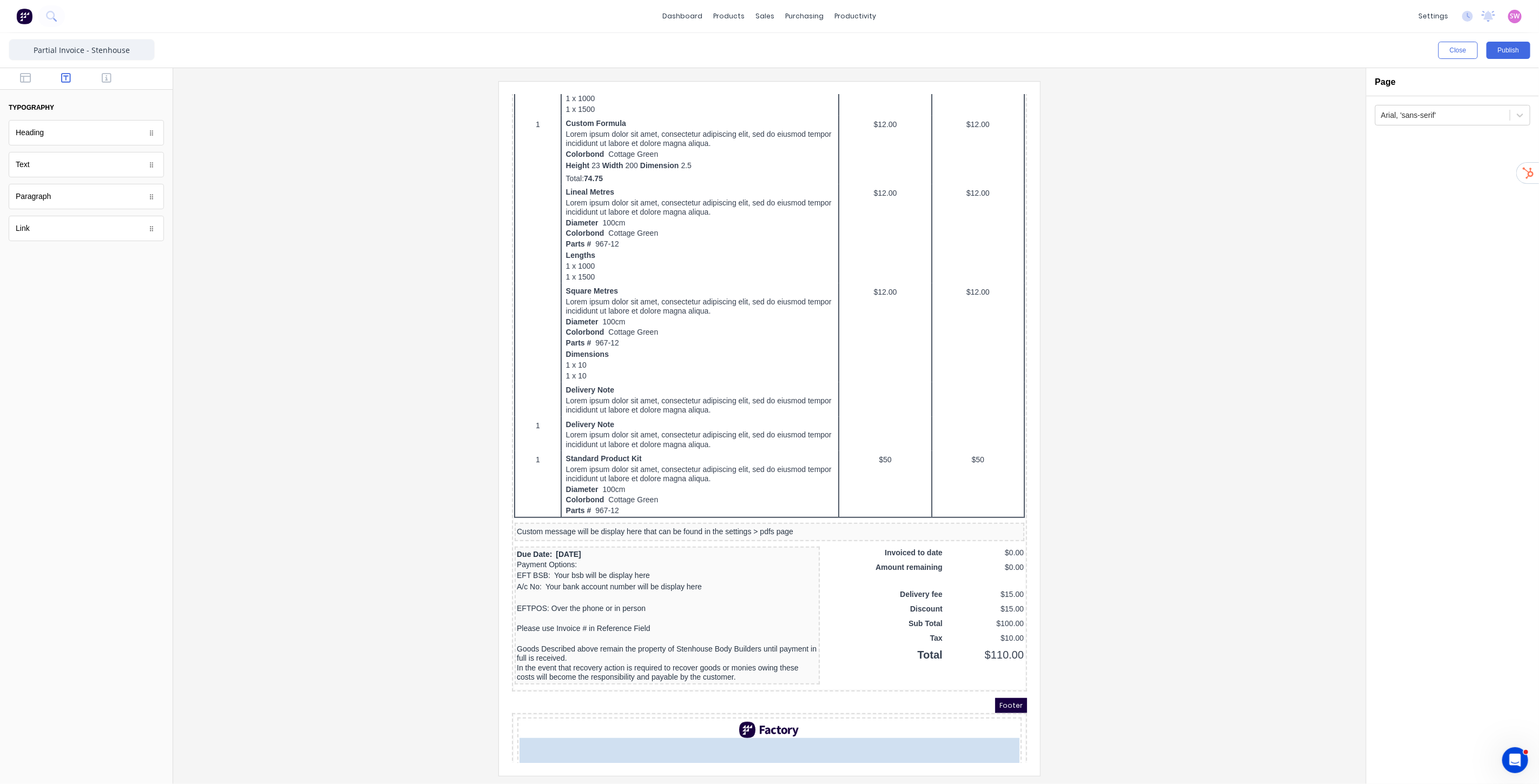
drag, startPoint x: 59, startPoint y: 160, endPoint x: 674, endPoint y: 727, distance: 836.5
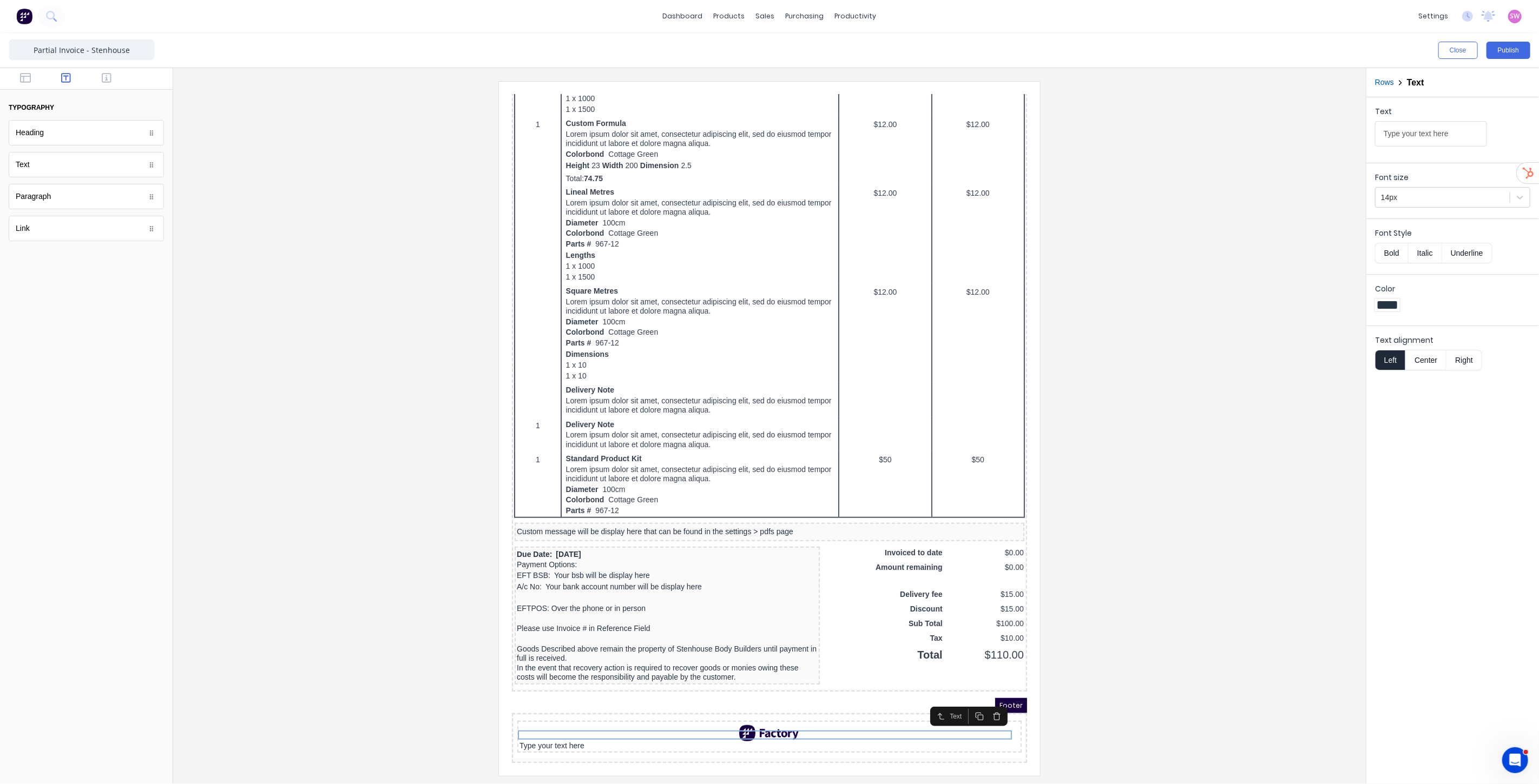
scroll to position [361, 0]
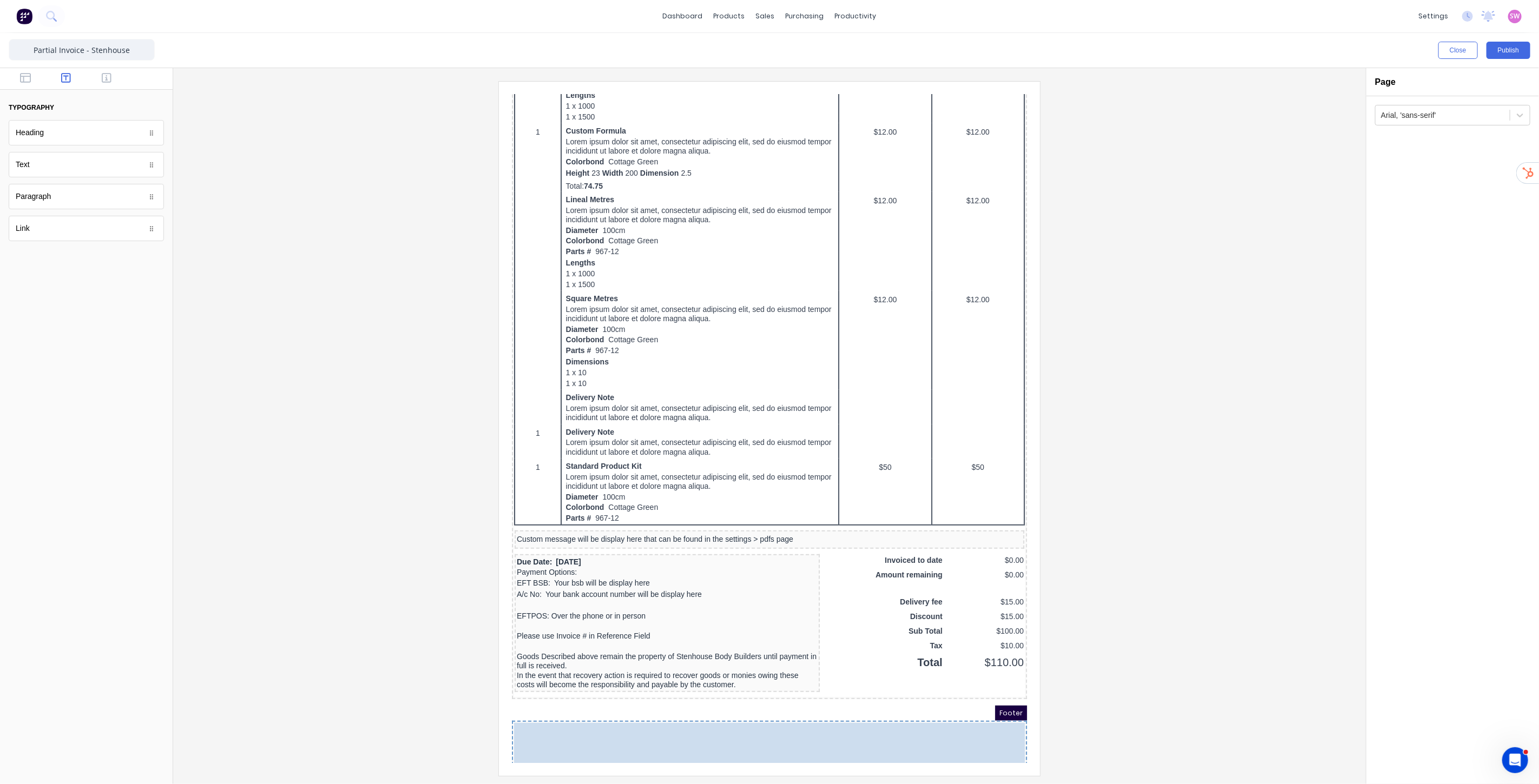
drag, startPoint x: 747, startPoint y: 707, endPoint x: 741, endPoint y: 729, distance: 22.8
click at [741, 389] on body "Header LOGO HERE PDF content TAX INVOICE Factory Technologies Contact name here…" at bounding box center [756, 55] width 515 height 669
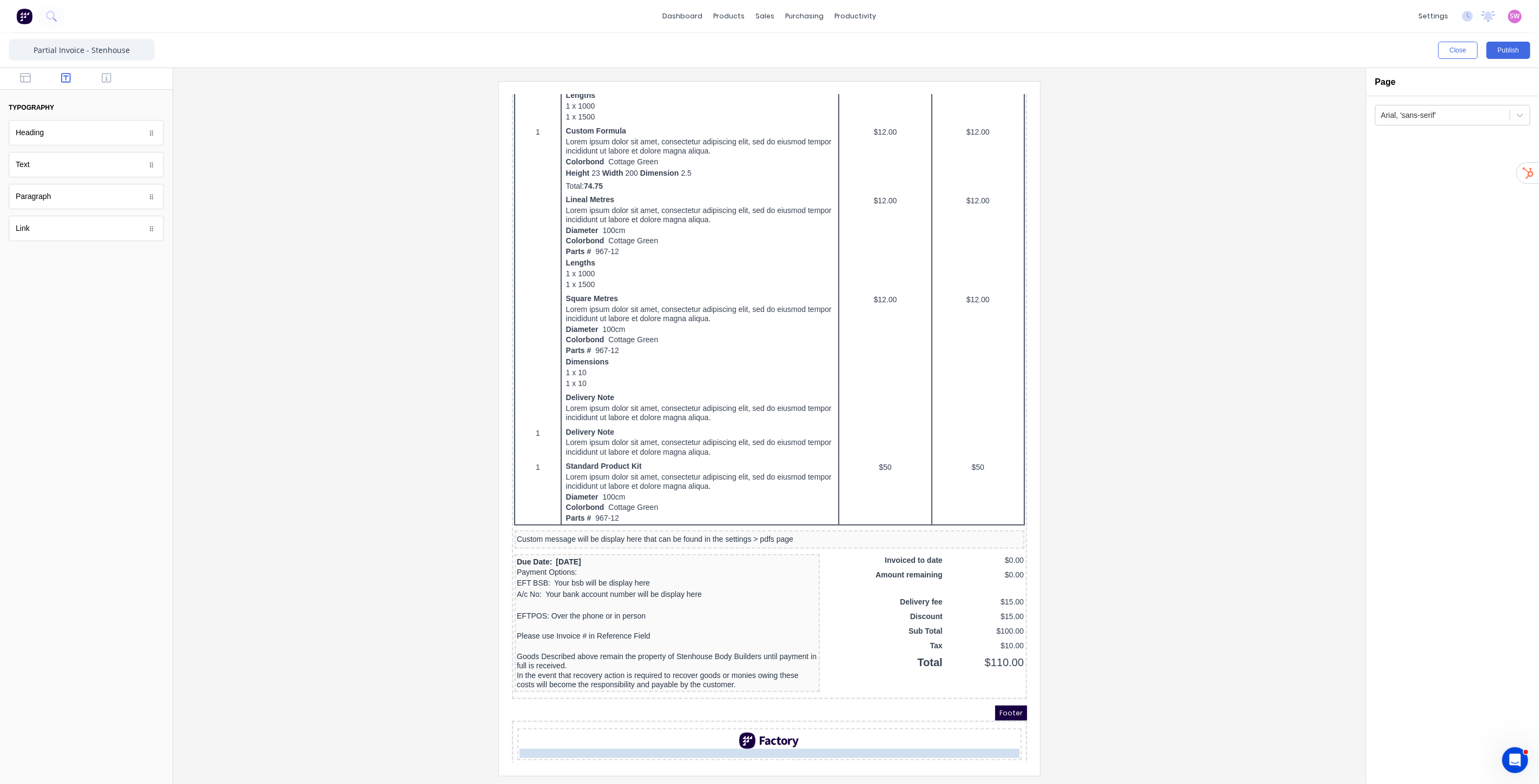
click at [728, 389] on body "Header LOGO HERE PDF content TAX INVOICE Factory Technologies Contact name here…" at bounding box center [756, 55] width 515 height 669
drag, startPoint x: 752, startPoint y: 717, endPoint x: 749, endPoint y: 729, distance: 12.4
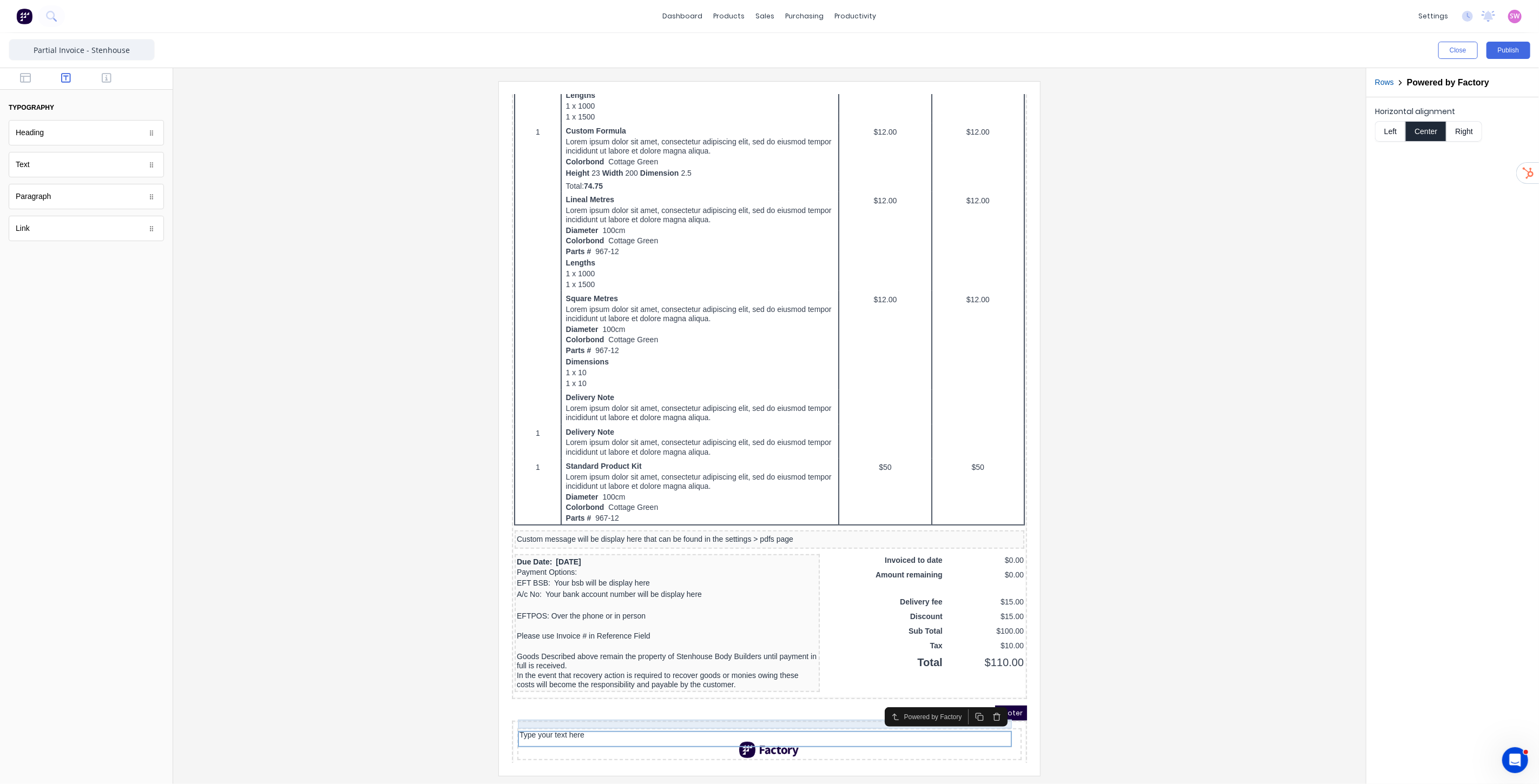
click at [551, 717] on div "Type your text here" at bounding box center [756, 722] width 500 height 10
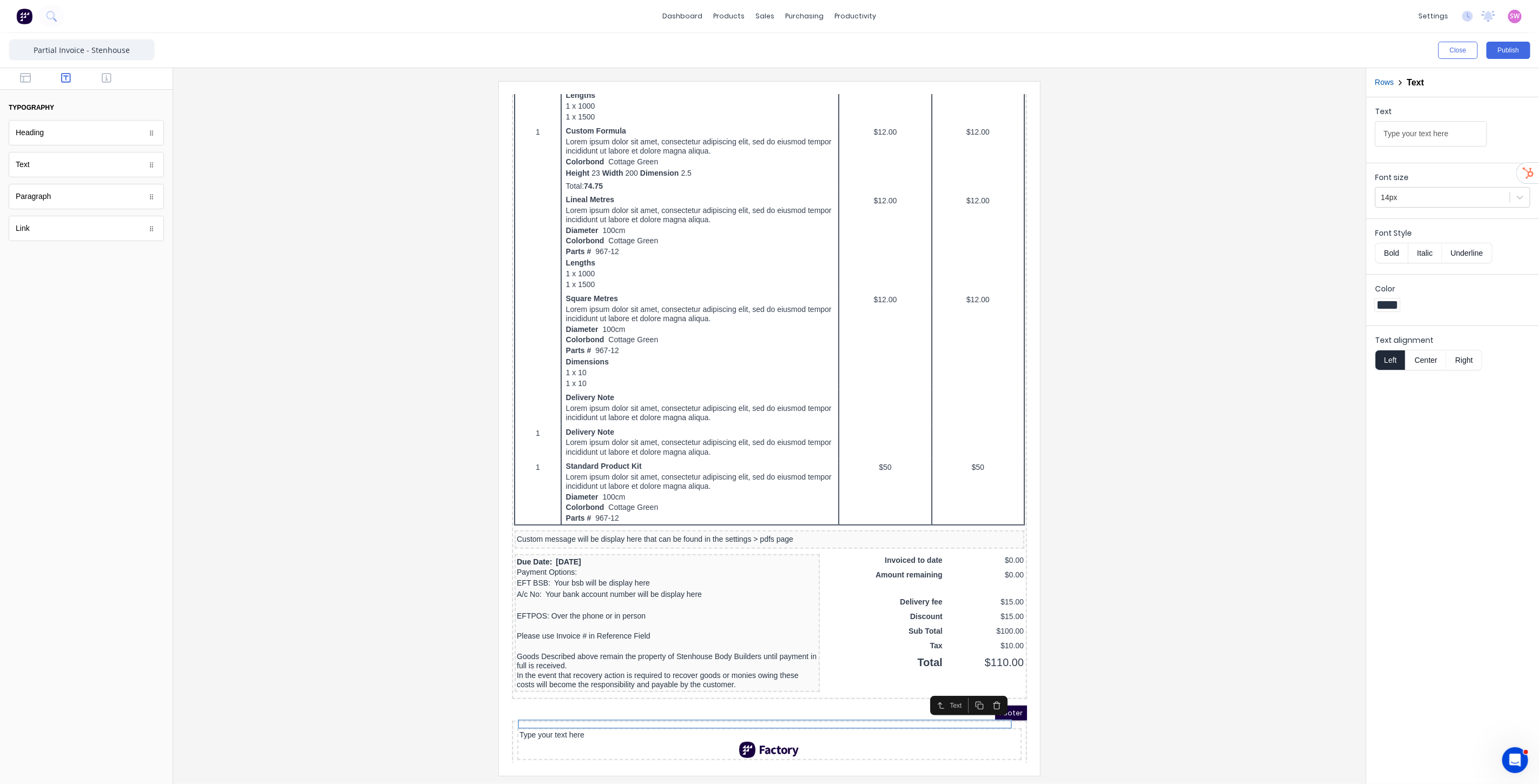
click at [1395, 255] on button "Bold" at bounding box center [1391, 253] width 33 height 21
click at [1430, 363] on button "Center" at bounding box center [1426, 360] width 41 height 21
drag, startPoint x: 1462, startPoint y: 137, endPoint x: 1167, endPoint y: 140, distance: 295.0
click at [1169, 140] on div "Close Publish Components typography Heading Heading Text Text Paragraph Paragra…" at bounding box center [769, 408] width 1539 height 751
type input "Order created using"
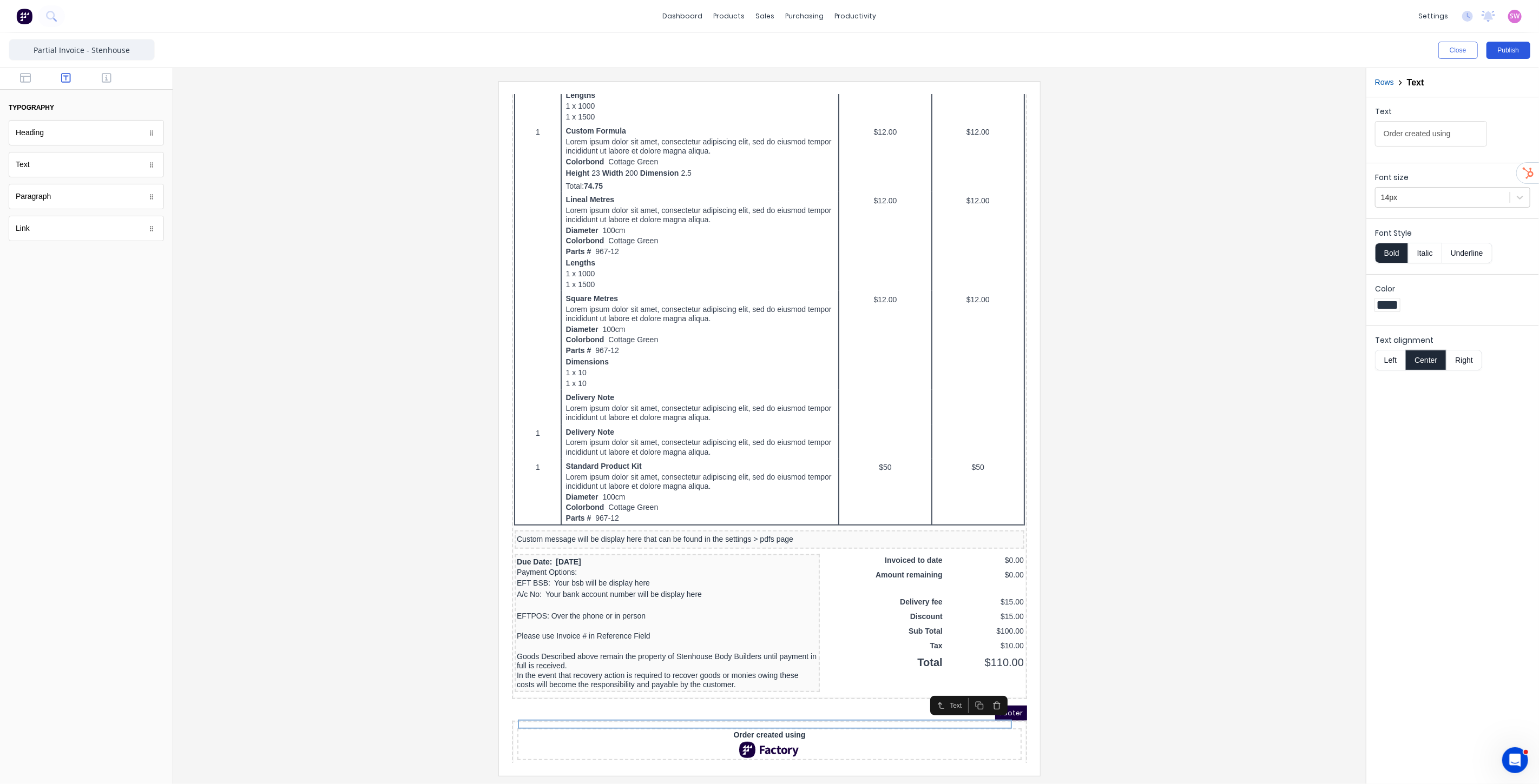
click at [1521, 55] on button "Publish" at bounding box center [1509, 50] width 44 height 17
